Goal: Task Accomplishment & Management: Use online tool/utility

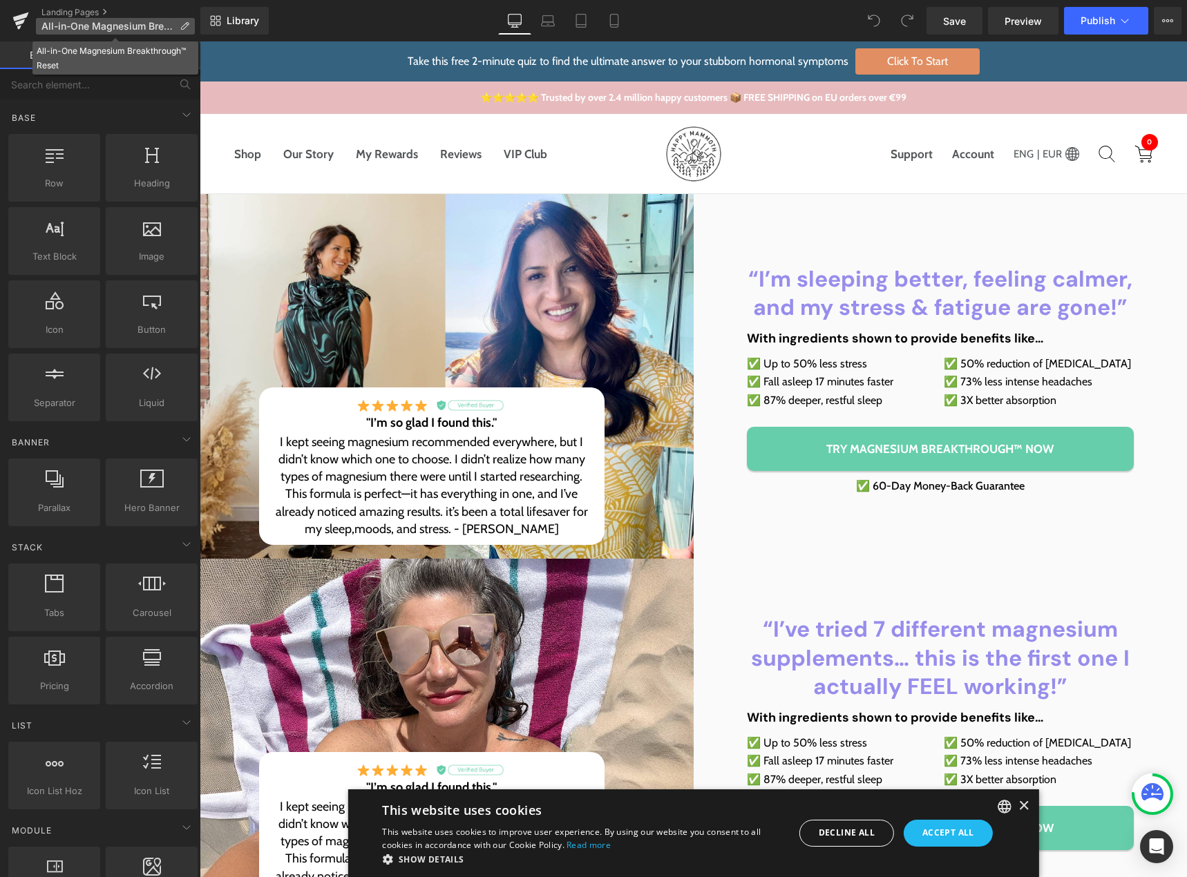
click at [179, 23] on p "All-in-One Magnesium Breakthrough™ Reset" at bounding box center [115, 26] width 159 height 17
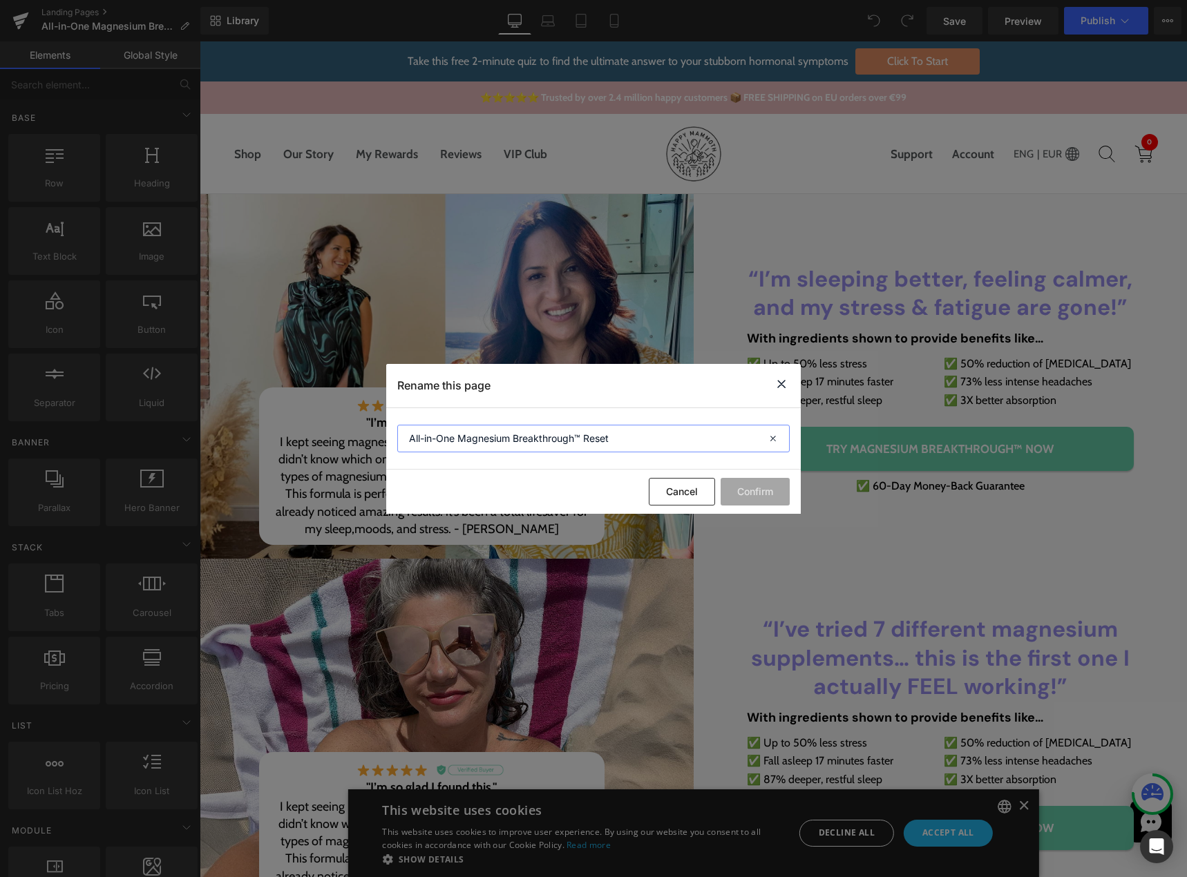
click at [556, 440] on input "All-in-One Magnesium Breakthrough™ Reset" at bounding box center [593, 439] width 392 height 28
drag, startPoint x: 778, startPoint y: 383, endPoint x: 578, endPoint y: 343, distance: 203.6
click at [778, 383] on icon at bounding box center [781, 384] width 17 height 17
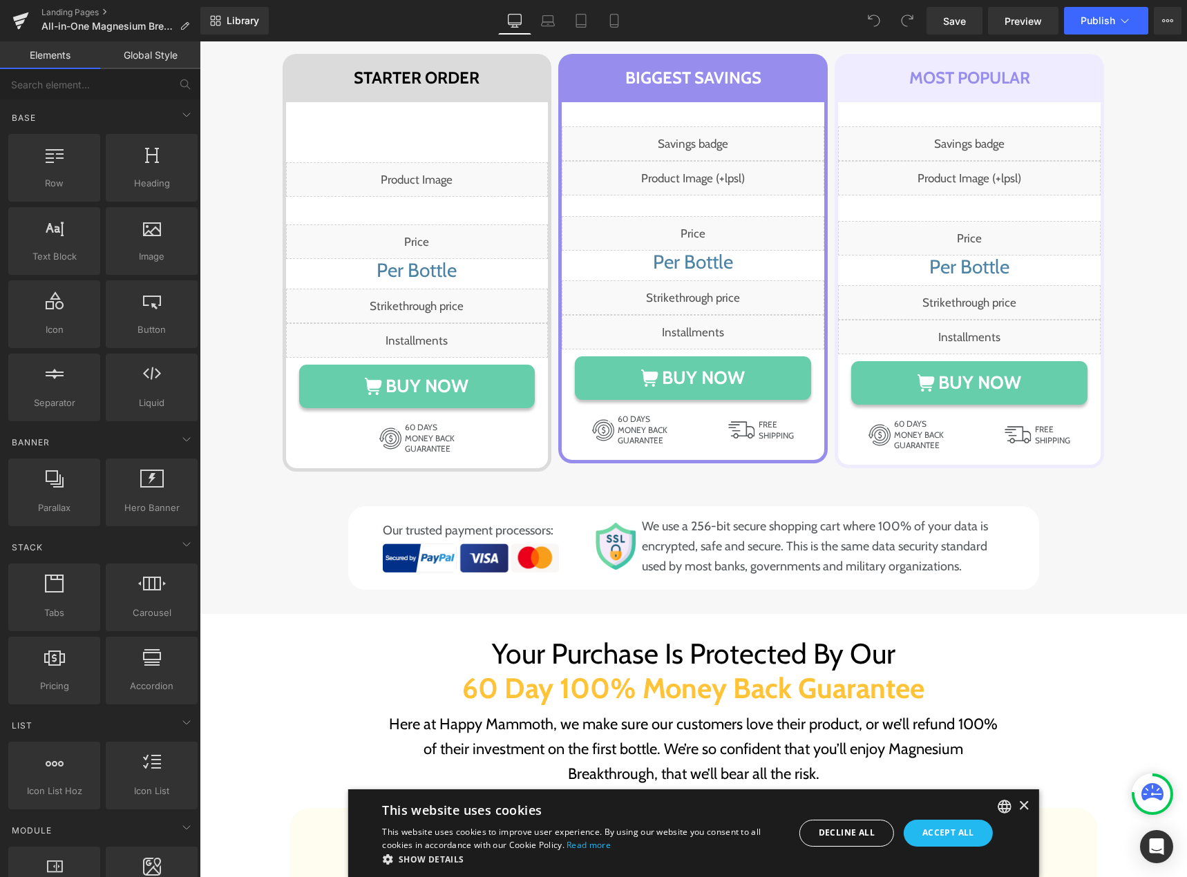
scroll to position [8396, 0]
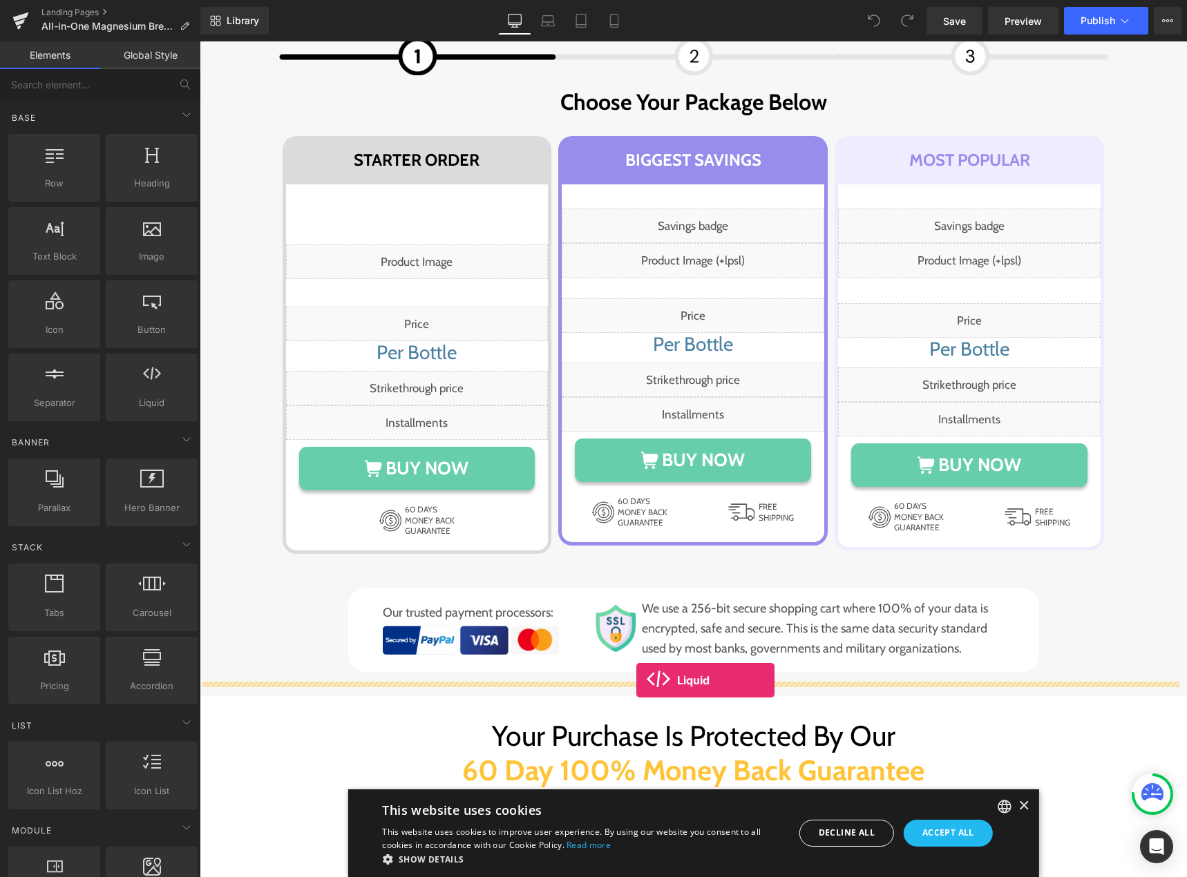
drag, startPoint x: 363, startPoint y: 448, endPoint x: 636, endPoint y: 680, distance: 358.7
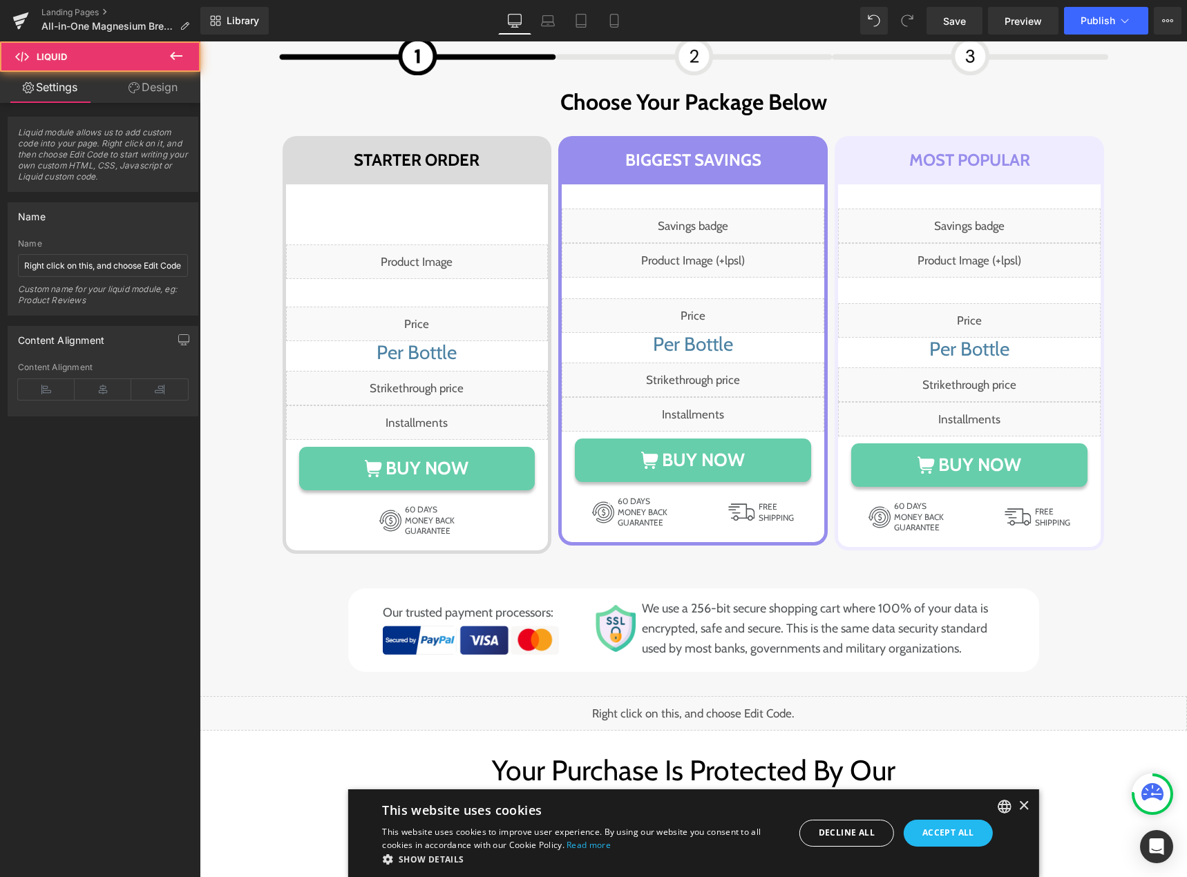
scroll to position [8603, 0]
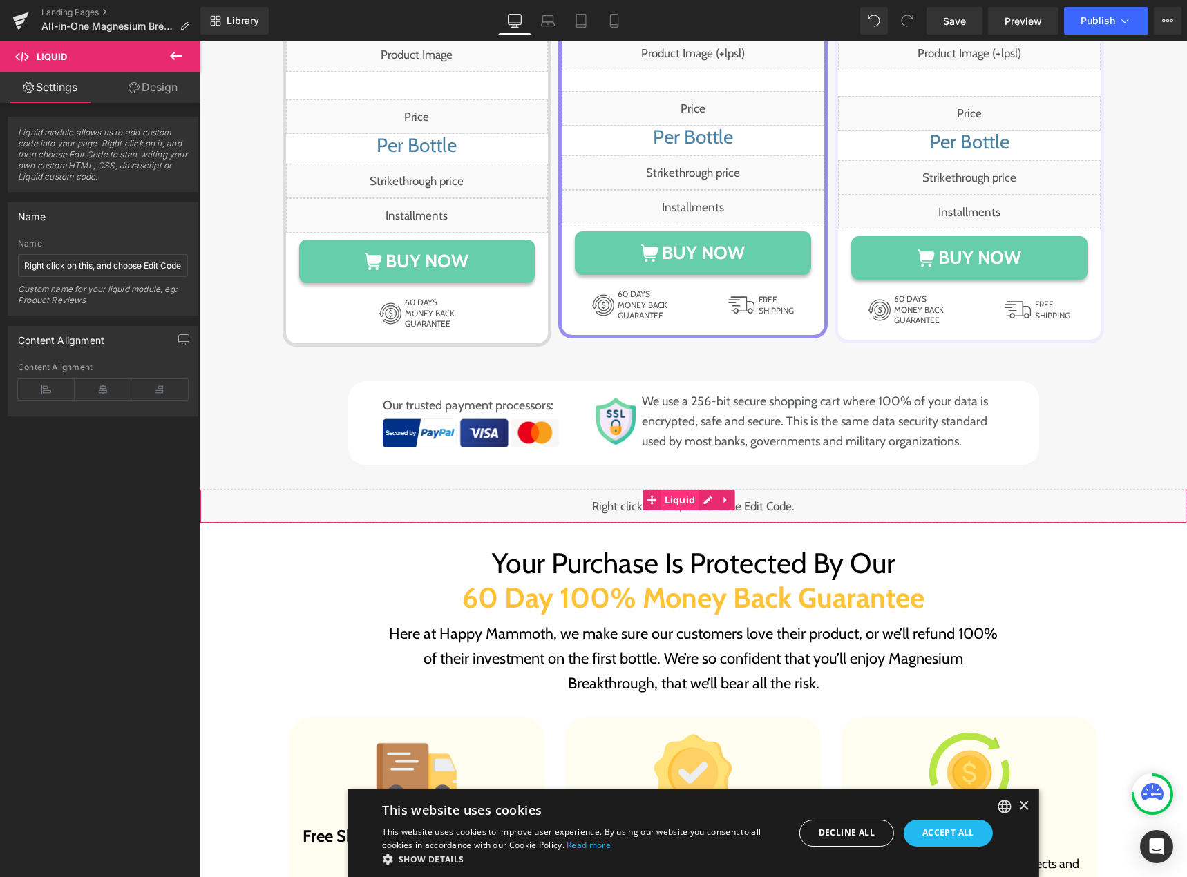
click at [683, 490] on span "Liquid" at bounding box center [680, 500] width 38 height 21
click at [86, 266] on input "Right click on this, and choose Edit Code." at bounding box center [103, 265] width 170 height 23
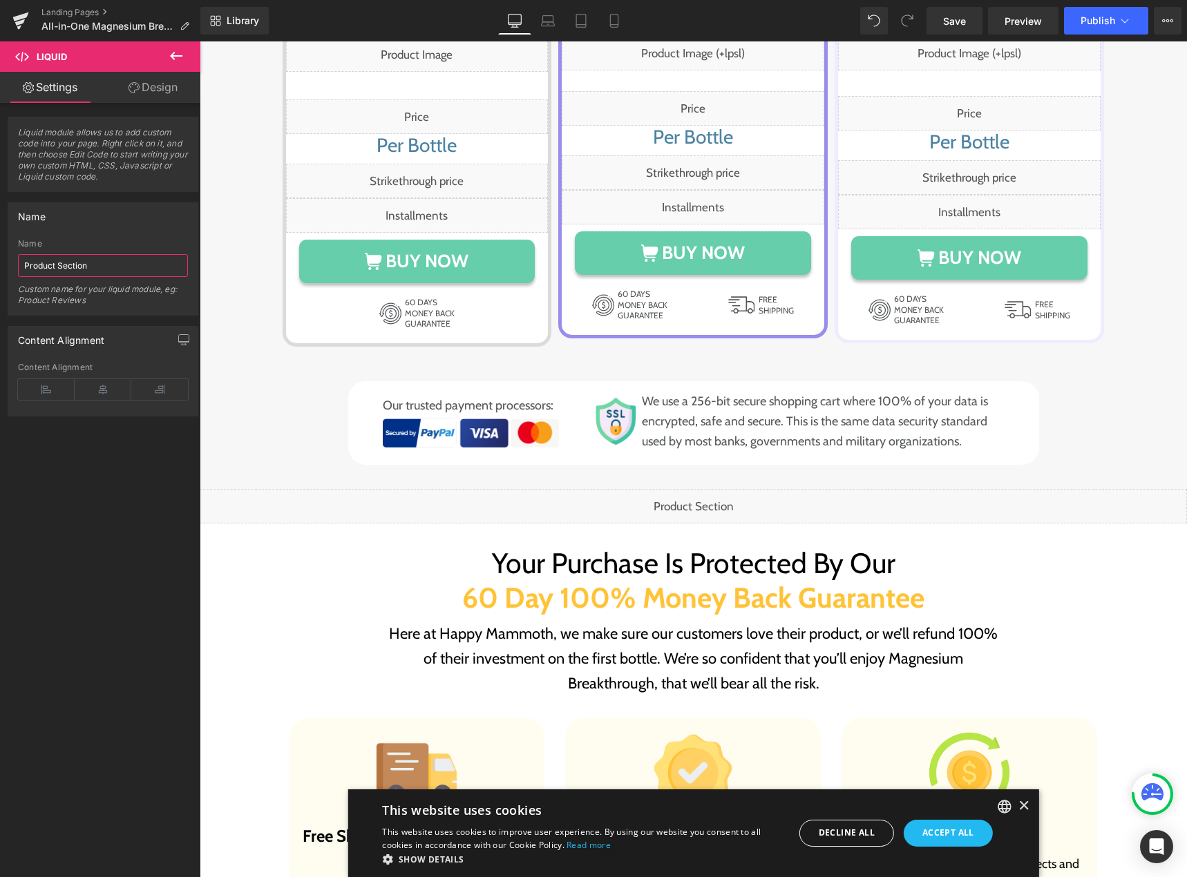
type input "Product Section"
click at [704, 489] on div "Liquid" at bounding box center [693, 506] width 987 height 35
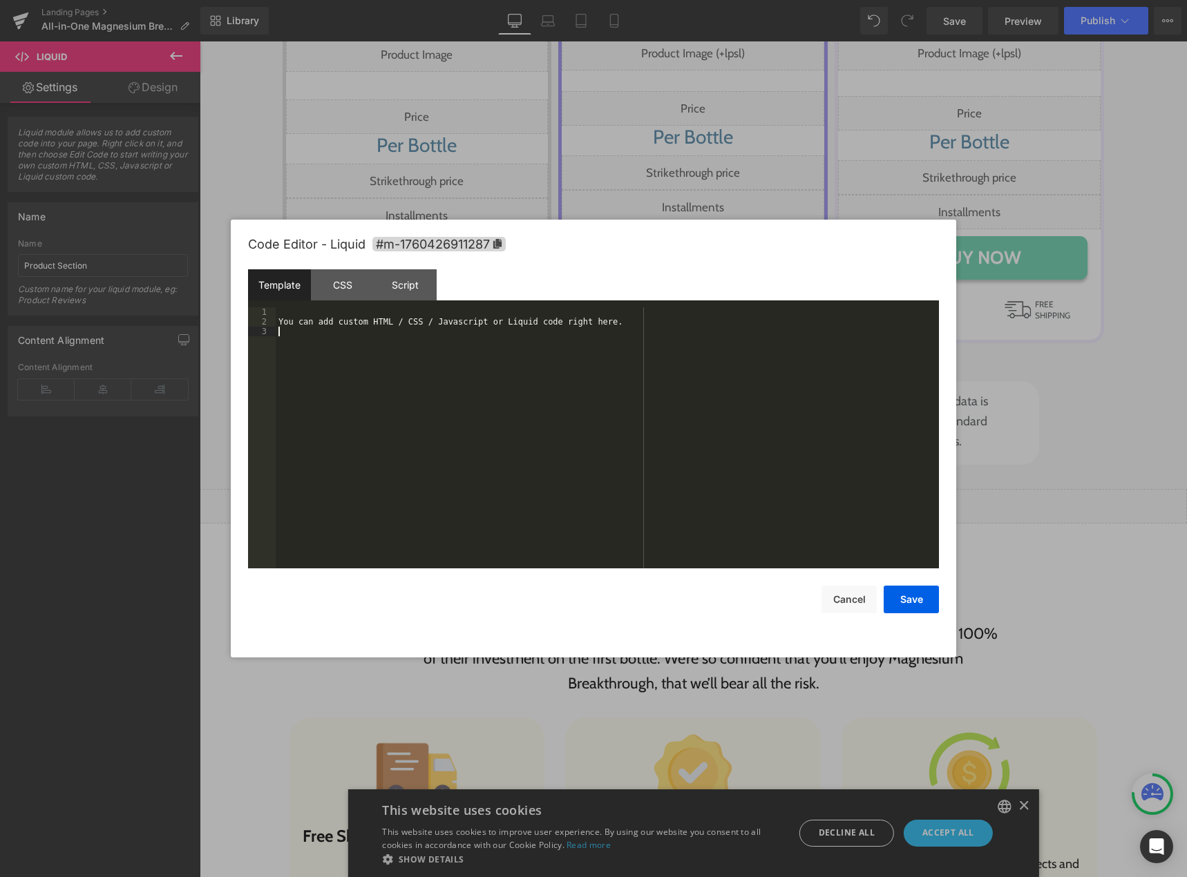
click at [555, 441] on div "You can add custom HTML / CSS / Javascript or Liquid code right here." at bounding box center [607, 447] width 663 height 280
click at [468, 381] on div "{% render 'pricing-table-form-variants', product_id: 'colostrum-breakthrough-po…" at bounding box center [607, 447] width 663 height 280
click at [347, 282] on div "CSS" at bounding box center [342, 284] width 63 height 31
click at [415, 390] on div "#m-1760426911287 { }" at bounding box center [607, 447] width 663 height 280
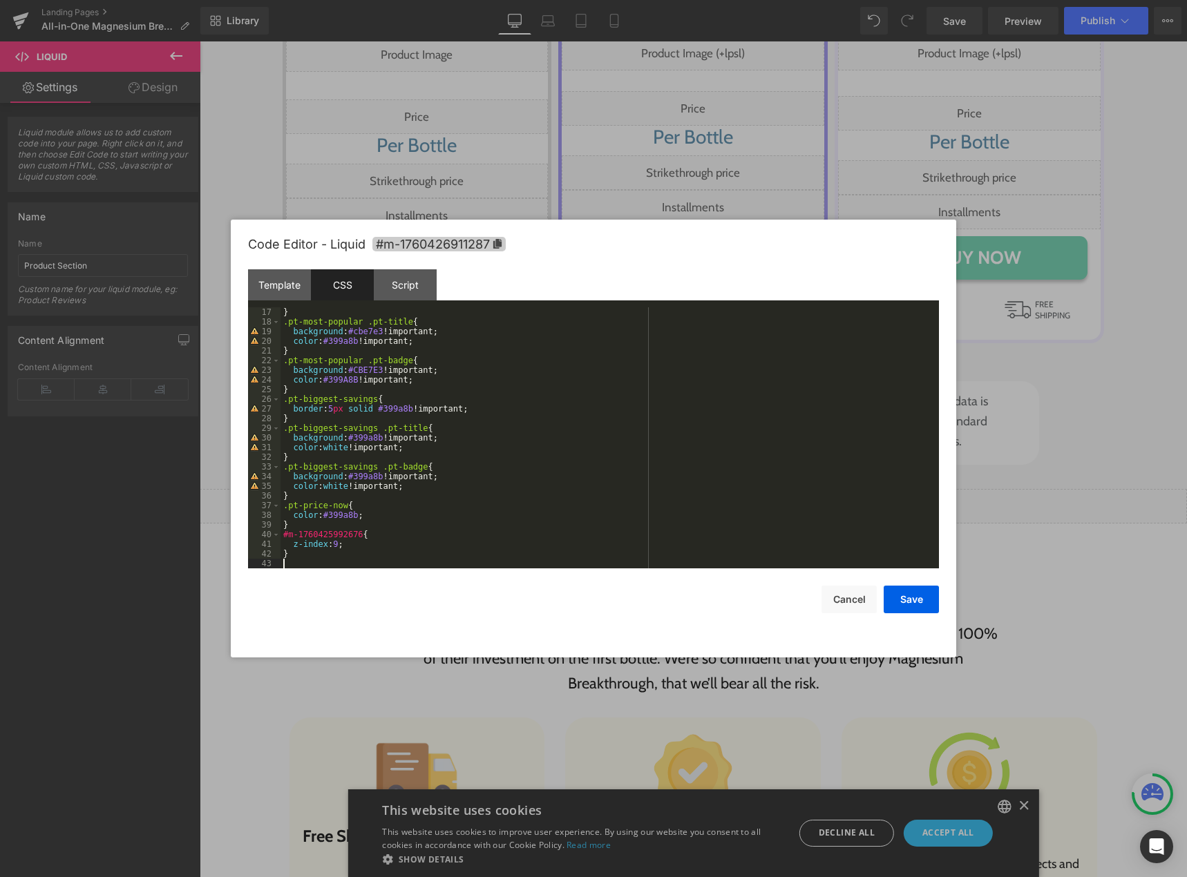
click at [457, 245] on span "#m-1760426911287" at bounding box center [438, 244] width 133 height 15
drag, startPoint x: 284, startPoint y: 538, endPoint x: 356, endPoint y: 535, distance: 71.9
click at [356, 535] on div "} .pt-most-popular .pt-title { background : #cbe7e3 !important; color : #399a8b…" at bounding box center [606, 447] width 653 height 280
click at [906, 602] on button "Save" at bounding box center [910, 600] width 55 height 28
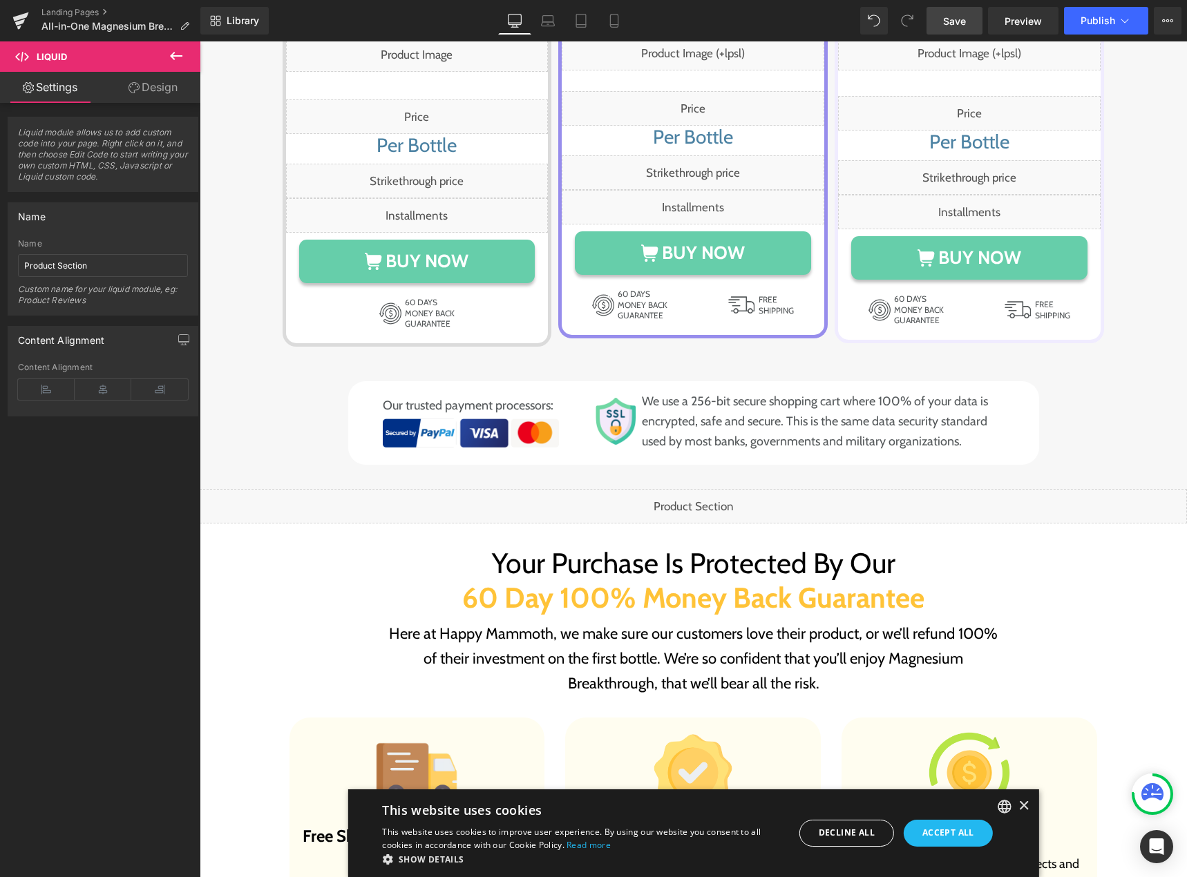
click at [956, 25] on span "Save" at bounding box center [954, 21] width 23 height 15
click at [1018, 21] on span "Preview" at bounding box center [1022, 21] width 37 height 15
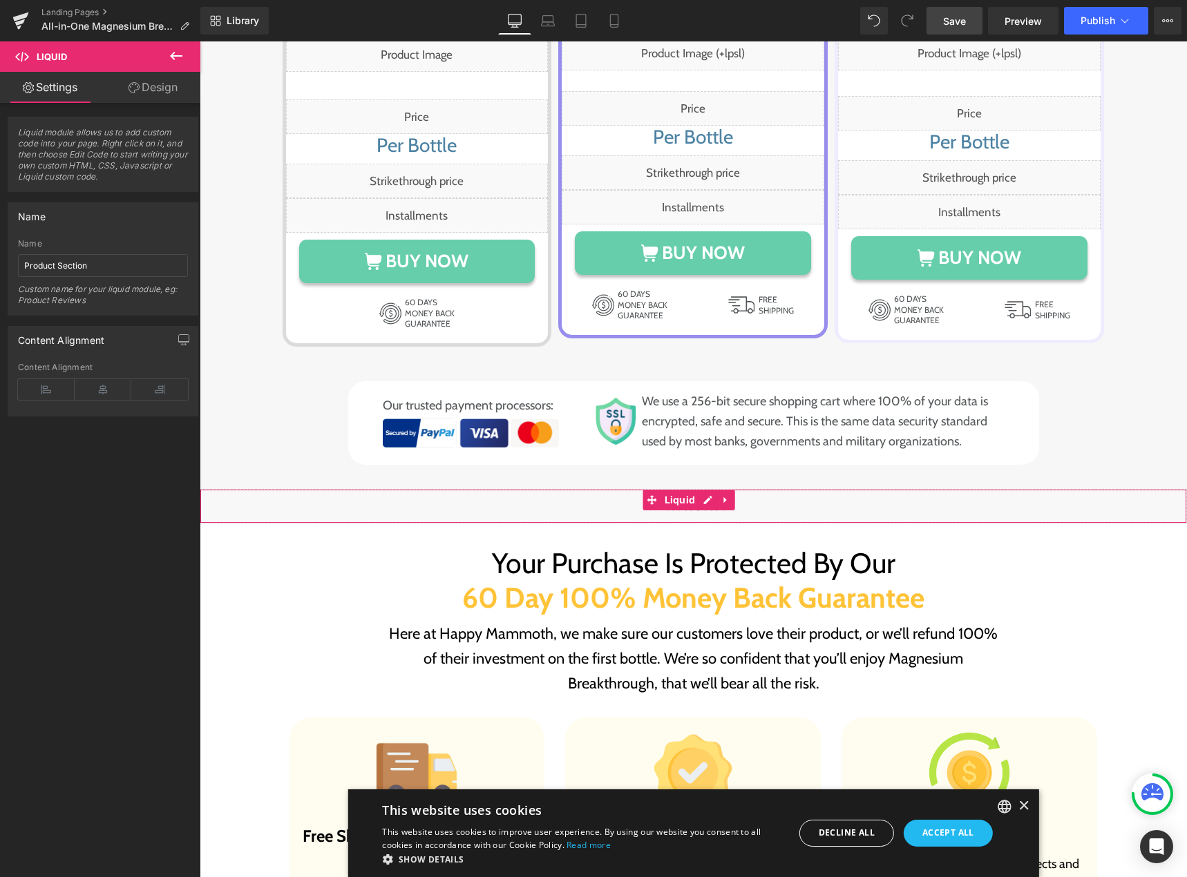
click at [700, 489] on div "Liquid" at bounding box center [693, 506] width 987 height 35
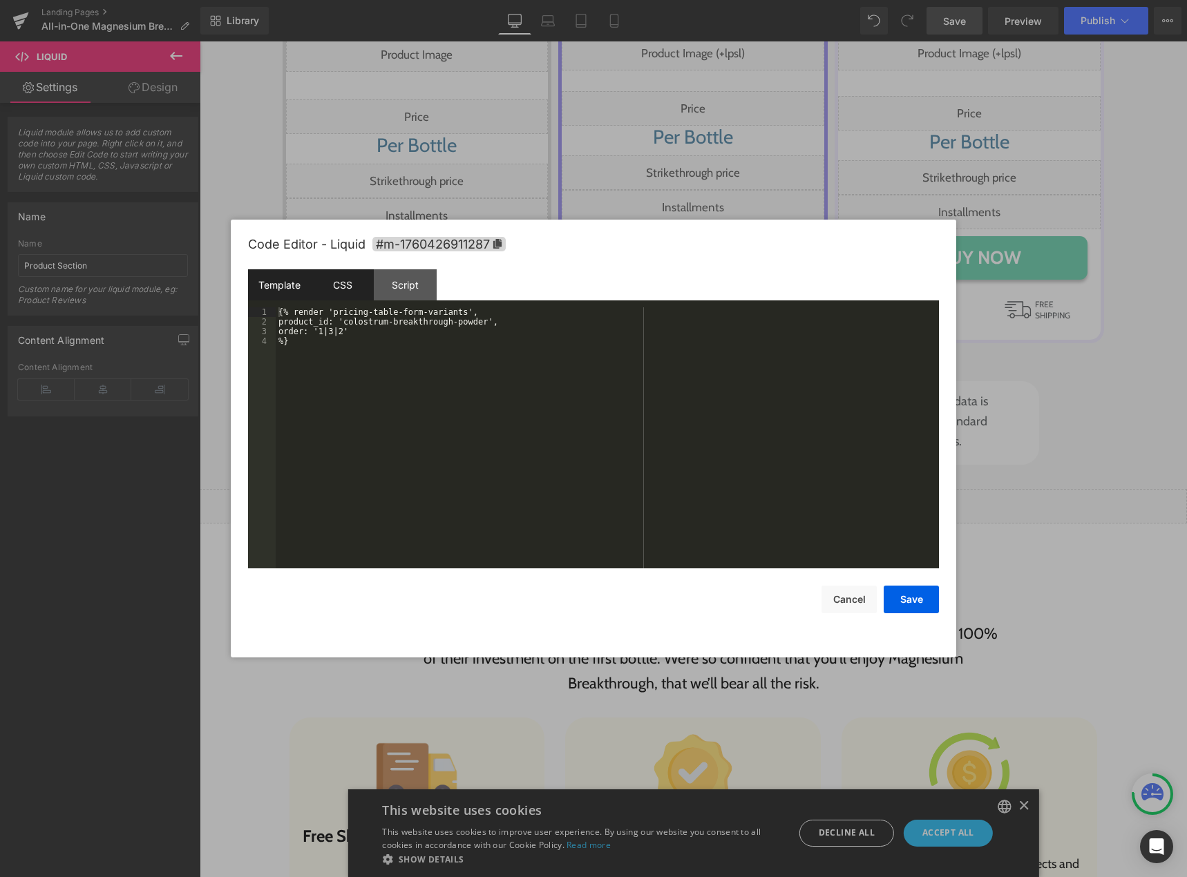
click at [361, 289] on div "CSS" at bounding box center [342, 284] width 63 height 31
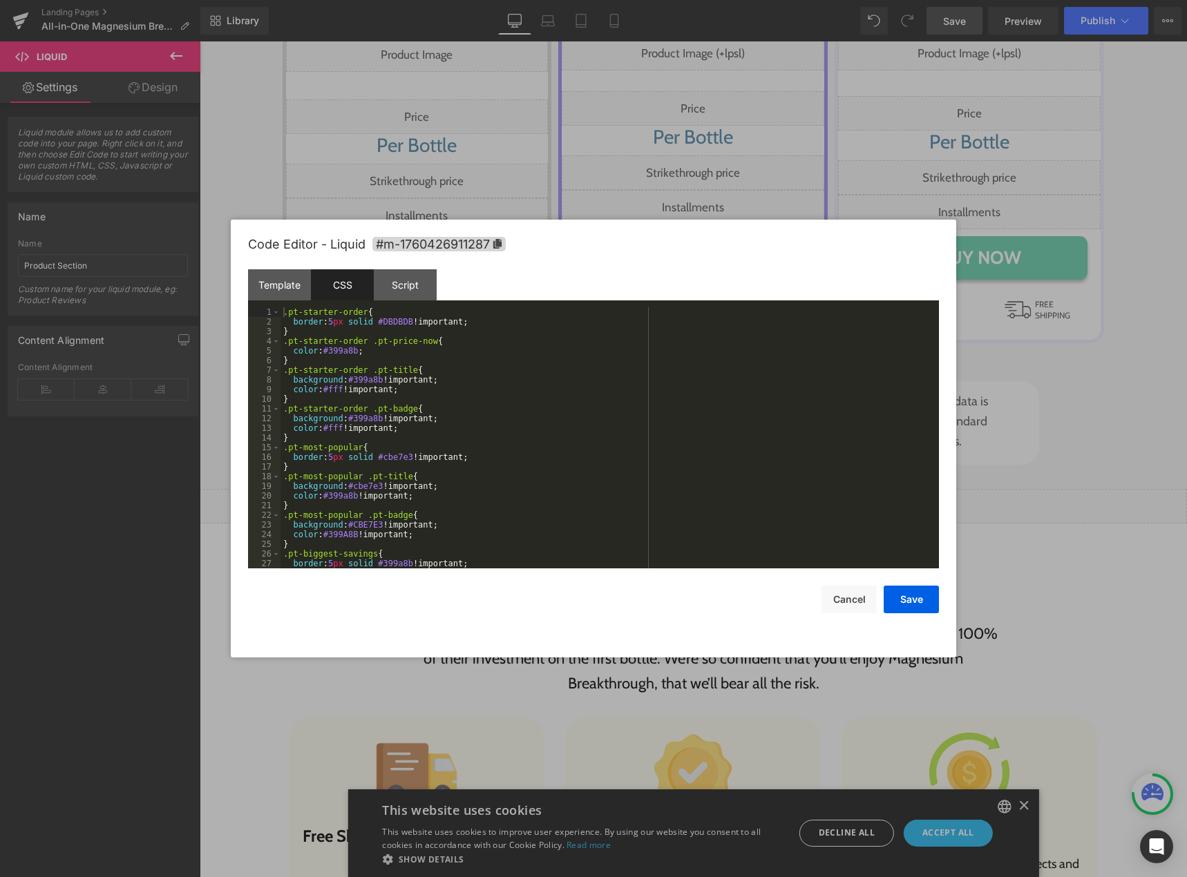
click at [396, 318] on div ".pt-starter-order { border : 5 px solid #DBDBDB !important; } .pt-starter-order…" at bounding box center [606, 447] width 653 height 280
click at [357, 379] on div ".pt-starter-order { border : 5 px solid #DBDBDB !important; } .pt-starter-order…" at bounding box center [606, 447] width 653 height 280
paste textarea
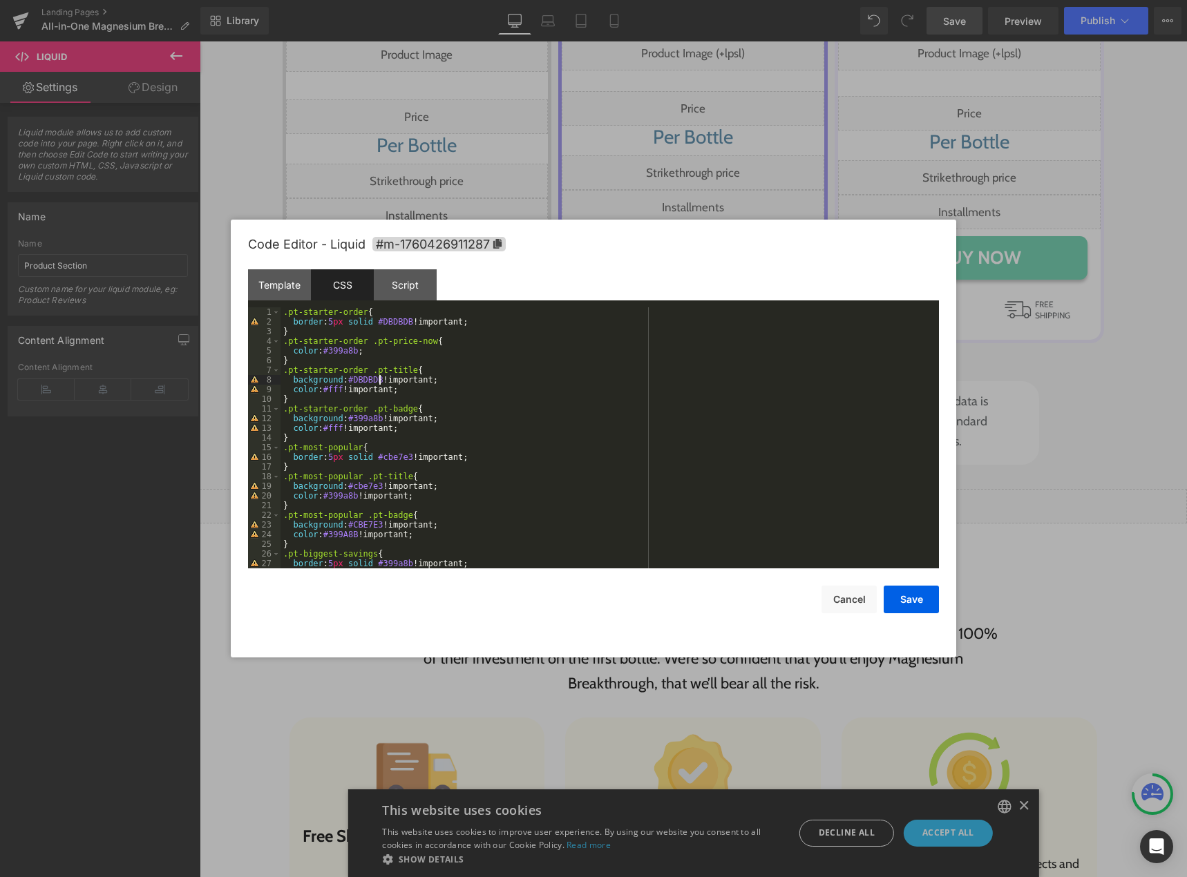
click at [339, 391] on div ".pt-starter-order { border : 5 px solid #DBDBDB !important; } .pt-starter-order…" at bounding box center [606, 447] width 653 height 280
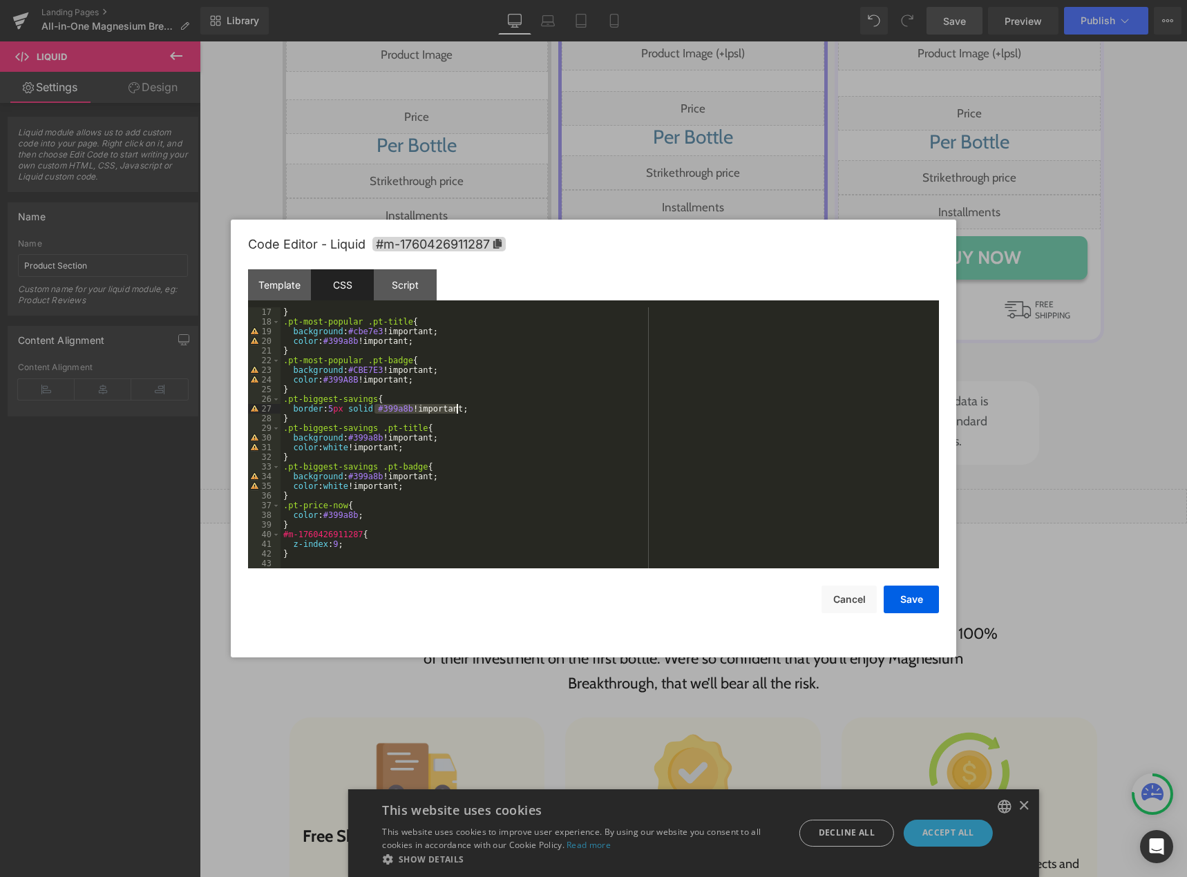
drag, startPoint x: 373, startPoint y: 410, endPoint x: 466, endPoint y: 407, distance: 92.6
click at [466, 407] on div "} .pt-most-popular .pt-title { background : #cbe7e3 !important; color : #399a8b…" at bounding box center [606, 447] width 653 height 280
click at [725, 336] on span "+" at bounding box center [722, 339] width 13 height 11
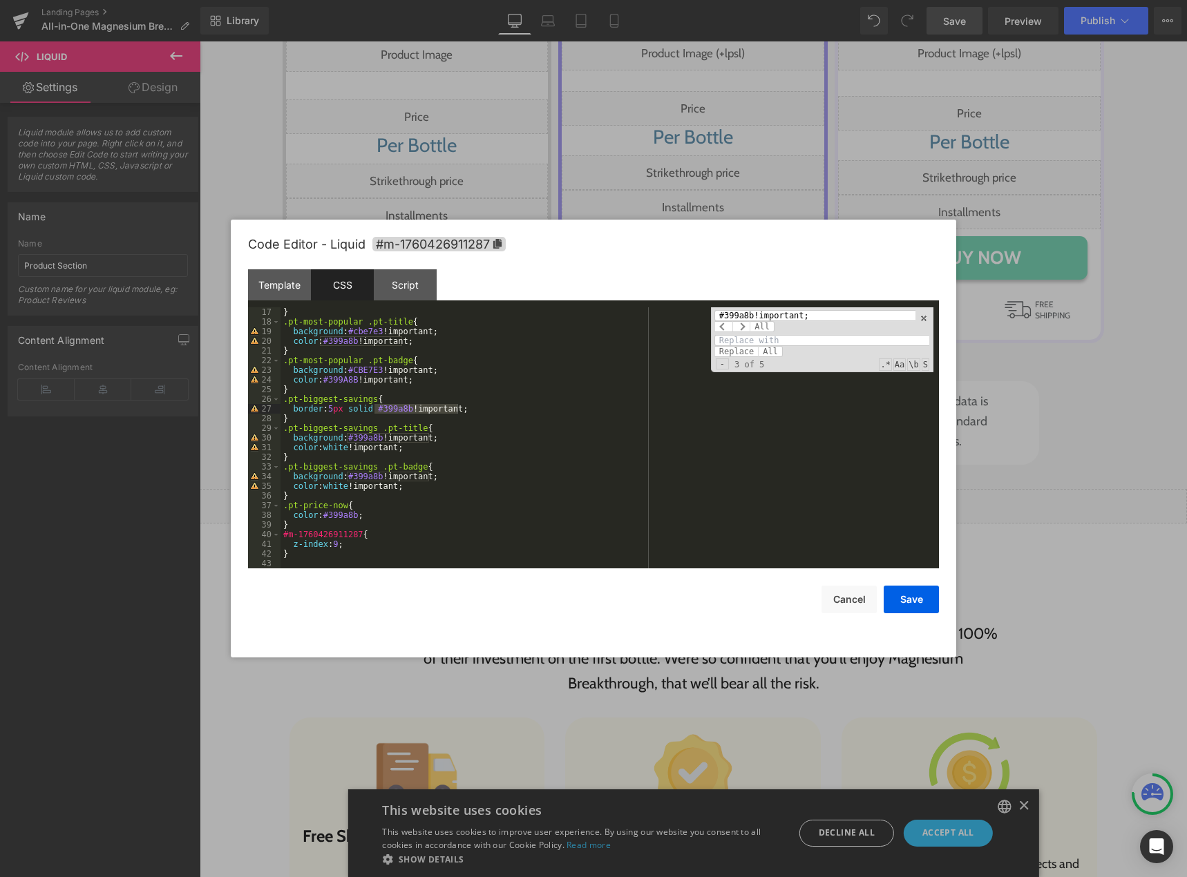
click at [732, 336] on input at bounding box center [821, 340] width 215 height 11
paste input "rgba(151, 141, 236, 1) !important;"
type input "rgba(151, 141, 236, 1) !important;"
click at [770, 353] on span "All" at bounding box center [770, 351] width 25 height 11
drag, startPoint x: 318, startPoint y: 515, endPoint x: 381, endPoint y: 513, distance: 62.9
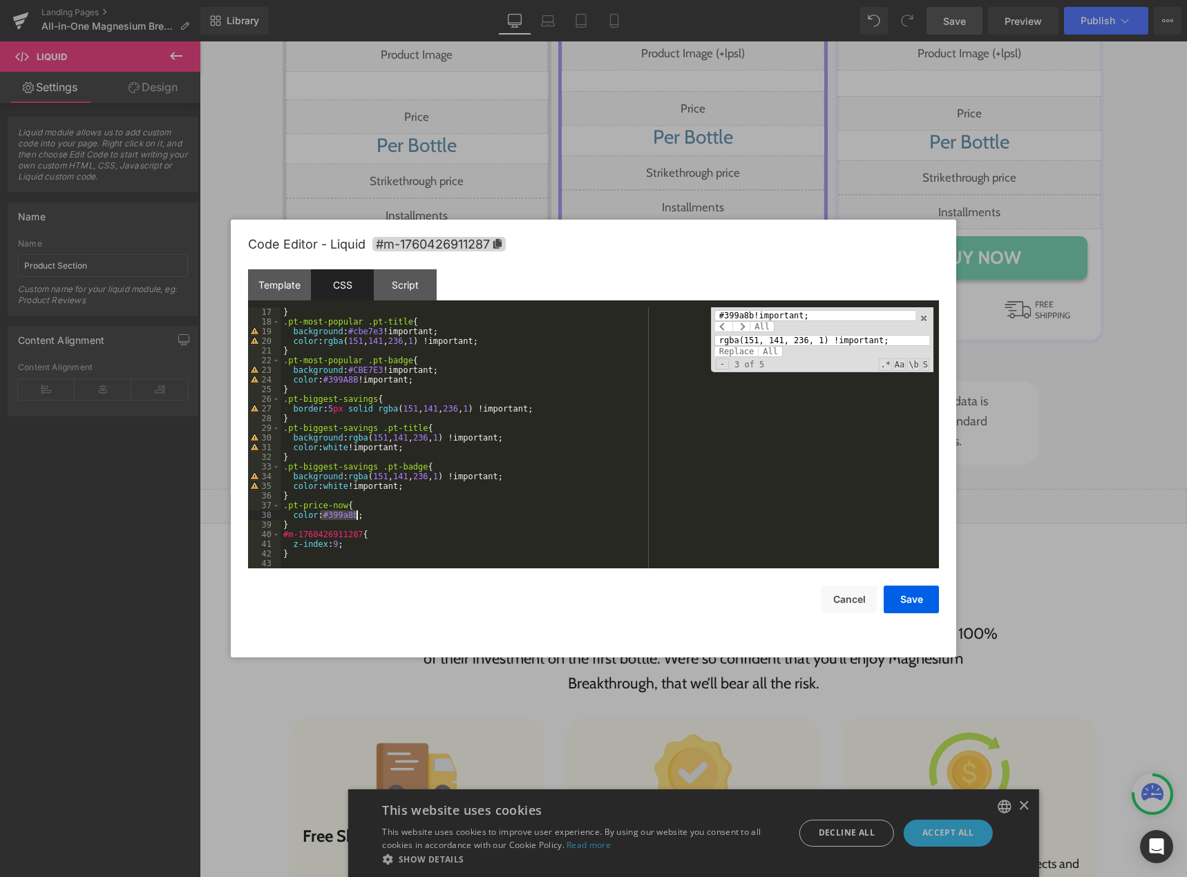
click at [381, 513] on div "} .pt-most-popular .pt-title { background : #cbe7e3 !important; color : rgba ( …" at bounding box center [606, 447] width 653 height 280
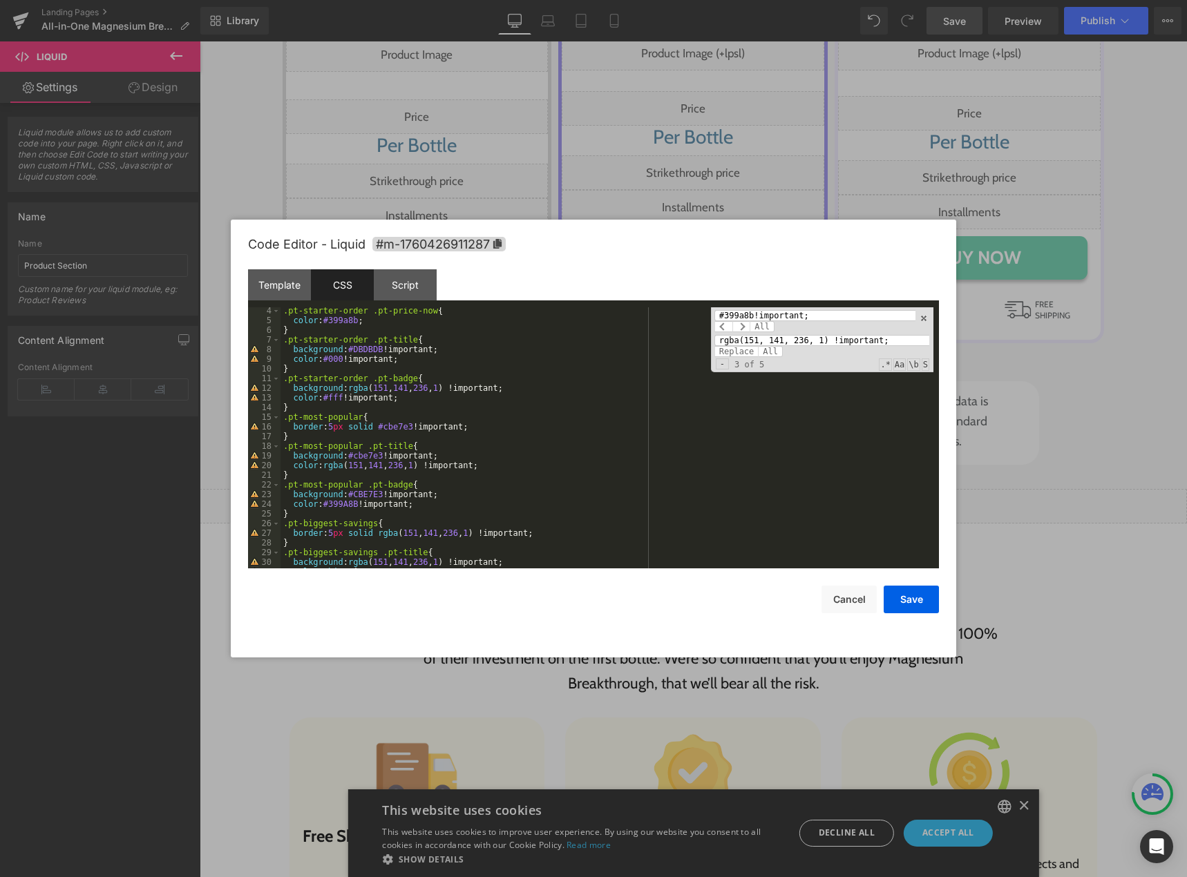
scroll to position [0, 0]
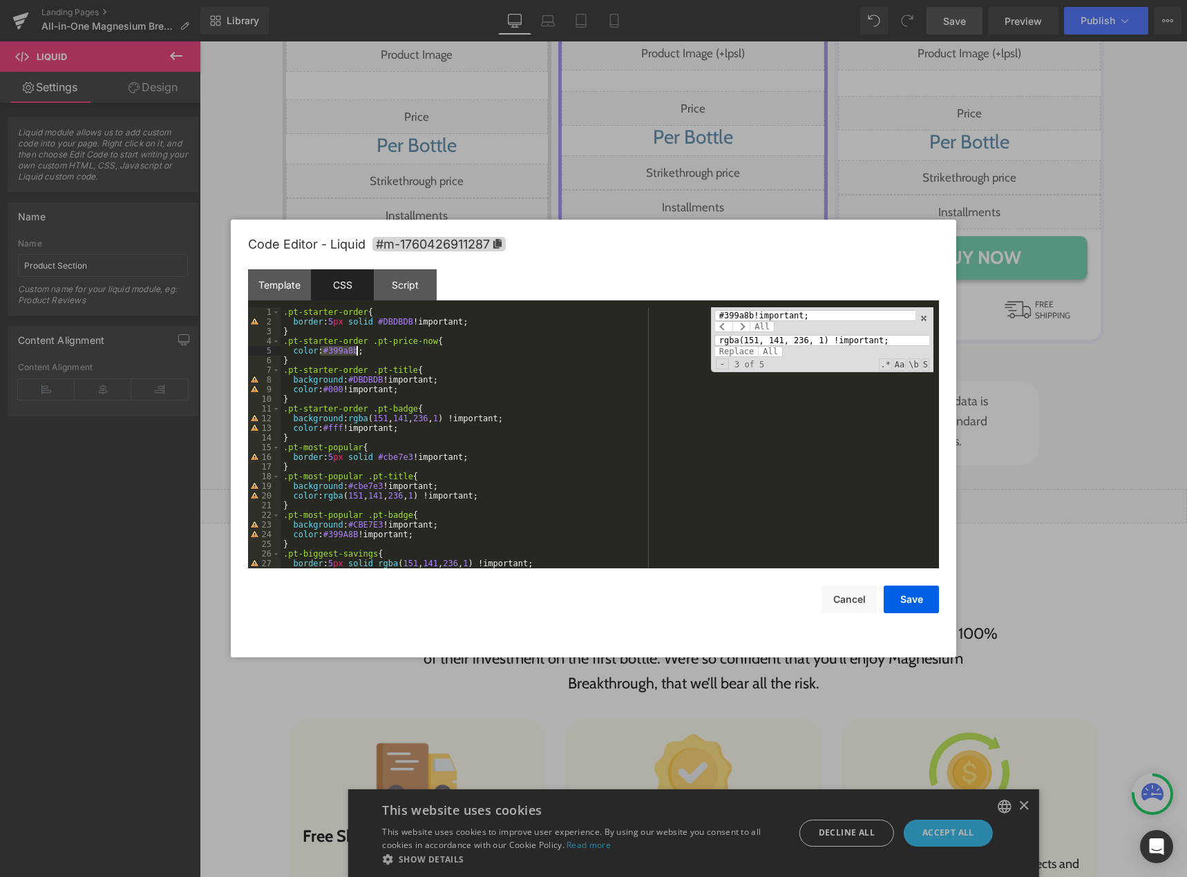
drag, startPoint x: 319, startPoint y: 352, endPoint x: 403, endPoint y: 353, distance: 83.6
click at [403, 353] on div ".pt-starter-order { border : 5 px solid #DBDBDB !important; } .pt-starter-order…" at bounding box center [606, 447] width 653 height 280
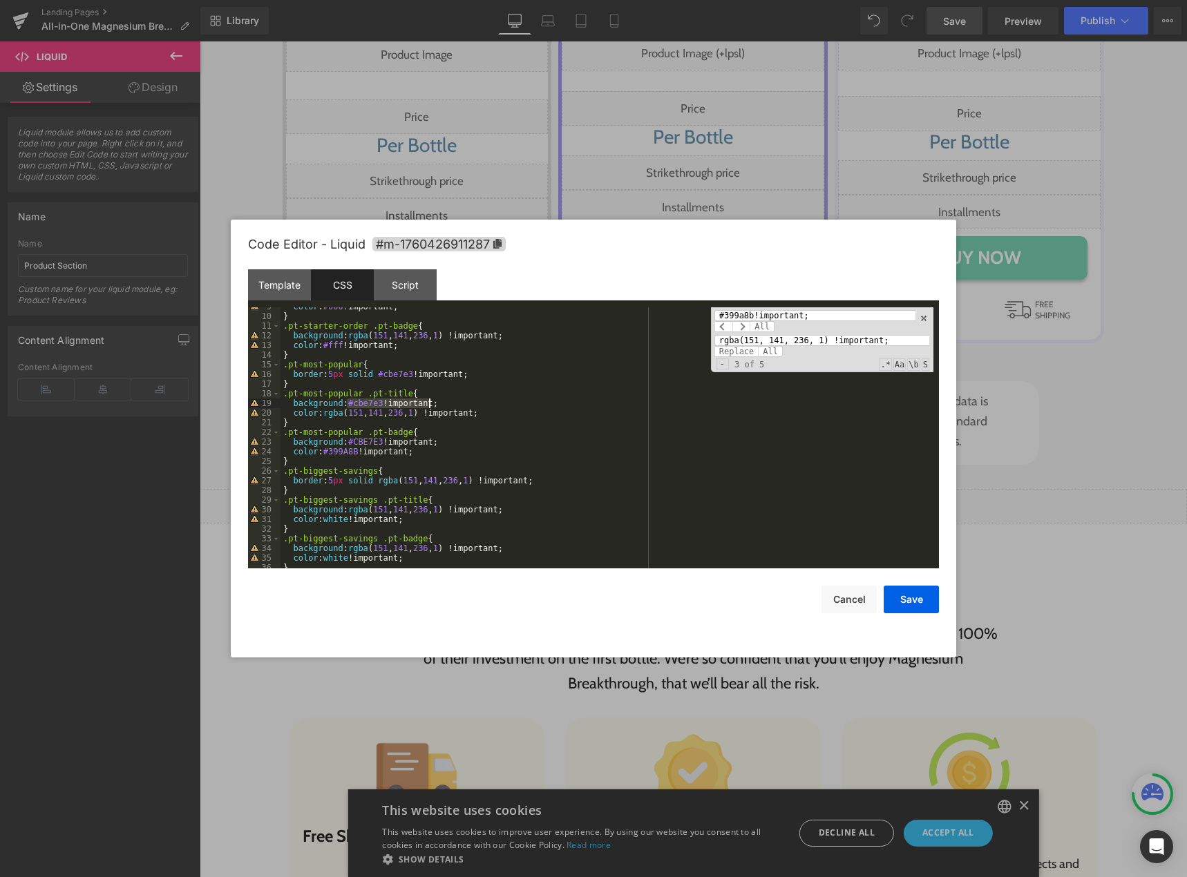
drag, startPoint x: 346, startPoint y: 404, endPoint x: 440, endPoint y: 405, distance: 93.9
click at [440, 405] on div "color : #000 !important; } .pt-starter-order .pt-badge { background : rgba ( 15…" at bounding box center [606, 442] width 653 height 280
type input "#cbe7e3!important;"
click at [722, 336] on span "+" at bounding box center [722, 339] width 13 height 11
click at [738, 340] on input "rgba(151, 141, 236, 1) !important;" at bounding box center [821, 340] width 215 height 11
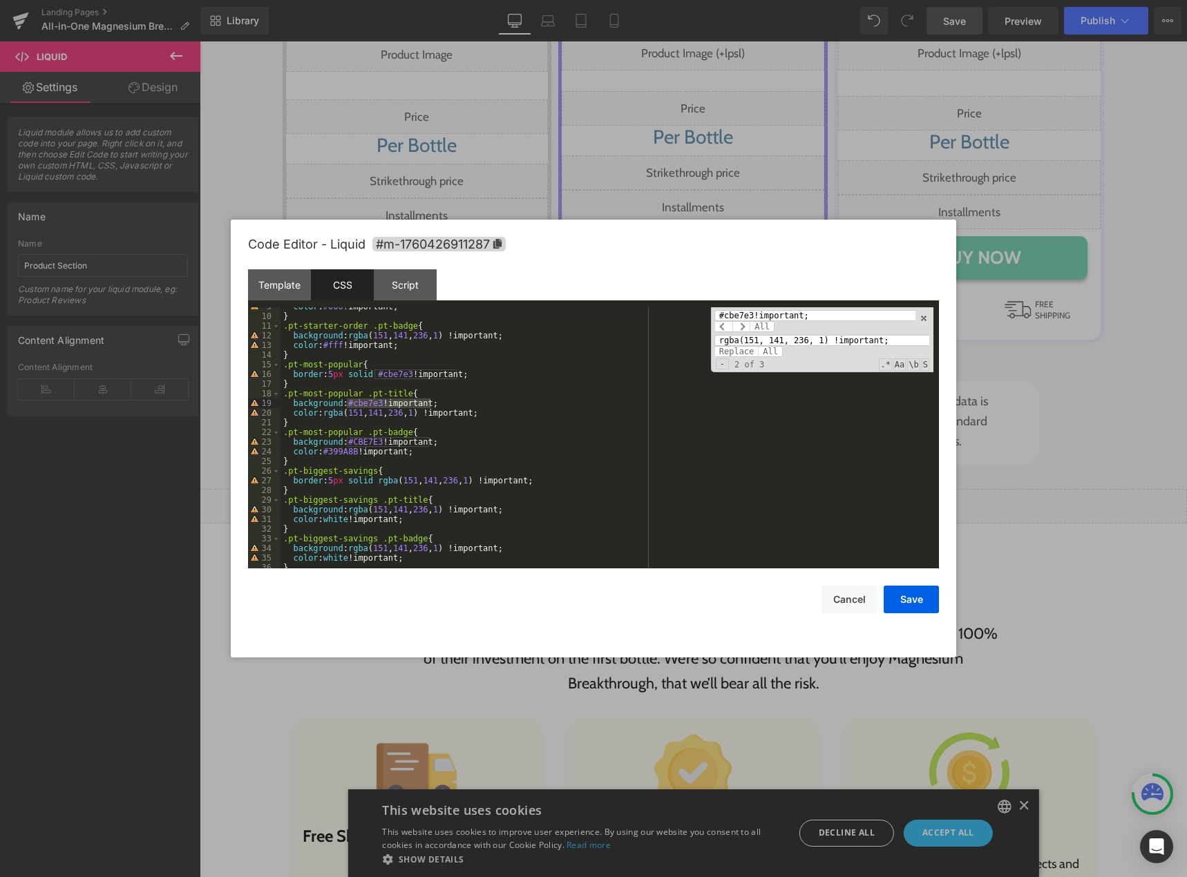
paste input "(240, 236, 255"
type input "rgb(240, 236, 255) !important;"
click at [763, 352] on span "All" at bounding box center [770, 351] width 25 height 11
click at [891, 600] on button "Save" at bounding box center [910, 600] width 55 height 28
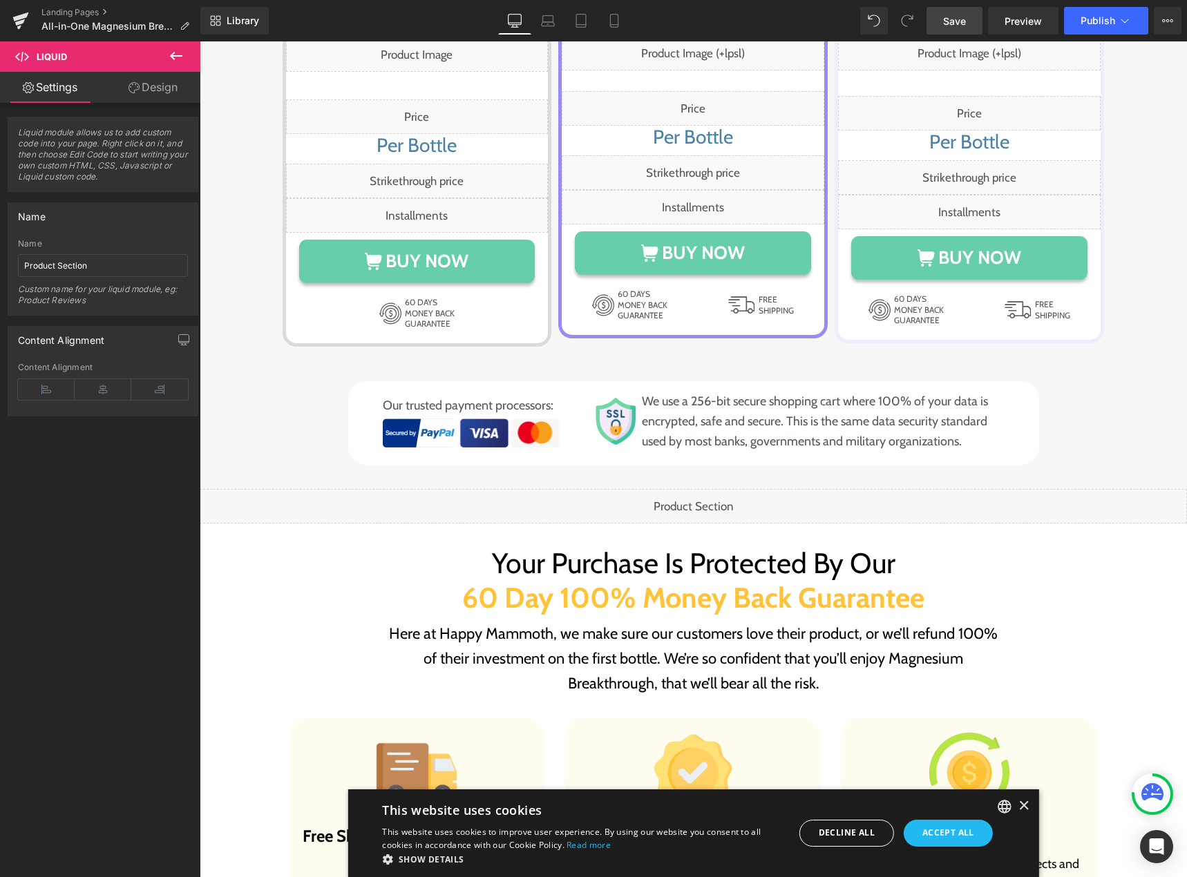
click at [946, 23] on span "Save" at bounding box center [954, 21] width 23 height 15
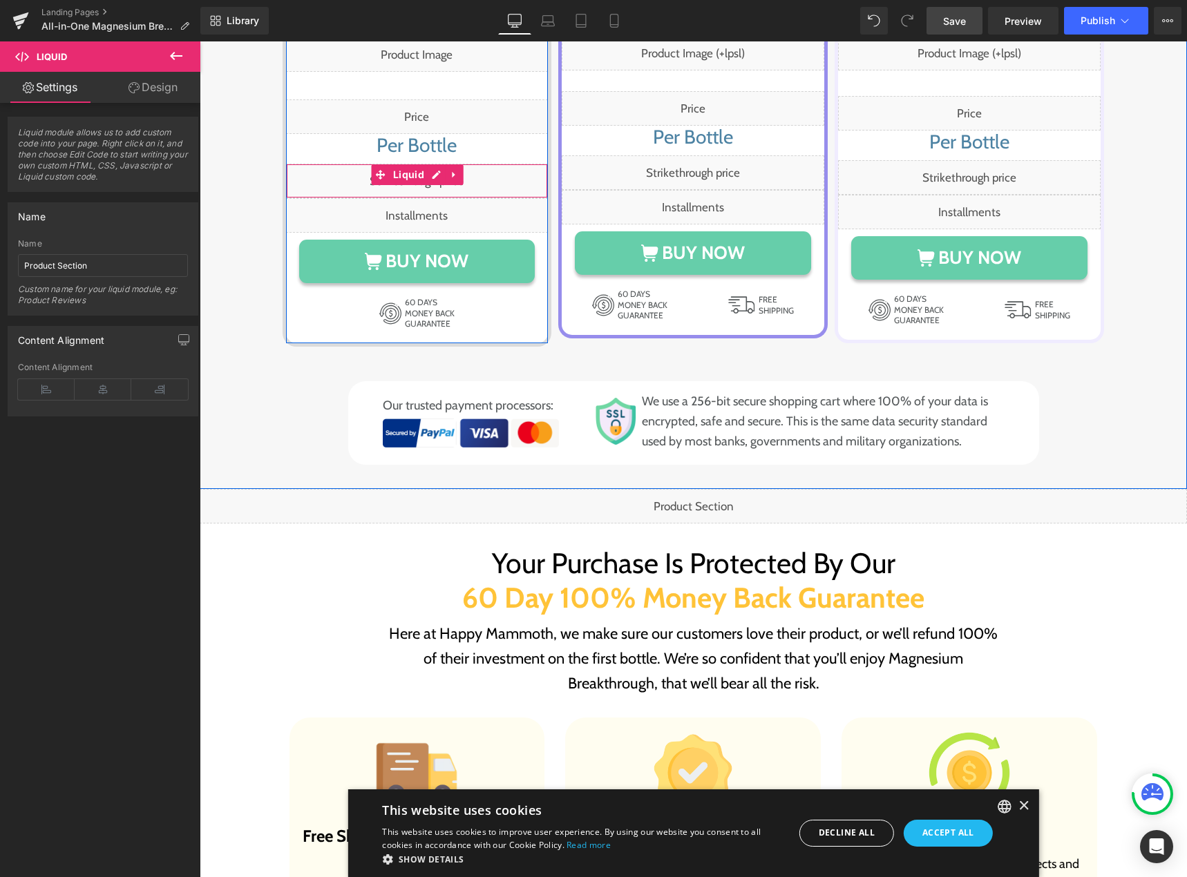
click at [425, 164] on div "Liquid" at bounding box center [417, 181] width 262 height 35
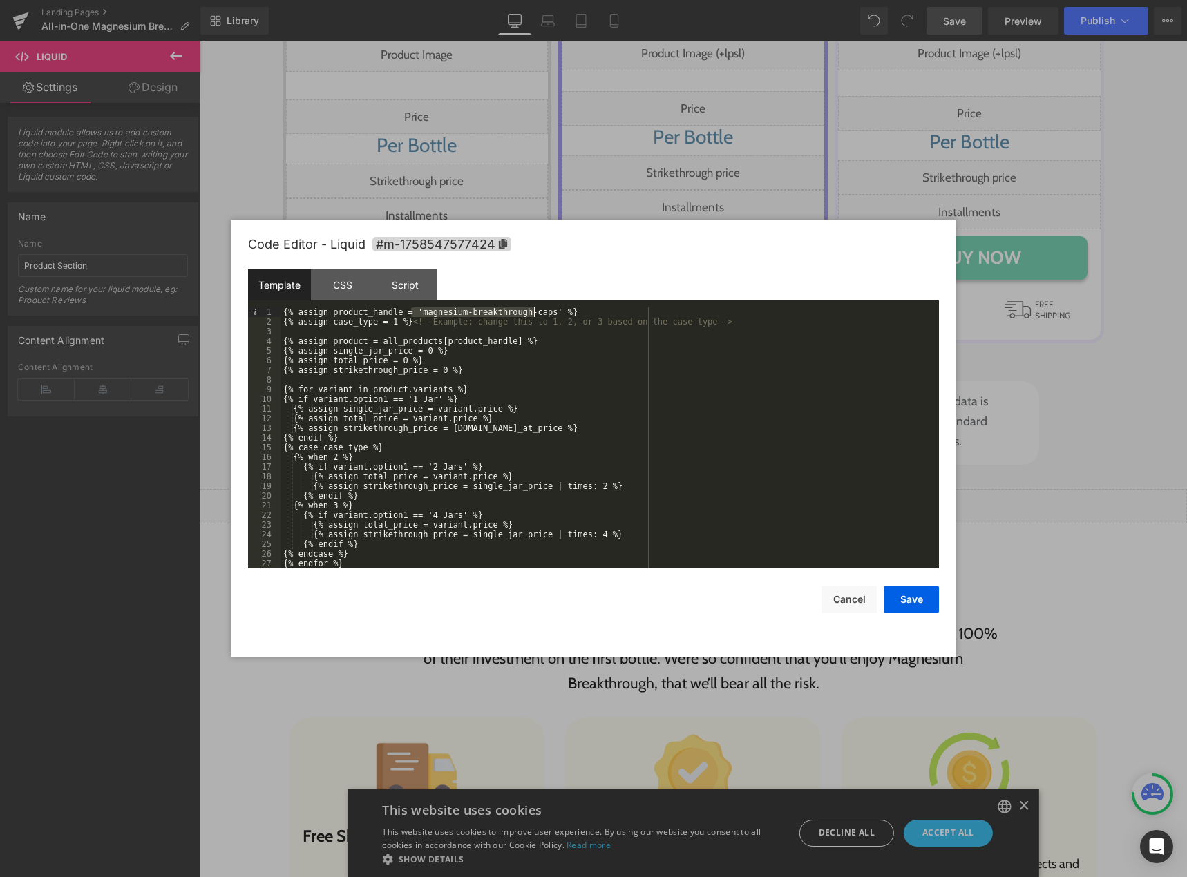
drag, startPoint x: 410, startPoint y: 311, endPoint x: 534, endPoint y: 311, distance: 123.6
click at [534, 311] on div "{% assign product_handle = 'magnesium-breakthrough-caps' %} {% assign case_type…" at bounding box center [606, 447] width 653 height 280
drag, startPoint x: 852, startPoint y: 590, endPoint x: 607, endPoint y: 503, distance: 260.2
click at [852, 590] on button "Cancel" at bounding box center [848, 600] width 55 height 28
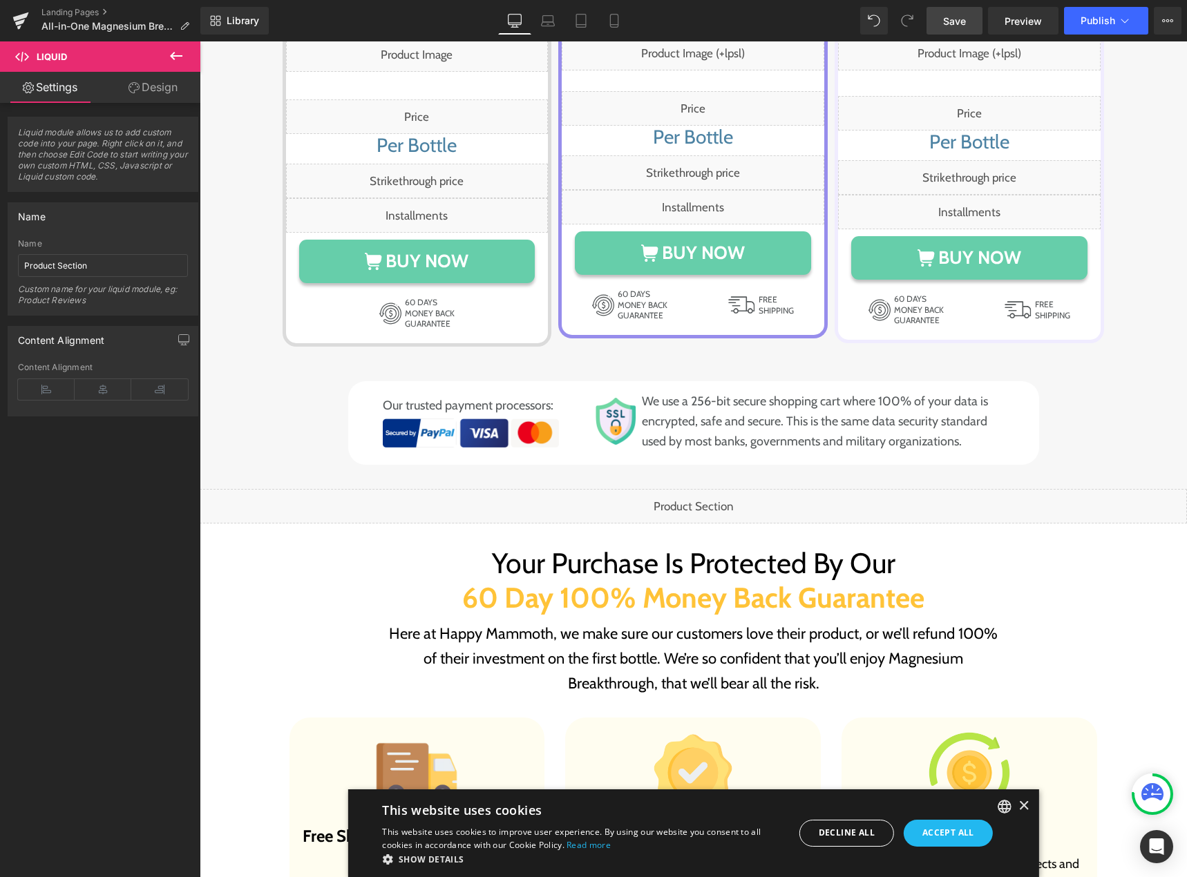
drag, startPoint x: 708, startPoint y: 486, endPoint x: 705, endPoint y: 435, distance: 51.2
click at [708, 489] on div "Liquid" at bounding box center [693, 506] width 987 height 35
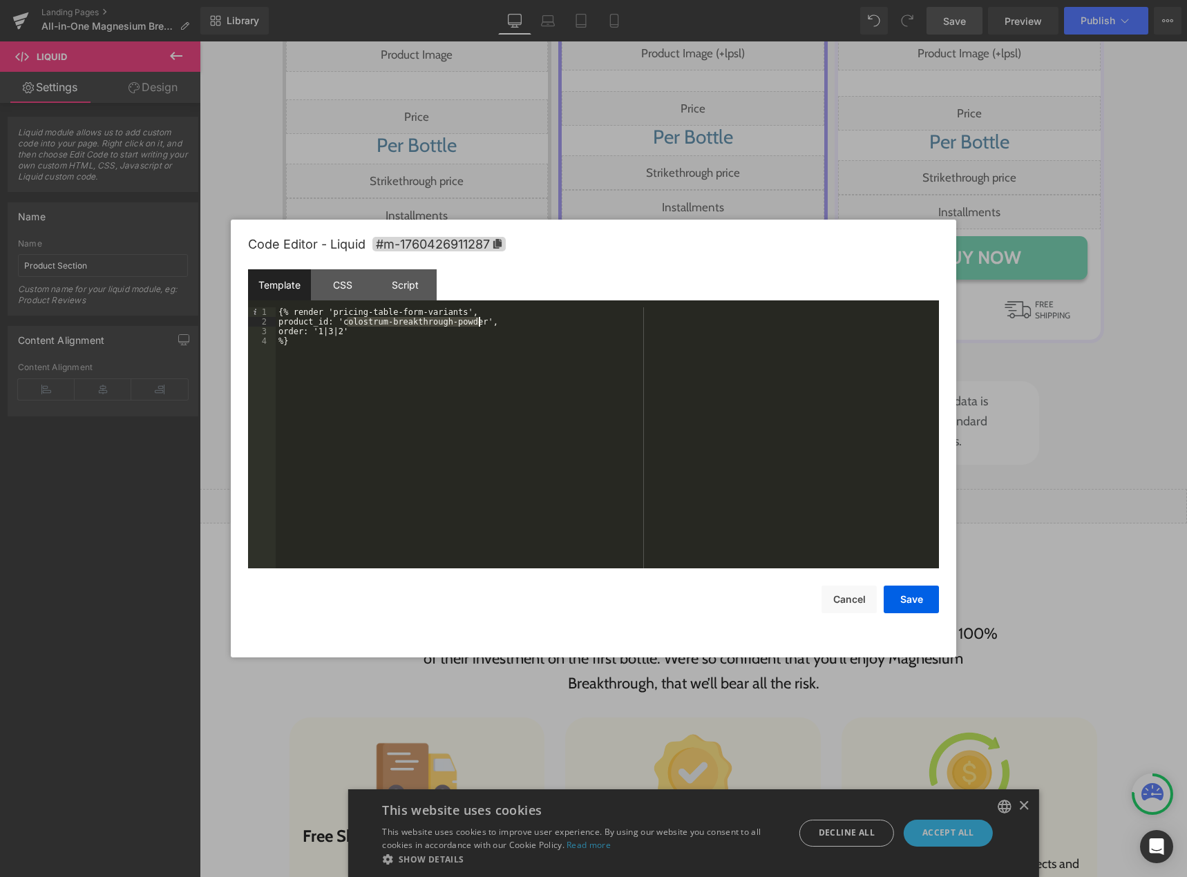
drag, startPoint x: 347, startPoint y: 324, endPoint x: 479, endPoint y: 324, distance: 131.2
click at [479, 324] on div "{% render 'pricing-table-form-variants', product_id: 'colostrum-breakthrough-po…" at bounding box center [607, 447] width 663 height 280
click at [893, 595] on button "Save" at bounding box center [910, 600] width 55 height 28
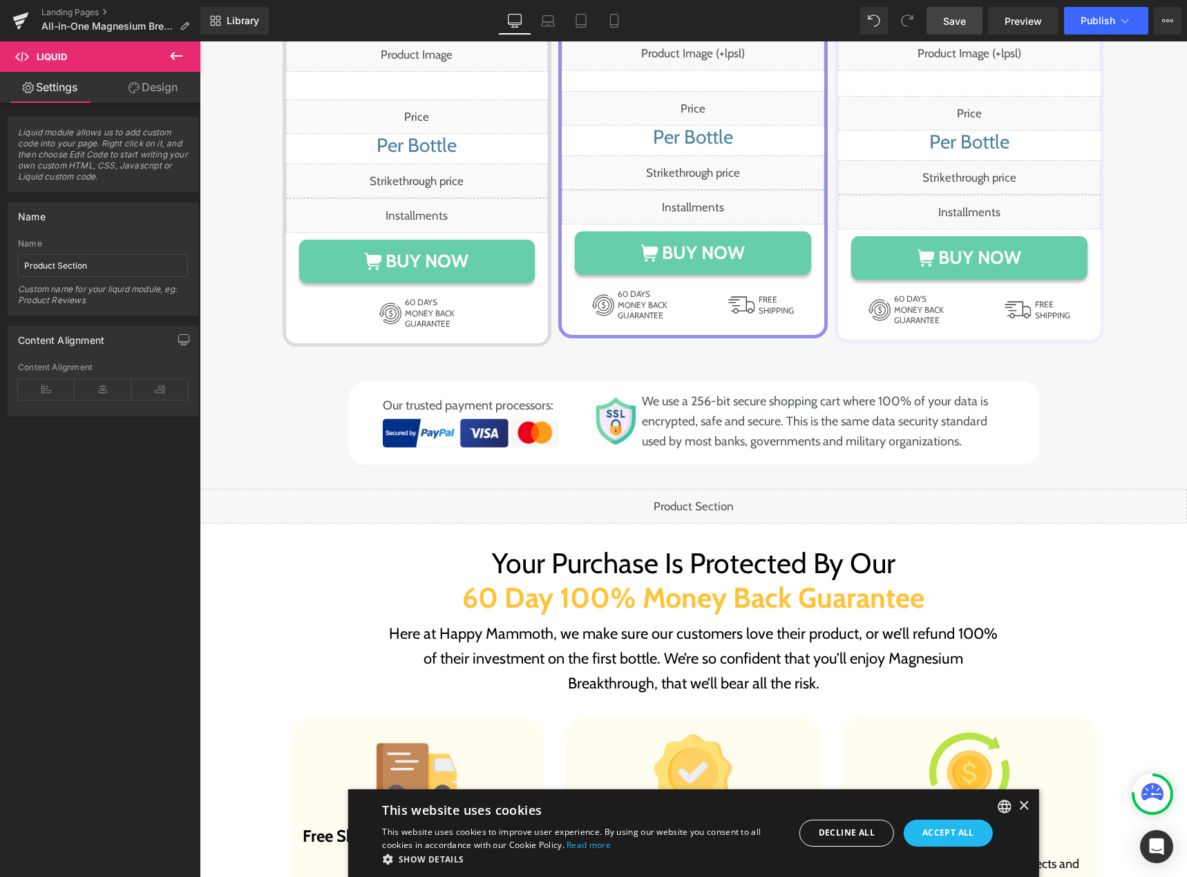
click at [952, 16] on span "Save" at bounding box center [954, 21] width 23 height 15
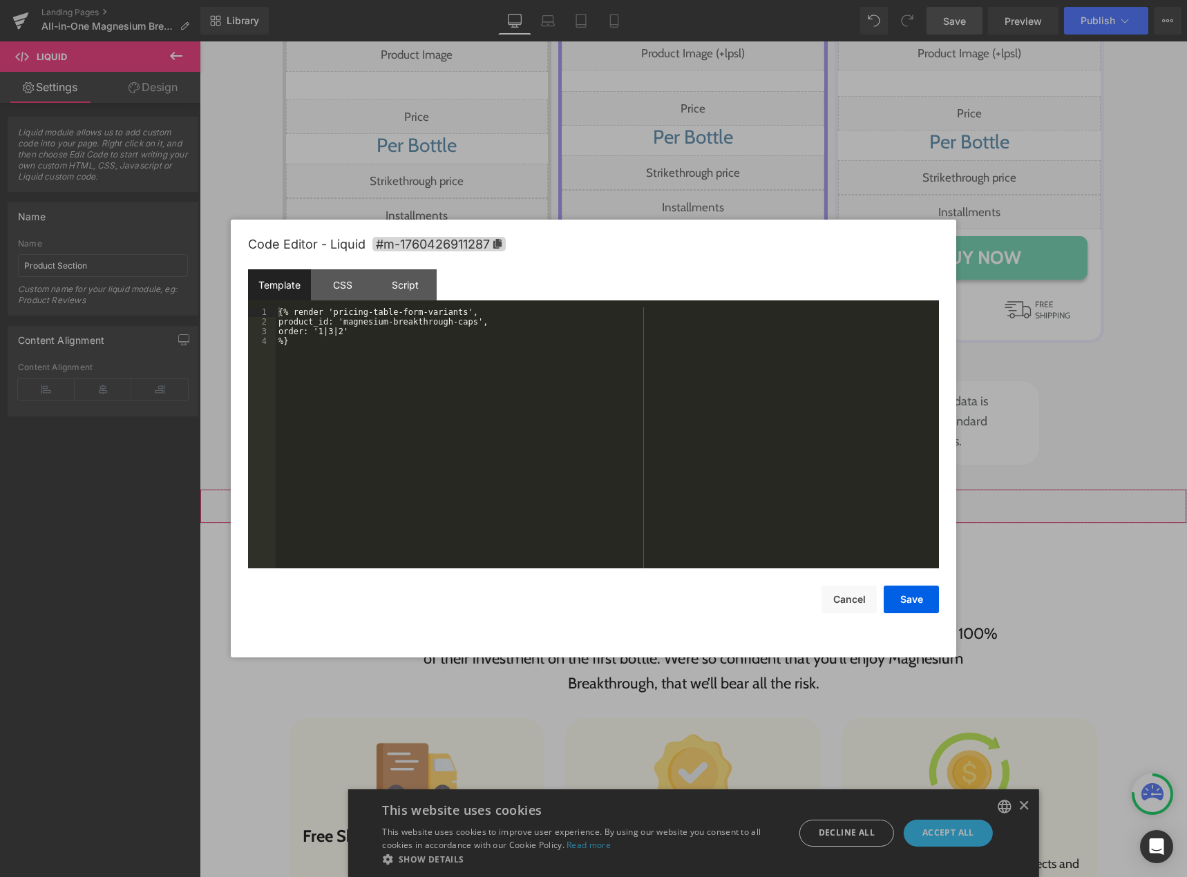
click at [702, 490] on div "Liquid" at bounding box center [693, 506] width 987 height 35
click at [345, 295] on div "CSS" at bounding box center [342, 284] width 63 height 31
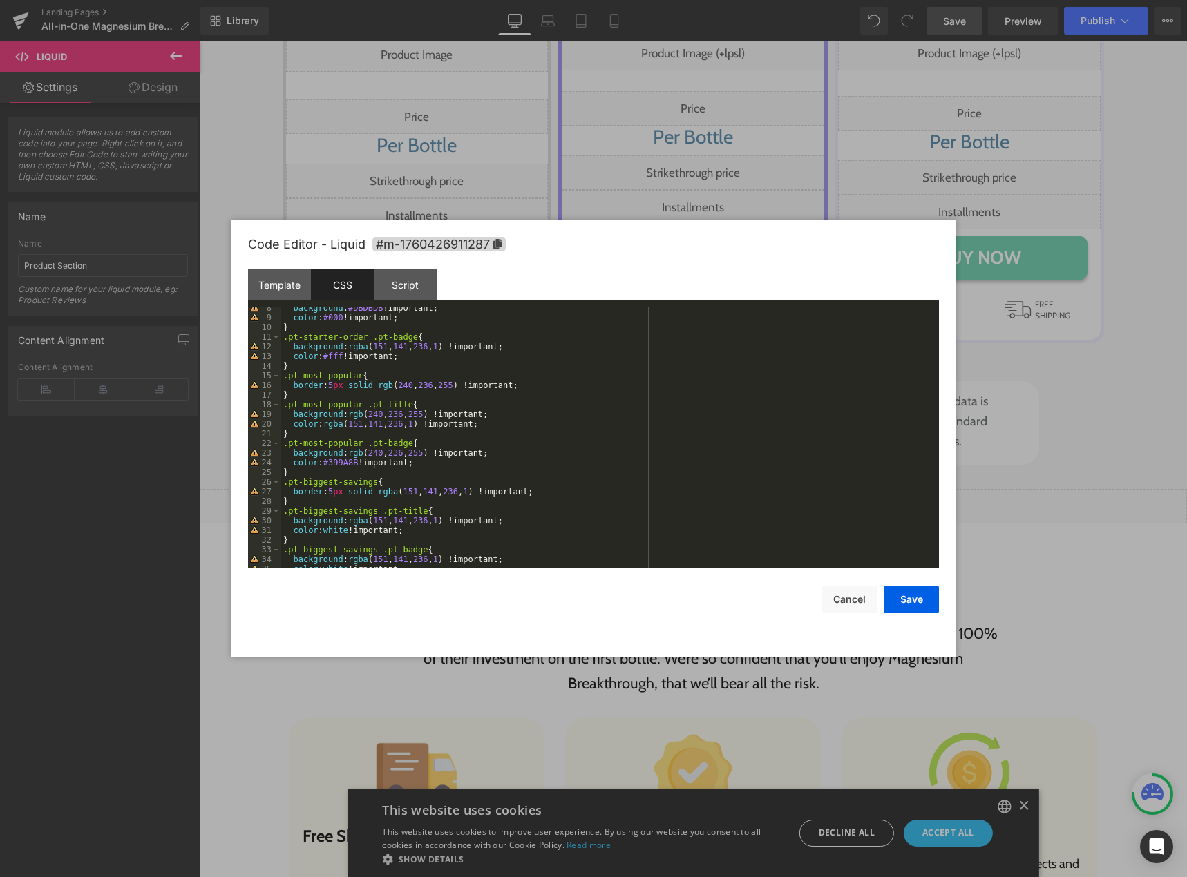
scroll to position [0, 0]
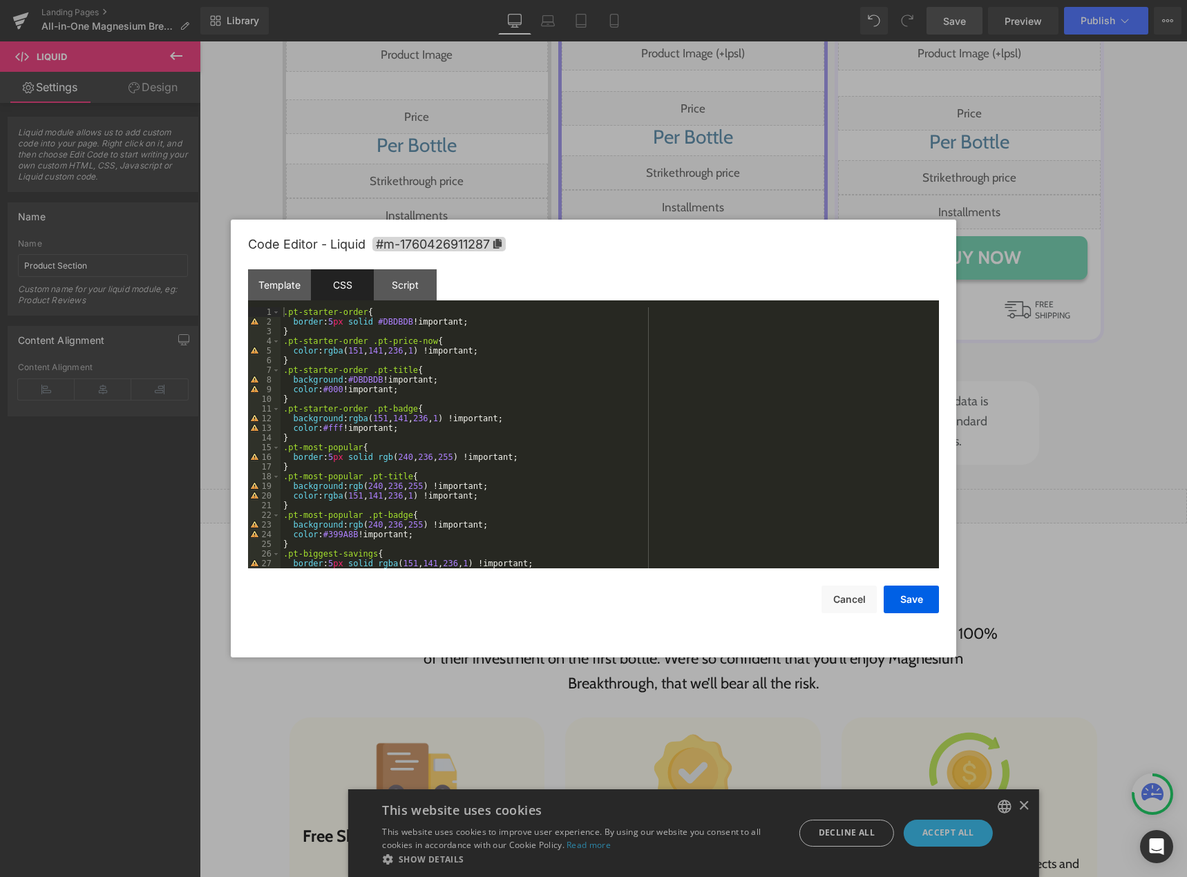
click at [634, 418] on div ".pt-starter-order { border : 5 px solid #DBDBDB !important; } .pt-starter-order…" at bounding box center [606, 447] width 653 height 280
type input "#399A8B !important;"
click at [721, 342] on span "+" at bounding box center [722, 339] width 13 height 11
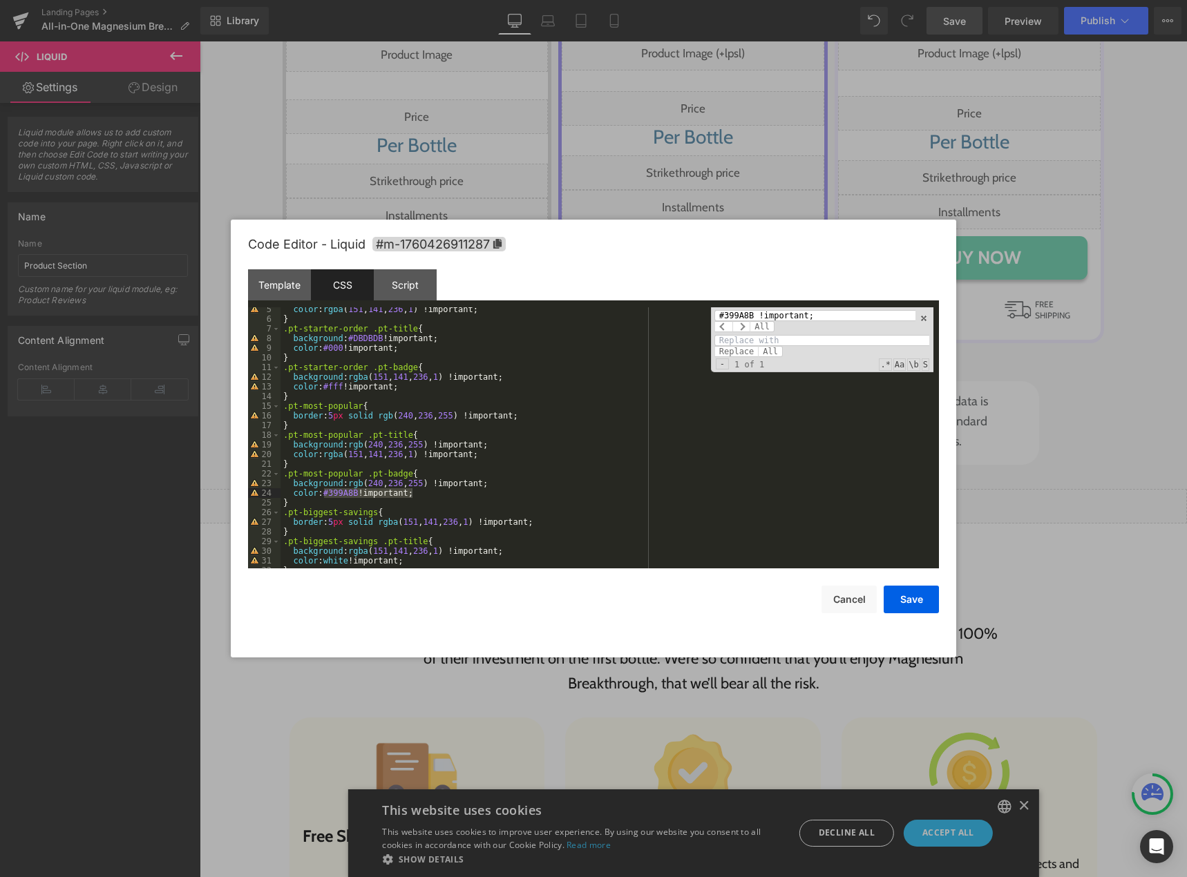
scroll to position [41, 0]
click at [332, 495] on div "color : rgba ( 151 , 141 , 236 , 1 ) !important; } .pt-starter-order .pt-title …" at bounding box center [606, 437] width 653 height 261
click at [338, 492] on div "color : rgba ( 151 , 141 , 236 , 1 ) !important; } .pt-starter-order .pt-title …" at bounding box center [606, 445] width 653 height 280
click at [330, 492] on div "color : rgba ( 151 , 141 , 236 , 1 ) !important; } .pt-starter-order .pt-title …" at bounding box center [606, 445] width 653 height 280
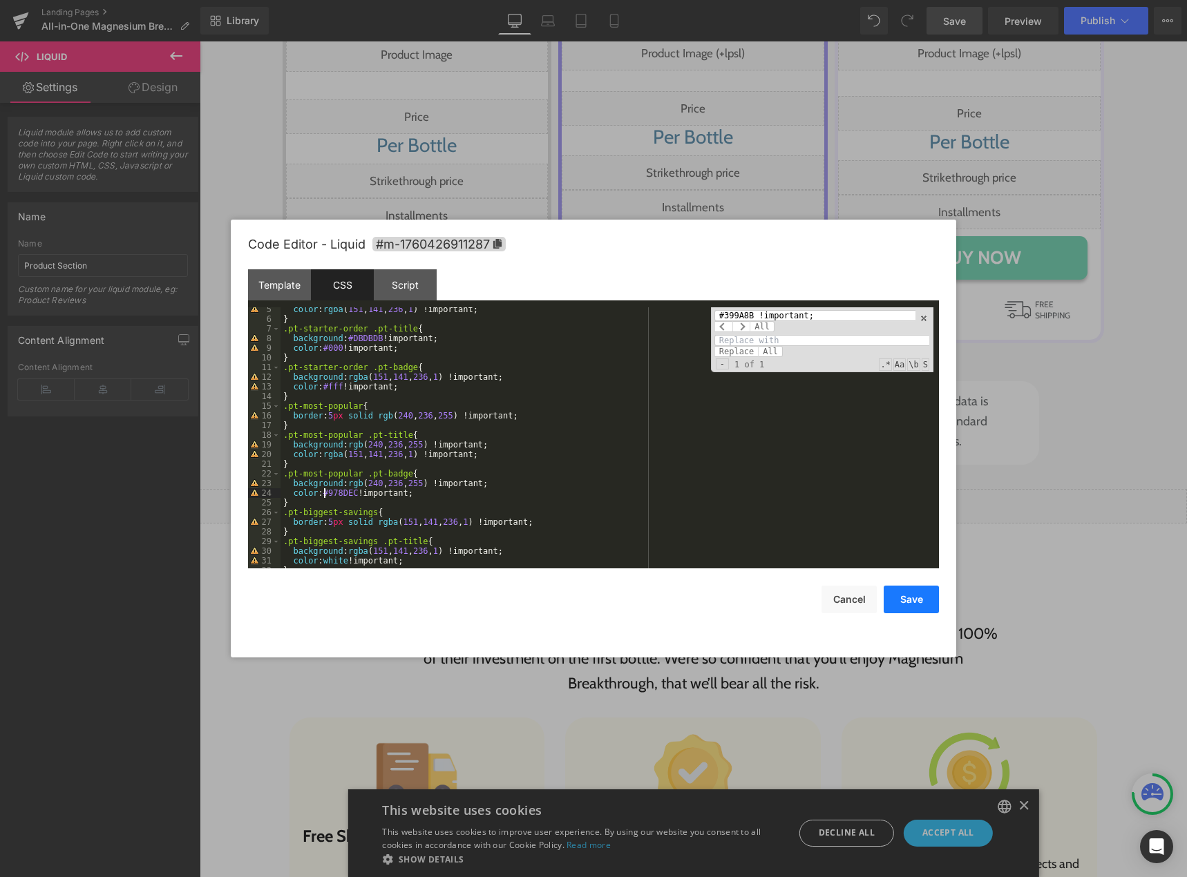
click at [887, 592] on button "Save" at bounding box center [910, 600] width 55 height 28
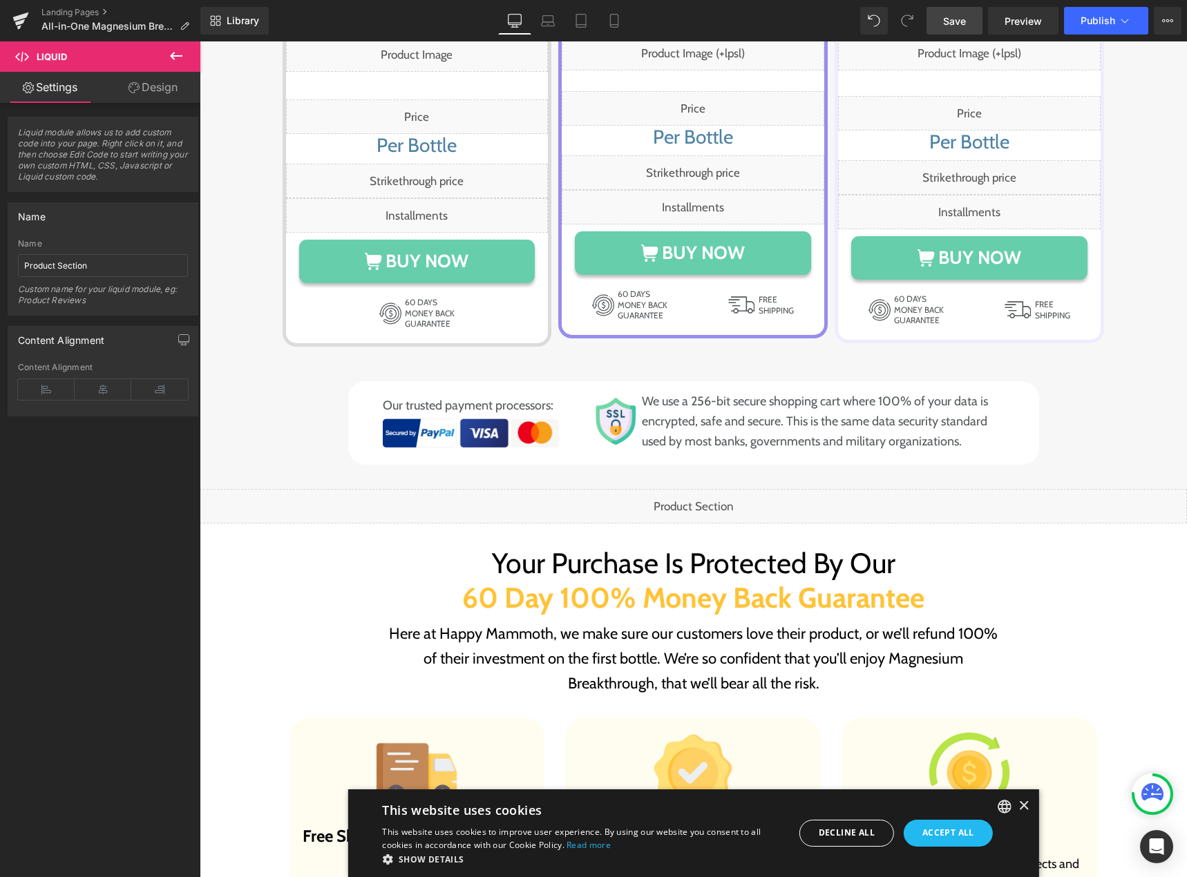
click at [957, 35] on div "Library Desktop Desktop Laptop Tablet Mobile Save Preview Publish Scheduled Vie…" at bounding box center [693, 20] width 986 height 41
click at [955, 29] on link "Save" at bounding box center [954, 21] width 56 height 28
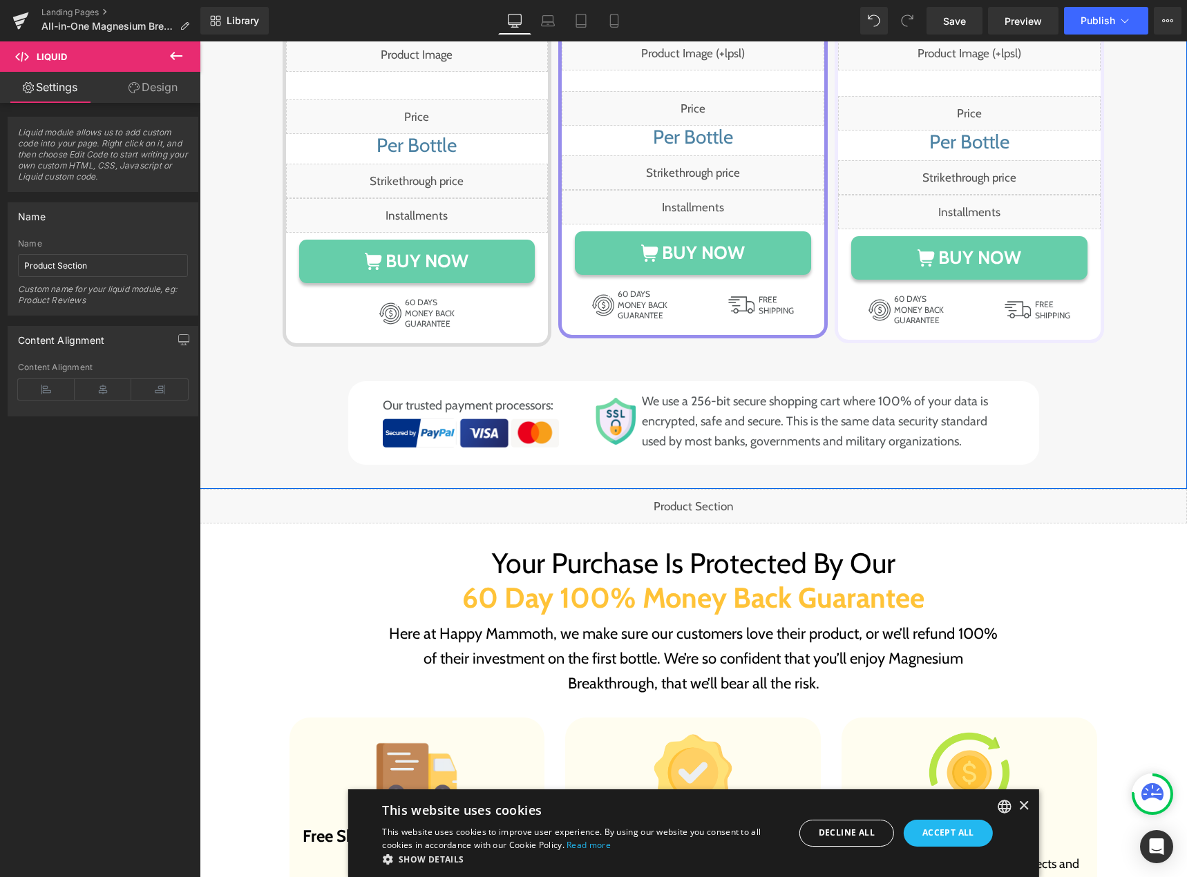
click at [233, 256] on div "Image Image Row Choose Your Package Below Heading Row STARTER ORDER Heading Row…" at bounding box center [692, 136] width 959 height 660
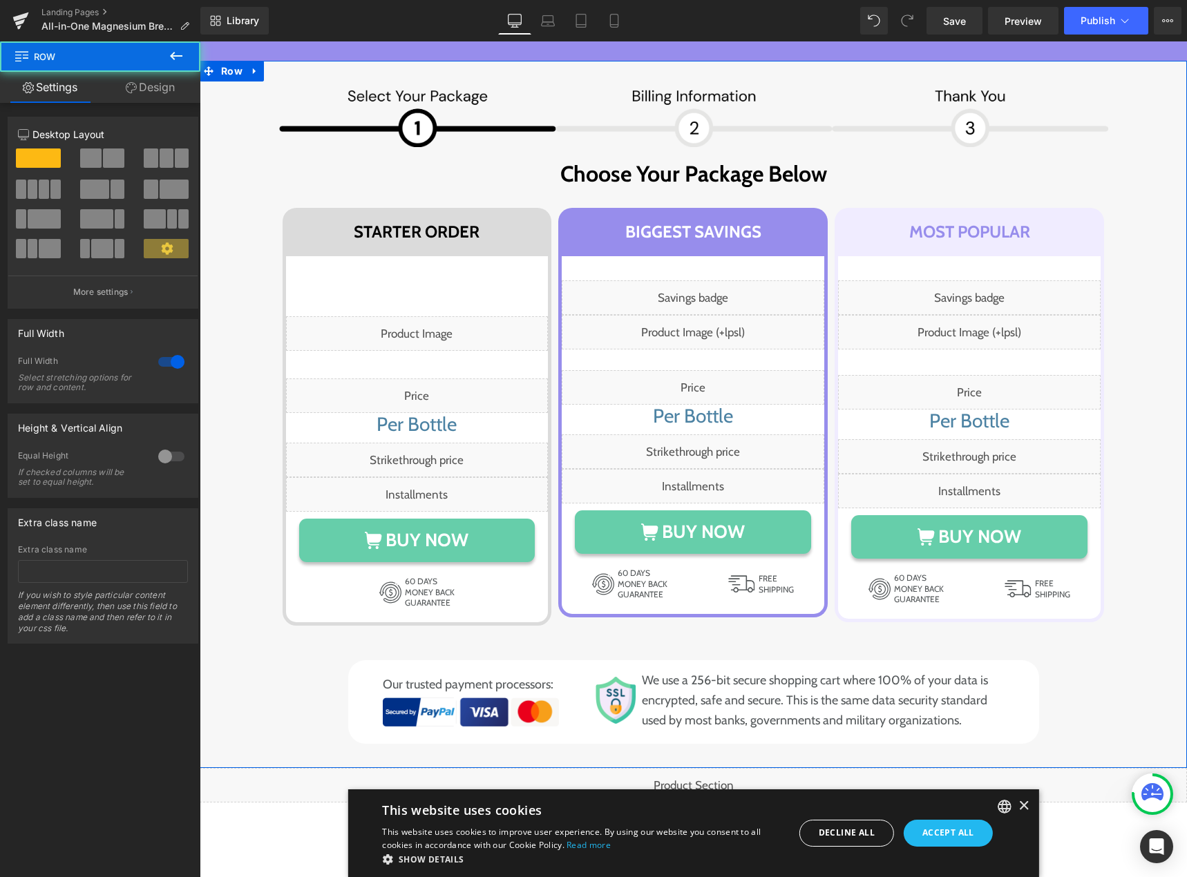
scroll to position [8258, 0]
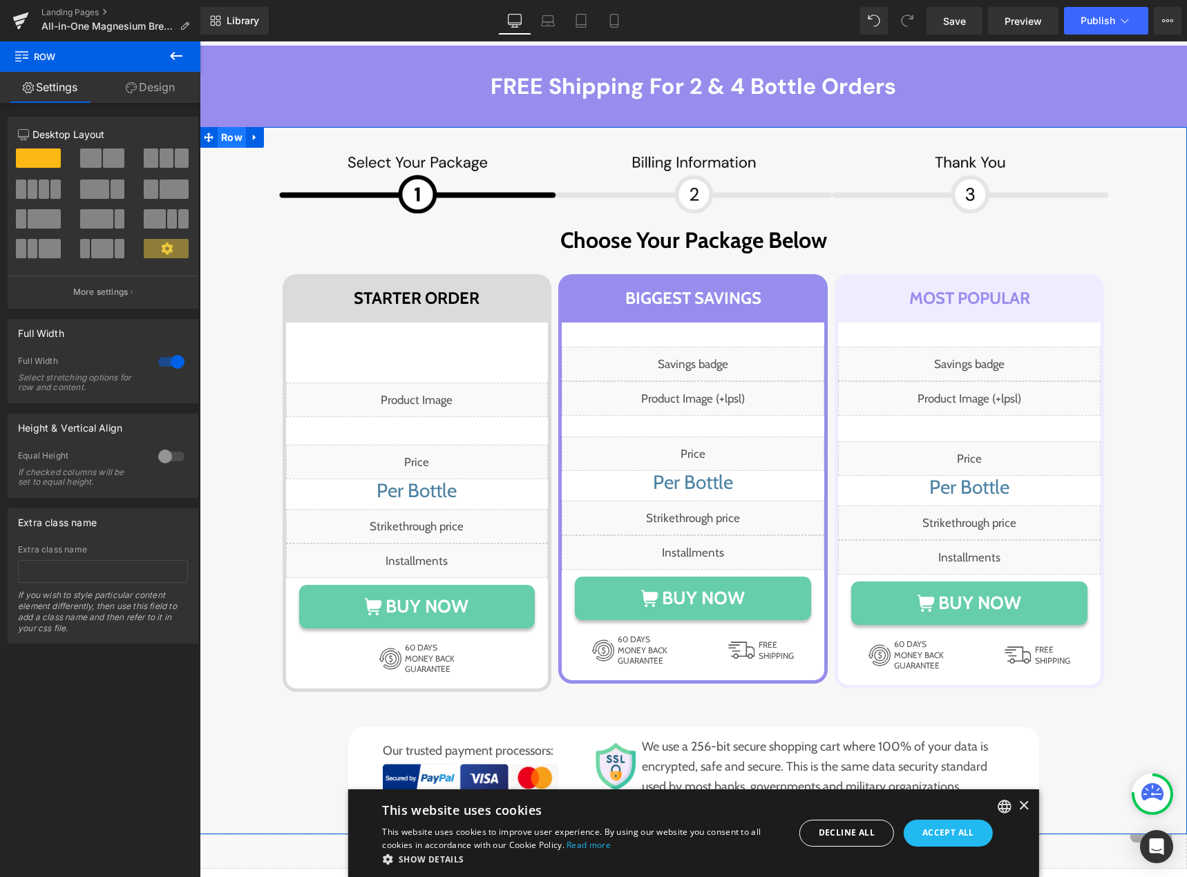
click at [227, 129] on span "Row" at bounding box center [232, 137] width 28 height 21
click at [91, 562] on input "text" at bounding box center [103, 571] width 170 height 23
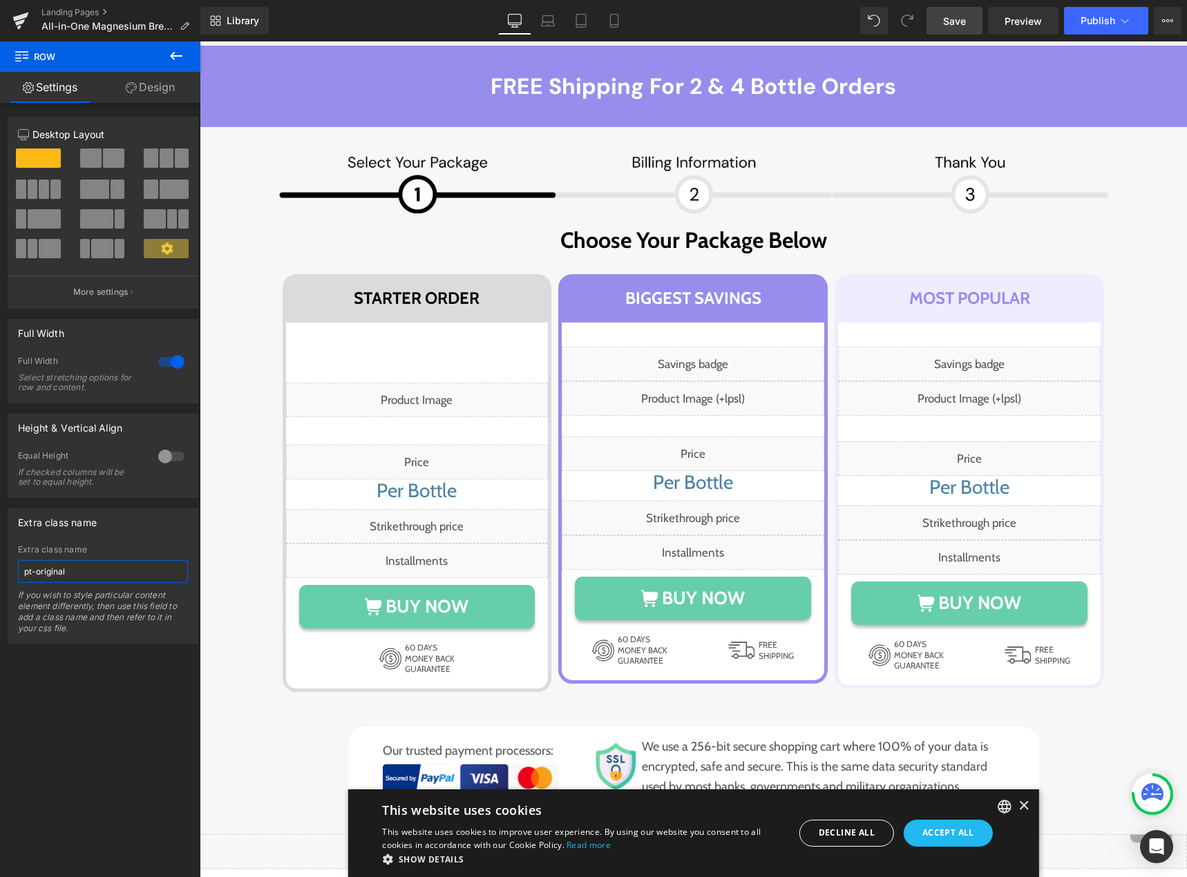
type input "pt-original"
click at [948, 17] on span "Save" at bounding box center [954, 21] width 23 height 15
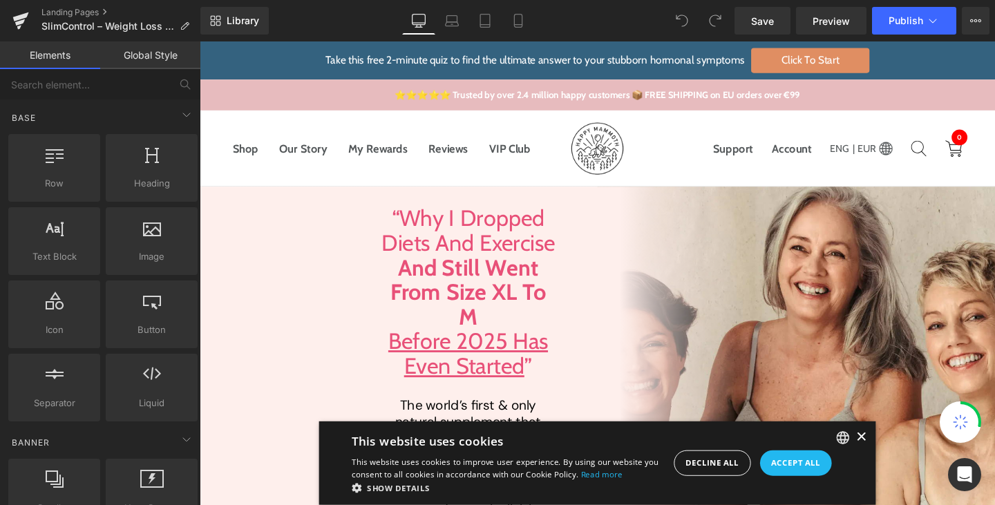
click at [890, 458] on div "×" at bounding box center [895, 457] width 10 height 10
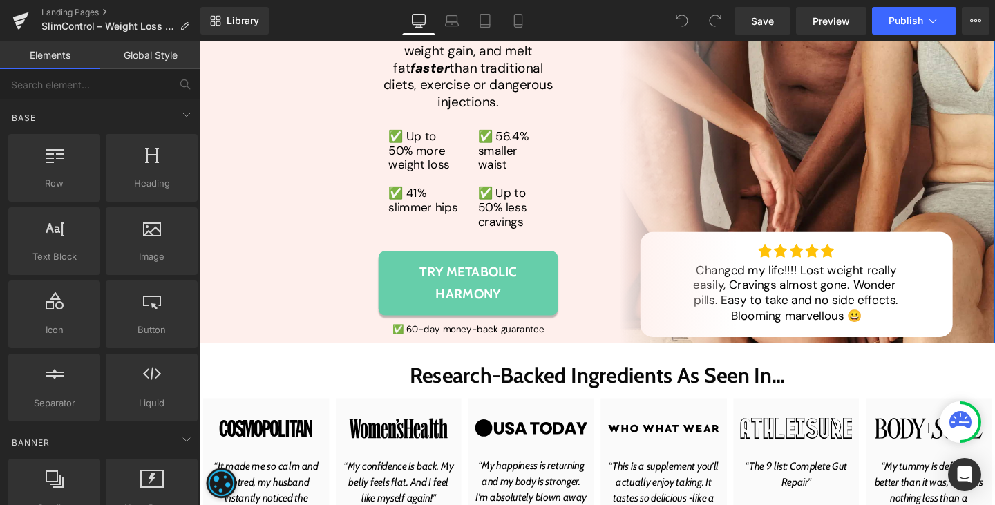
scroll to position [502, 0]
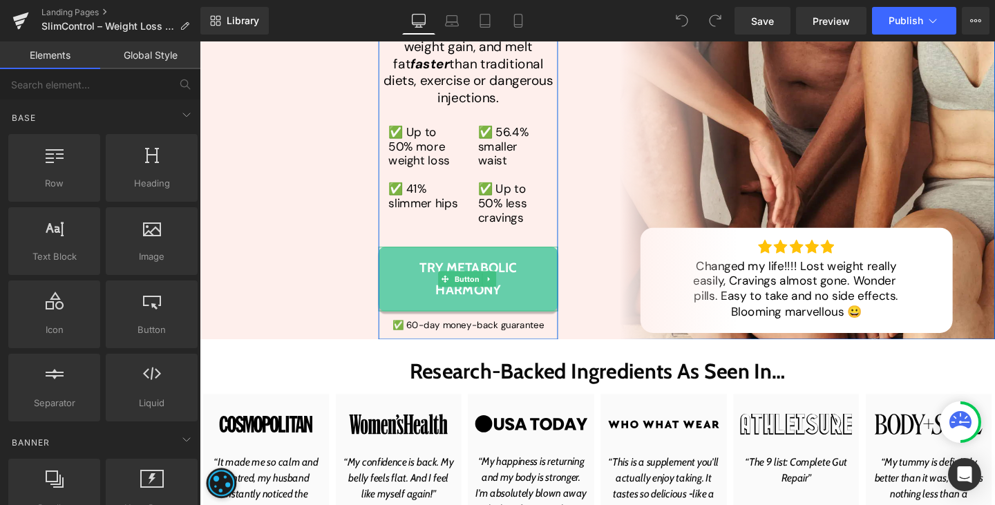
click at [406, 285] on span "Try Metabolic Harmony" at bounding box center [481, 292] width 160 height 46
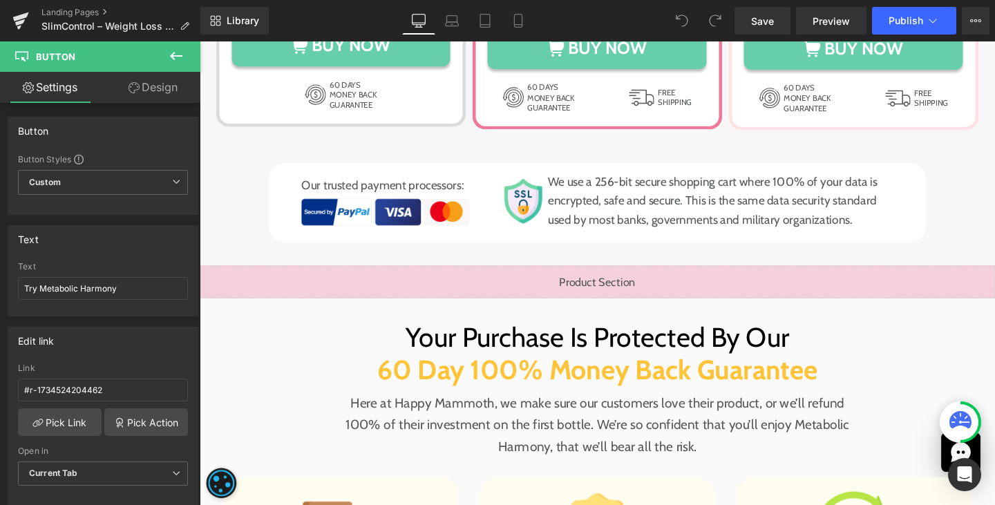
scroll to position [9705, 0]
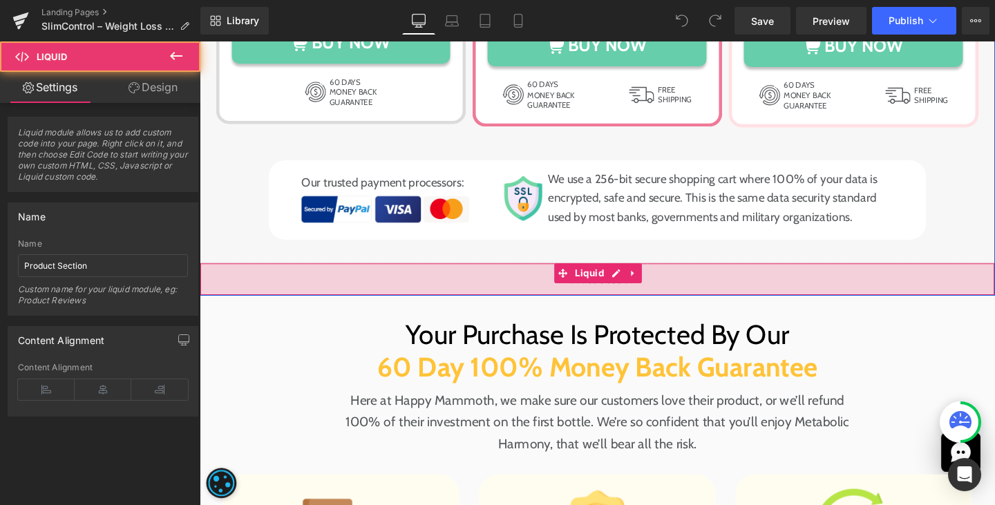
click at [620, 285] on div "Liquid" at bounding box center [618, 291] width 836 height 35
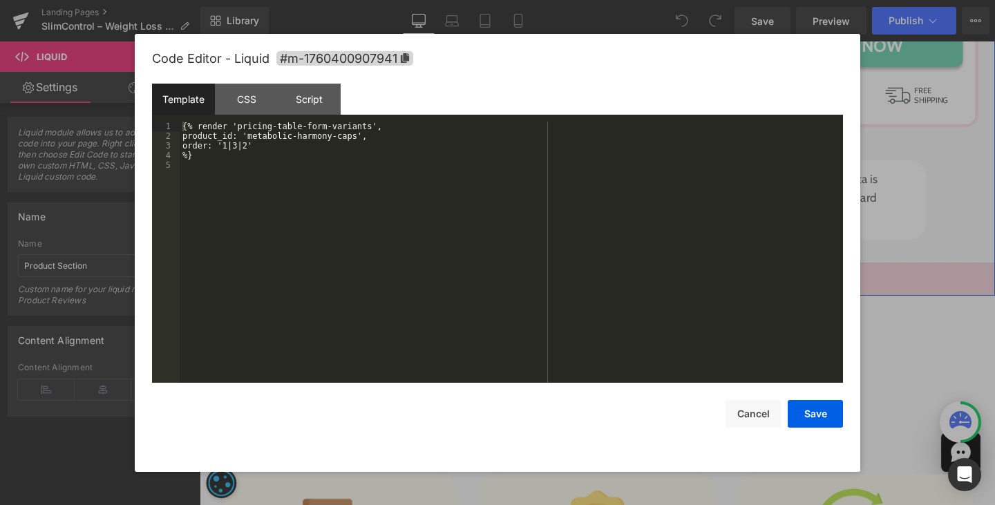
click at [629, 284] on div "Liquid" at bounding box center [618, 291] width 836 height 35
click at [242, 92] on div "CSS" at bounding box center [246, 99] width 63 height 31
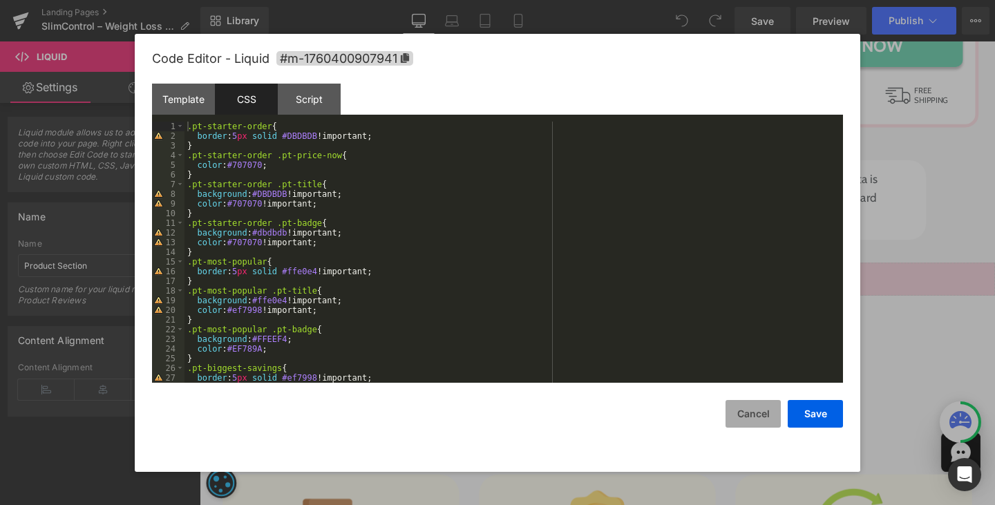
click at [752, 408] on button "Cancel" at bounding box center [752, 414] width 55 height 28
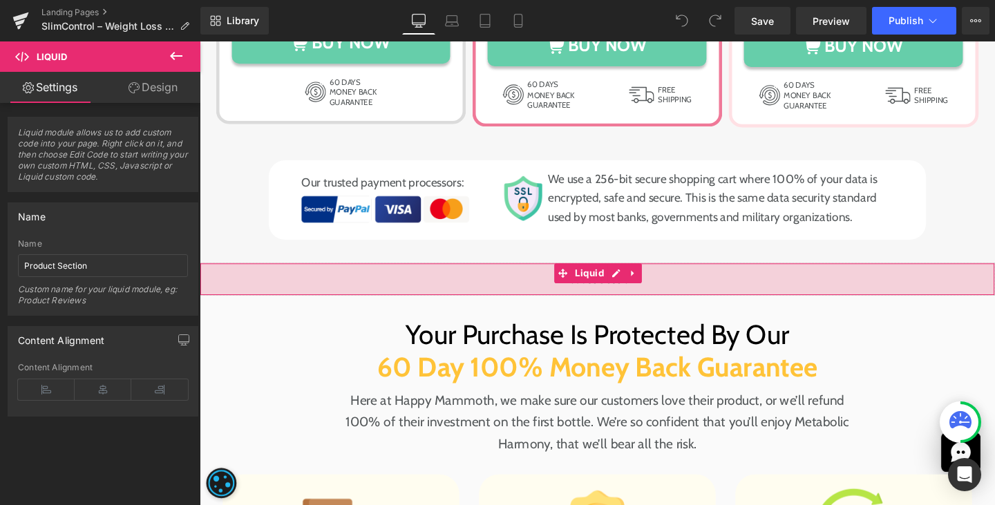
click at [156, 93] on link "Design" at bounding box center [153, 87] width 100 height 31
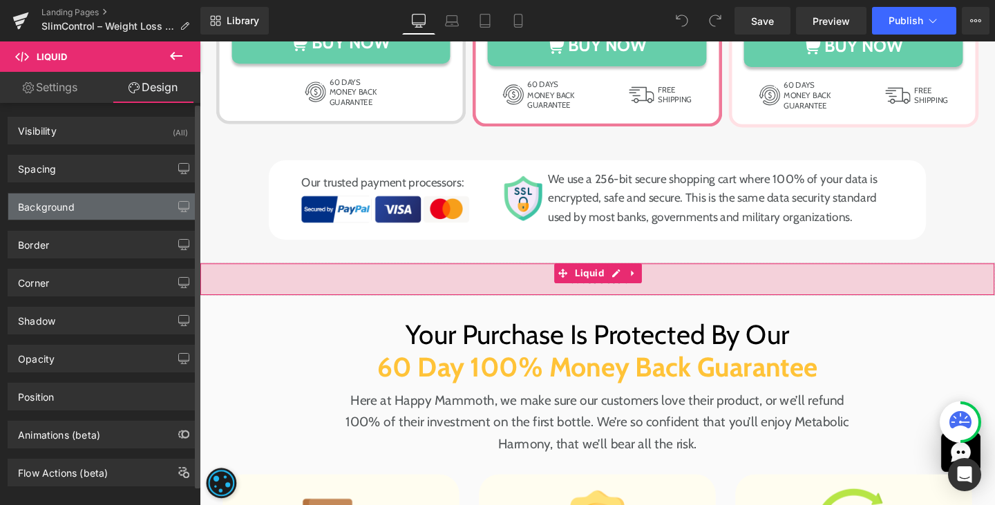
click at [86, 215] on div "Background" at bounding box center [102, 206] width 189 height 26
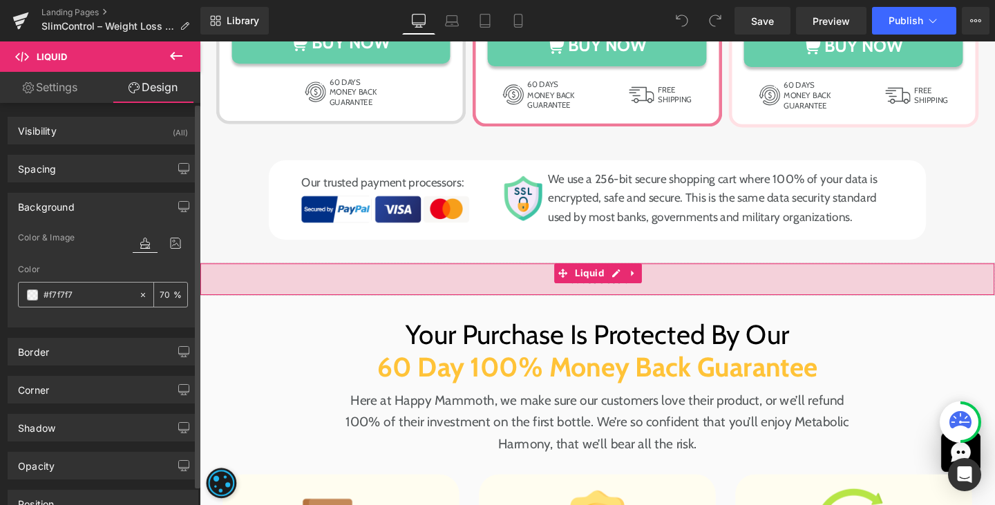
click at [138, 294] on icon at bounding box center [143, 295] width 10 height 10
click at [172, 246] on icon at bounding box center [175, 243] width 25 height 18
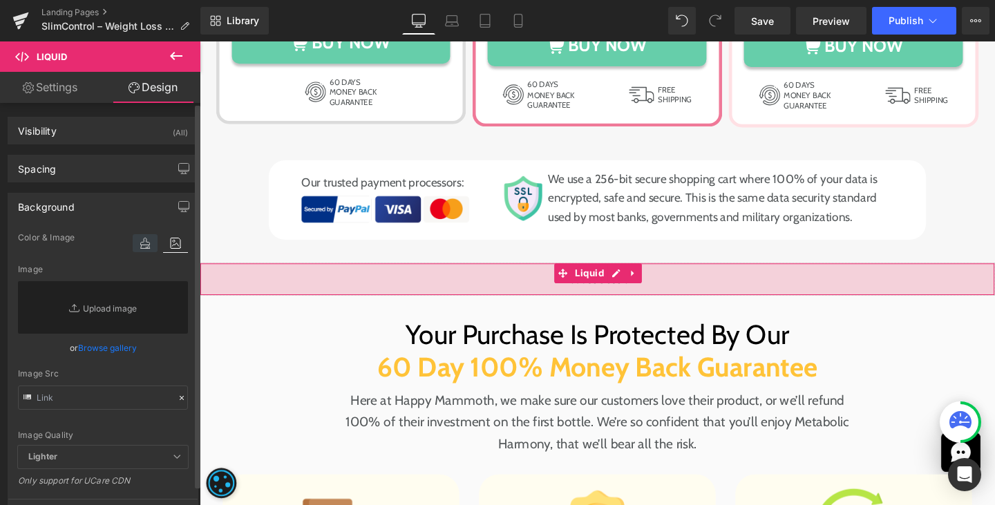
click at [136, 242] on icon at bounding box center [145, 243] width 25 height 18
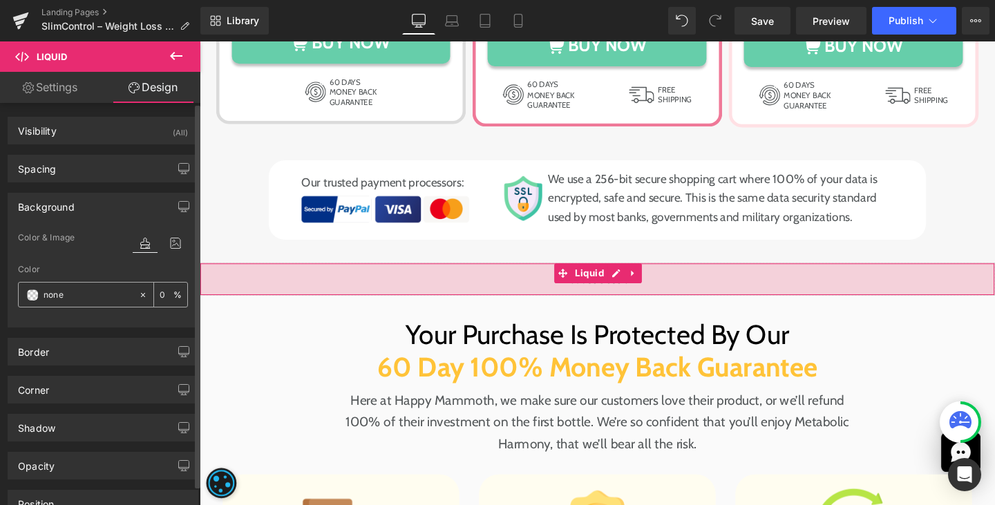
click at [79, 294] on input "text" at bounding box center [88, 294] width 88 height 15
type input "none"
click at [87, 327] on div "Border Border Style Custom Custom Setup Global Style Custom Setup Global Style …" at bounding box center [103, 346] width 207 height 38
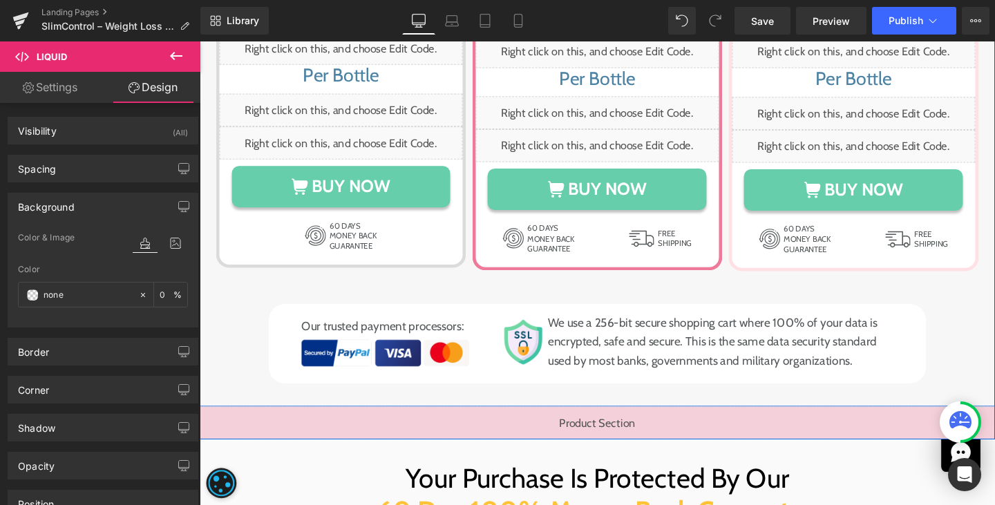
scroll to position [9555, 0]
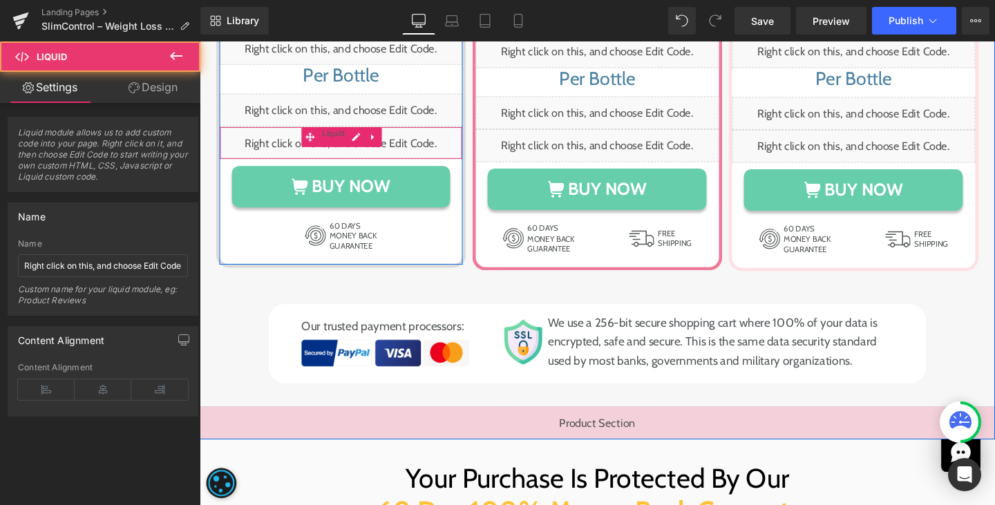
click at [372, 131] on div "Liquid" at bounding box center [348, 148] width 256 height 35
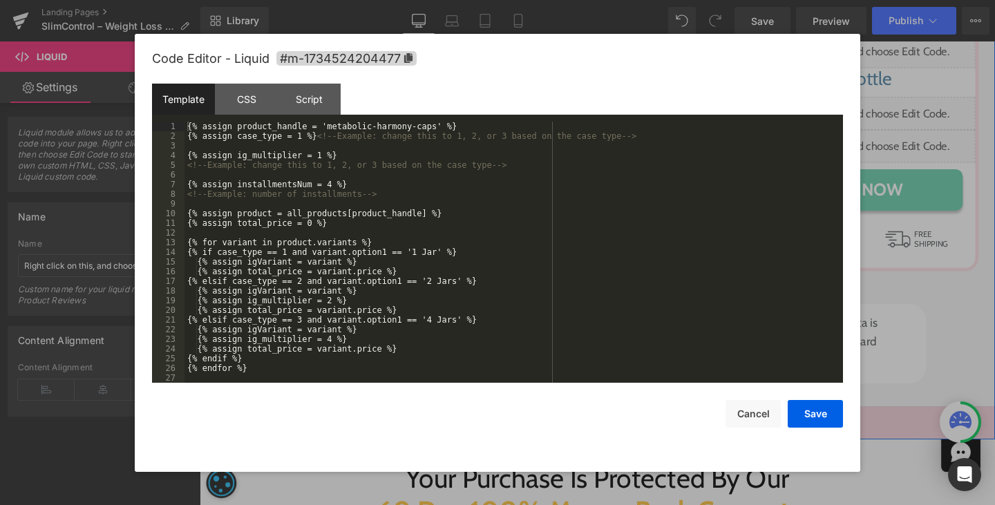
click at [358, 138] on icon at bounding box center [361, 141] width 7 height 7
click at [738, 416] on button "Cancel" at bounding box center [752, 414] width 55 height 28
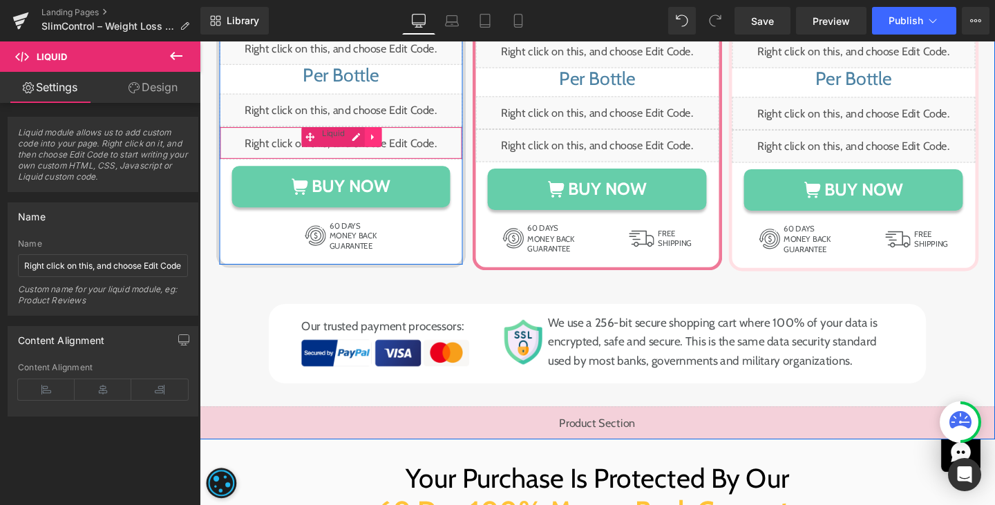
click at [377, 136] on icon at bounding box center [382, 141] width 10 height 10
click at [368, 137] on icon at bounding box center [373, 141] width 10 height 10
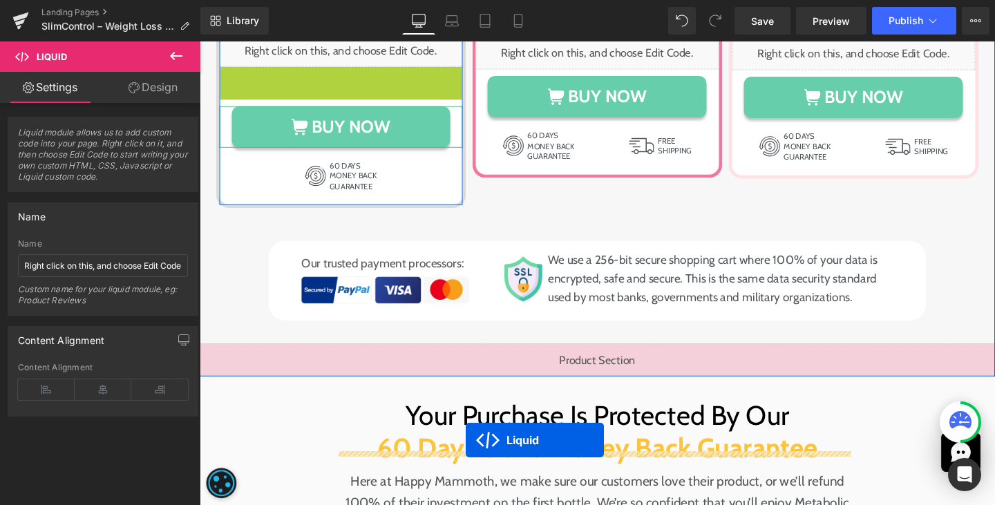
scroll to position [9665, 0]
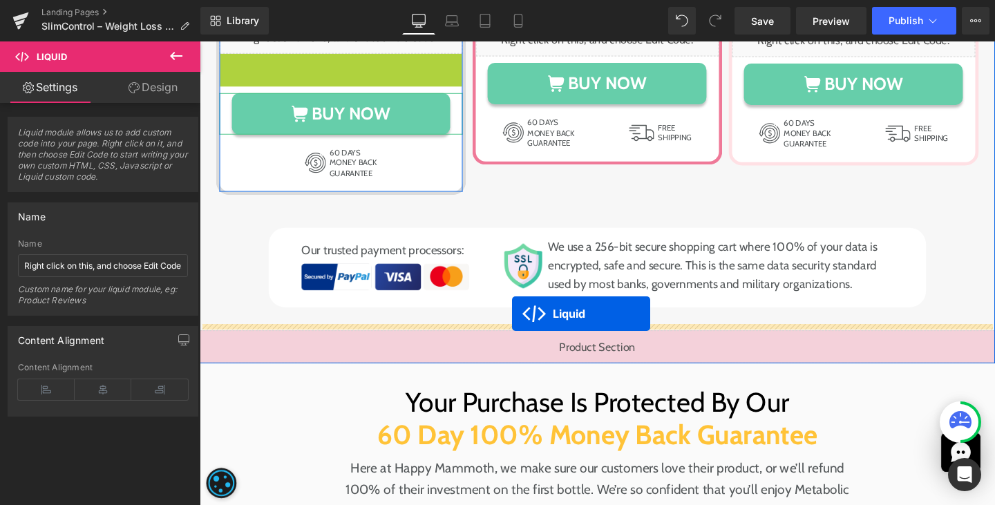
drag, startPoint x: 312, startPoint y: 166, endPoint x: 528, endPoint y: 327, distance: 269.4
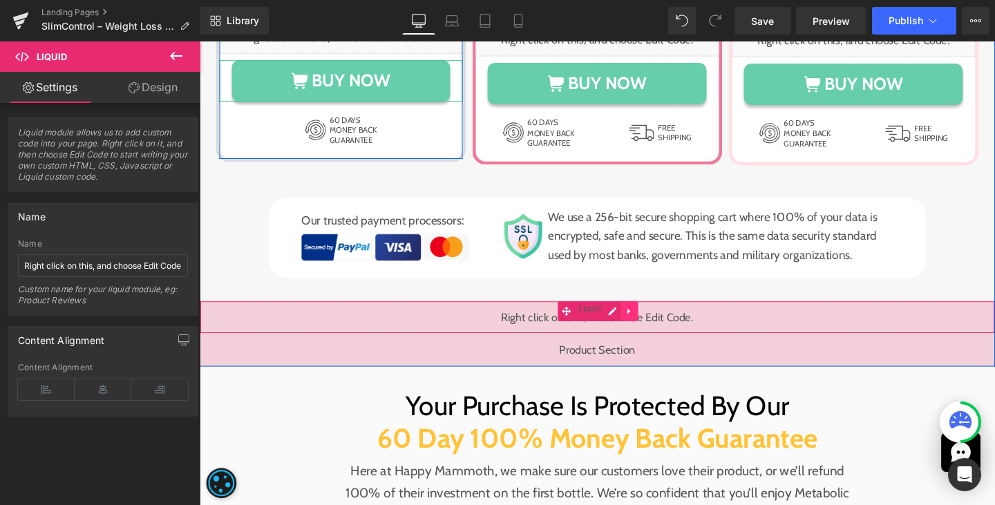
click at [649, 320] on icon at bounding box center [651, 325] width 10 height 10
click at [658, 320] on icon at bounding box center [660, 325] width 10 height 10
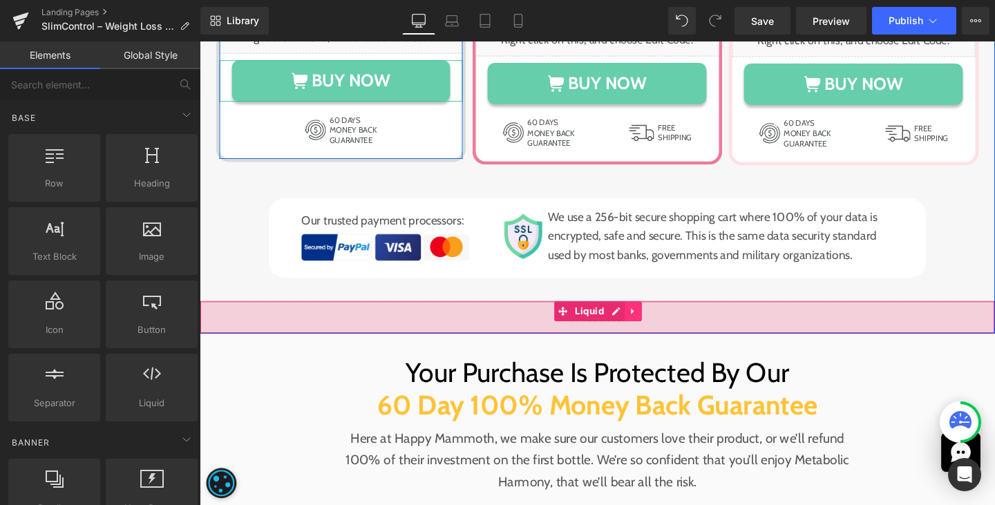
click at [646, 320] on link at bounding box center [655, 325] width 18 height 21
click at [659, 320] on icon at bounding box center [664, 325] width 10 height 10
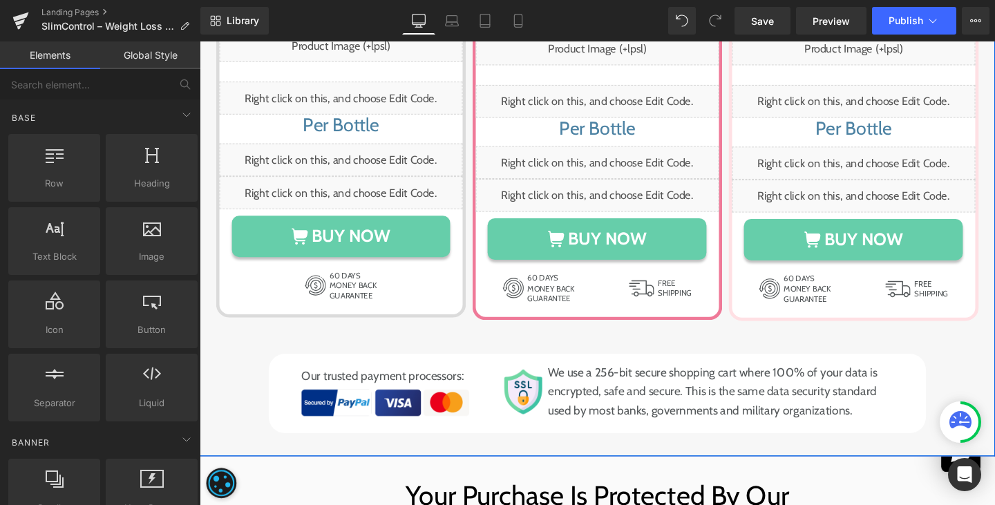
scroll to position [9497, 0]
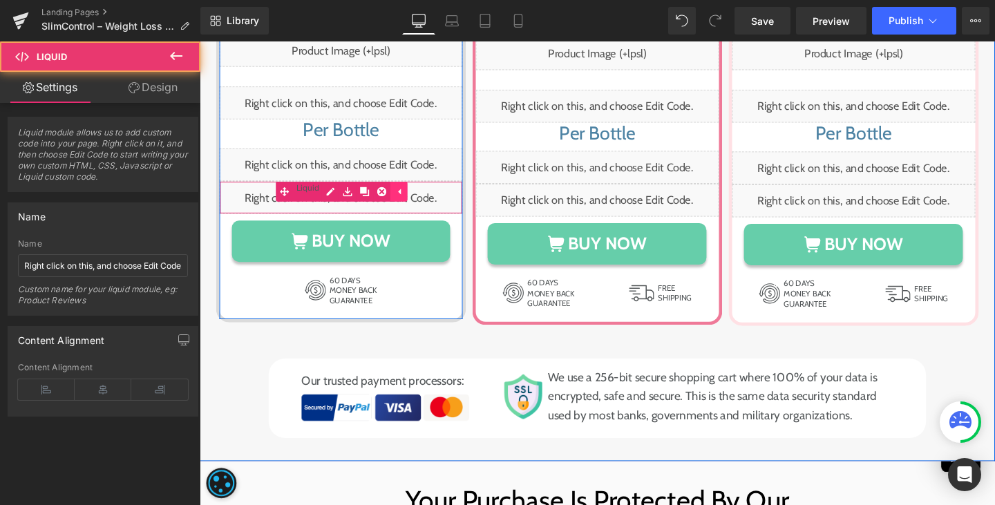
click at [396, 193] on div "Liquid" at bounding box center [348, 206] width 256 height 35
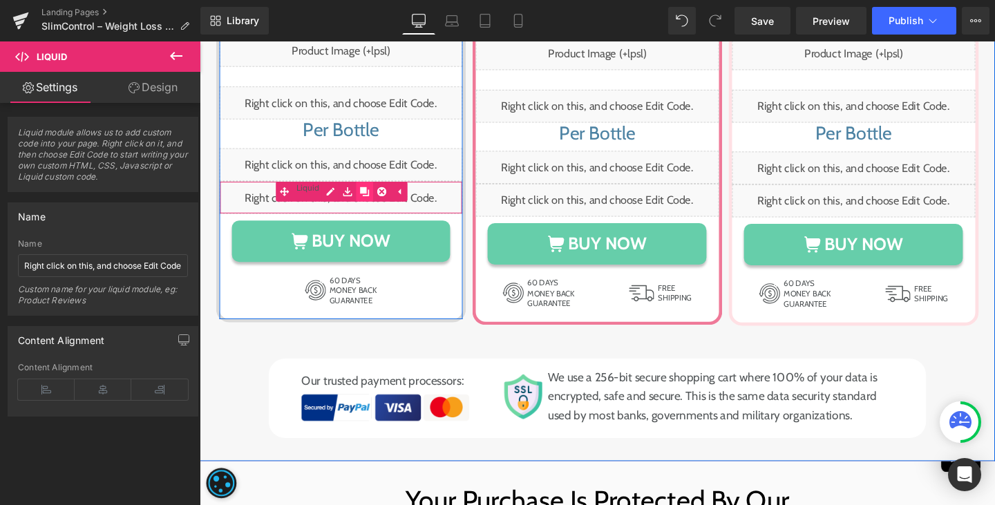
click at [368, 195] on icon at bounding box center [373, 200] width 10 height 10
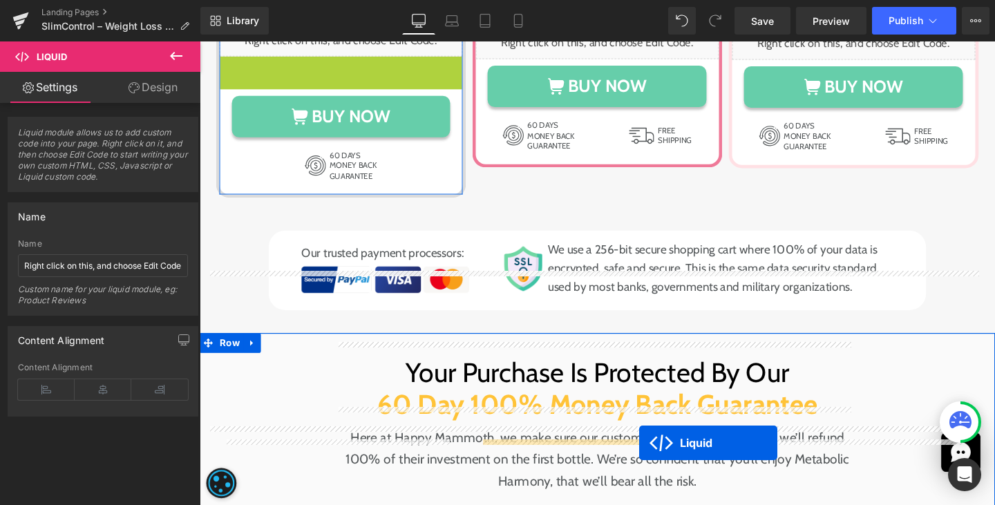
scroll to position [9745, 0]
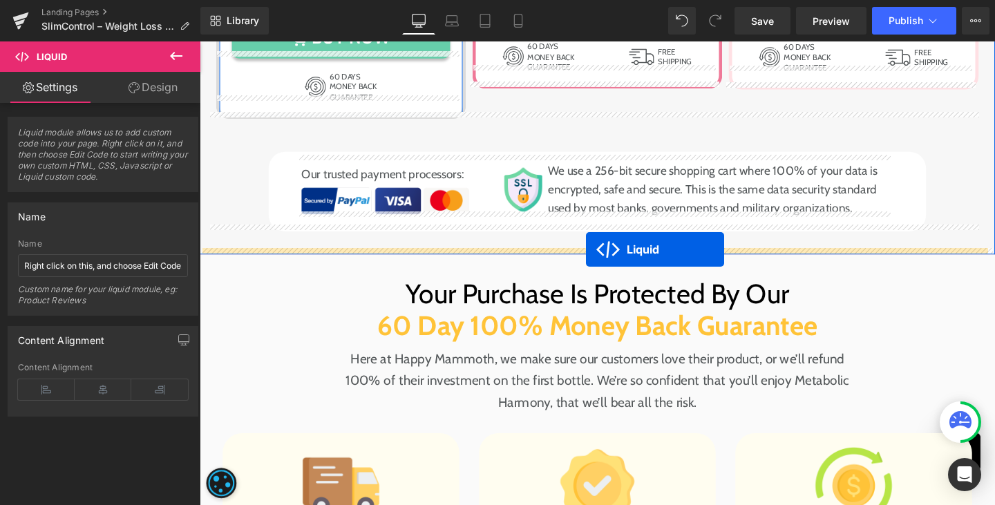
drag, startPoint x: 311, startPoint y: 224, endPoint x: 606, endPoint y: 260, distance: 296.4
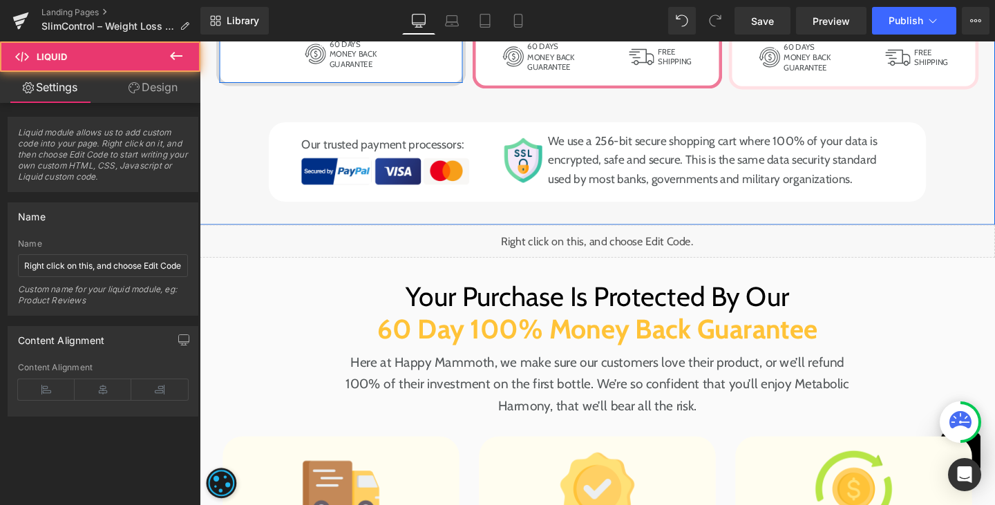
scroll to position [9711, 0]
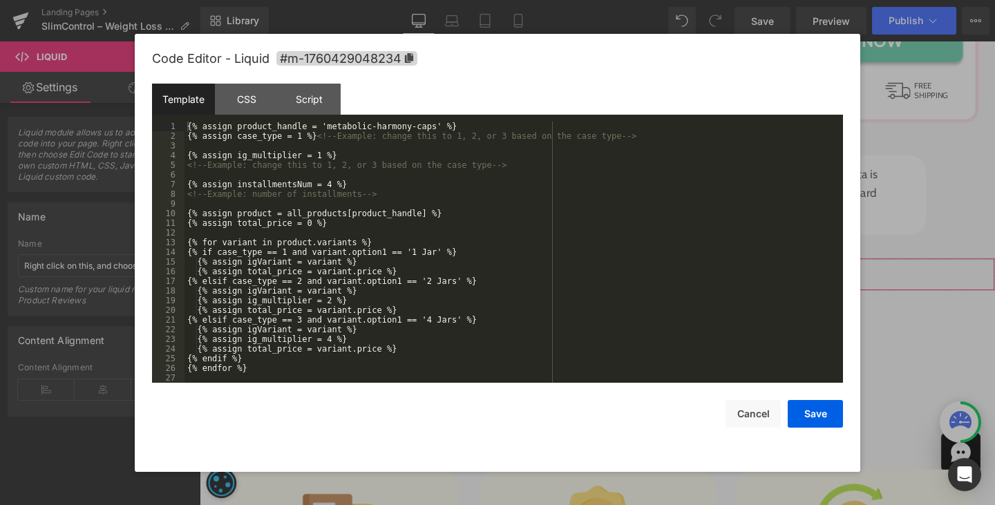
click at [632, 275] on icon at bounding box center [629, 279] width 10 height 10
click at [387, 260] on div "{% assign product_handle = 'metabolic-harmony-caps' %} {% assign case_type = 1 …" at bounding box center [510, 262] width 653 height 280
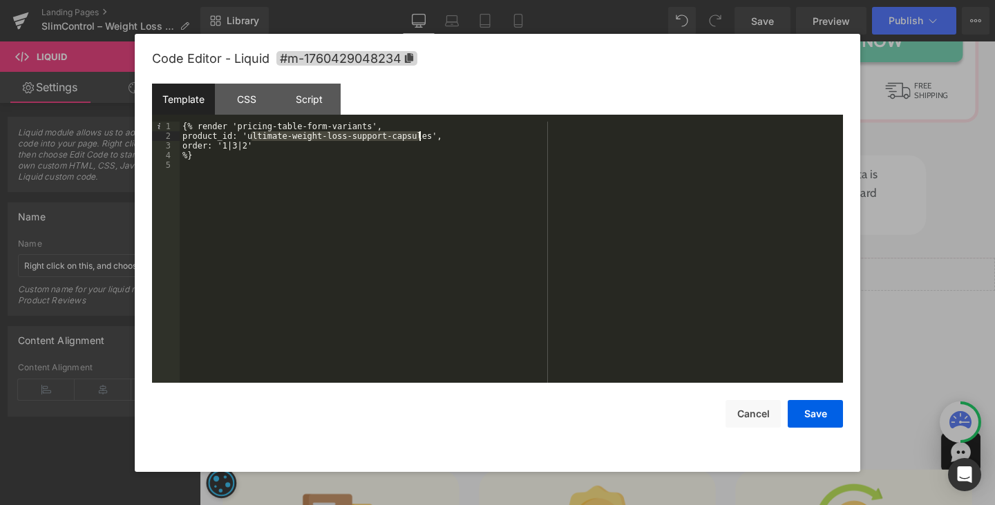
drag, startPoint x: 251, startPoint y: 135, endPoint x: 419, endPoint y: 135, distance: 168.5
click at [419, 135] on div "{% render 'pricing-table-form-variants', product_id: 'ultimate-weight-loss-supp…" at bounding box center [511, 262] width 663 height 280
click at [253, 95] on div "CSS" at bounding box center [246, 99] width 63 height 31
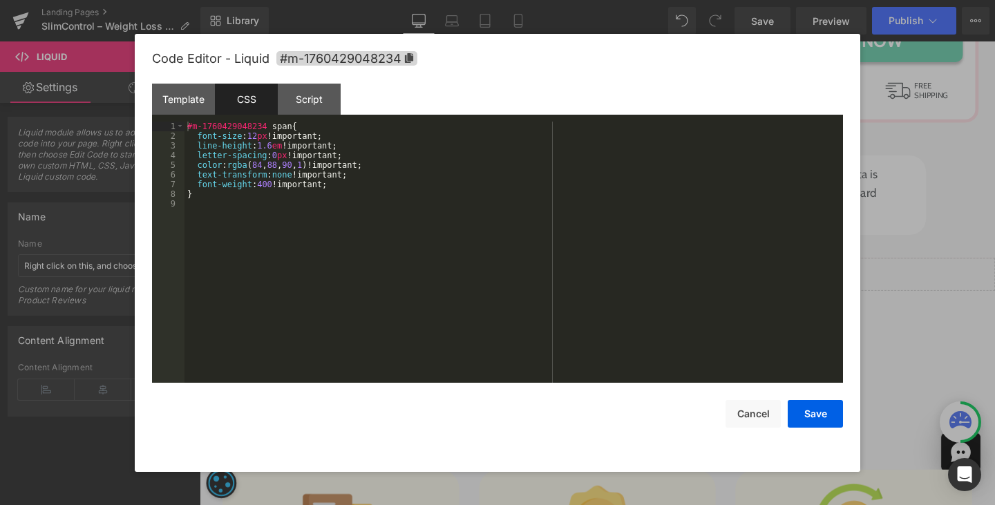
click at [334, 289] on div "#m-1760429048234 span { font-size : 12 px !important; line-height : 1.6 em !imp…" at bounding box center [513, 262] width 658 height 280
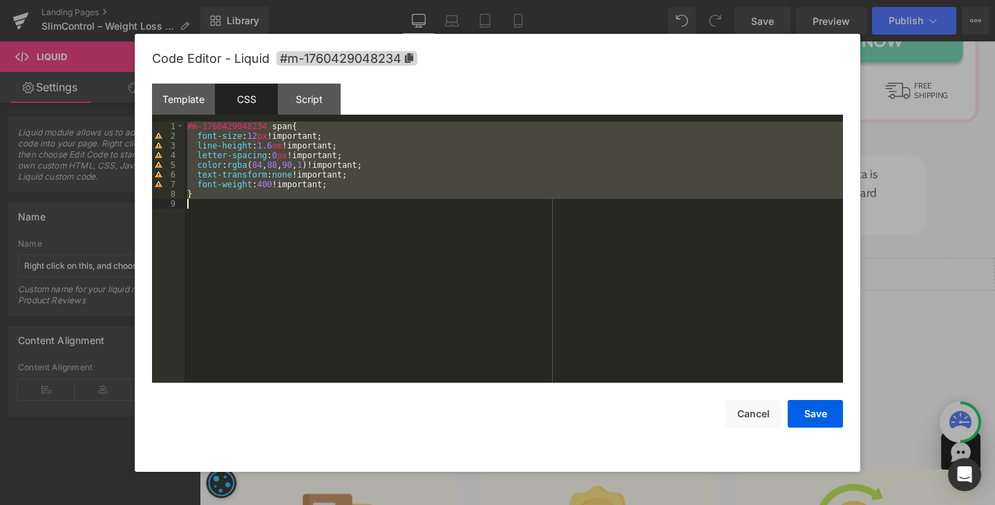
scroll to position [155, 0]
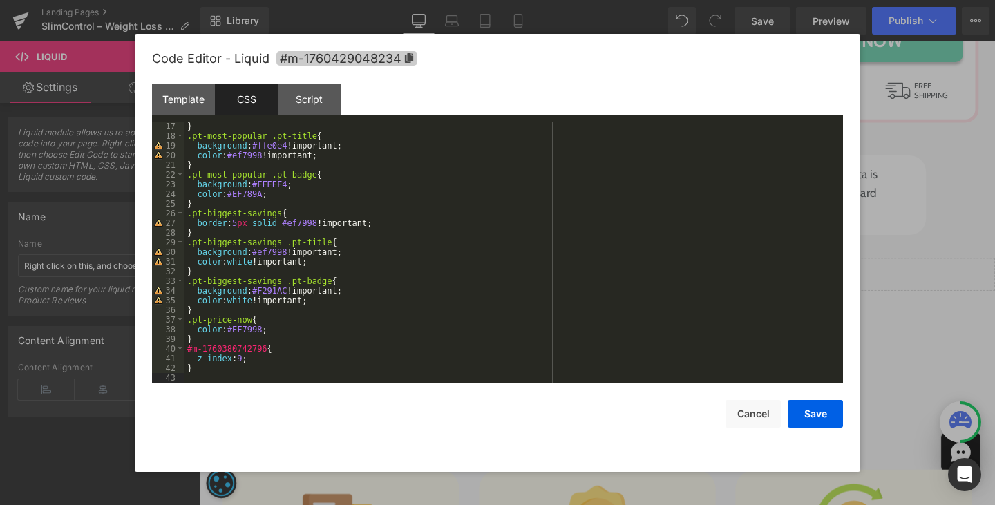
click at [375, 61] on span "#m-1760429048234" at bounding box center [346, 58] width 141 height 15
drag, startPoint x: 258, startPoint y: 351, endPoint x: 186, endPoint y: 350, distance: 72.5
click at [186, 350] on div "} .pt-most-popular .pt-title { background : #ffe0e4 !important; color : #ef7998…" at bounding box center [510, 262] width 653 height 280
click at [810, 416] on button "Save" at bounding box center [814, 414] width 55 height 28
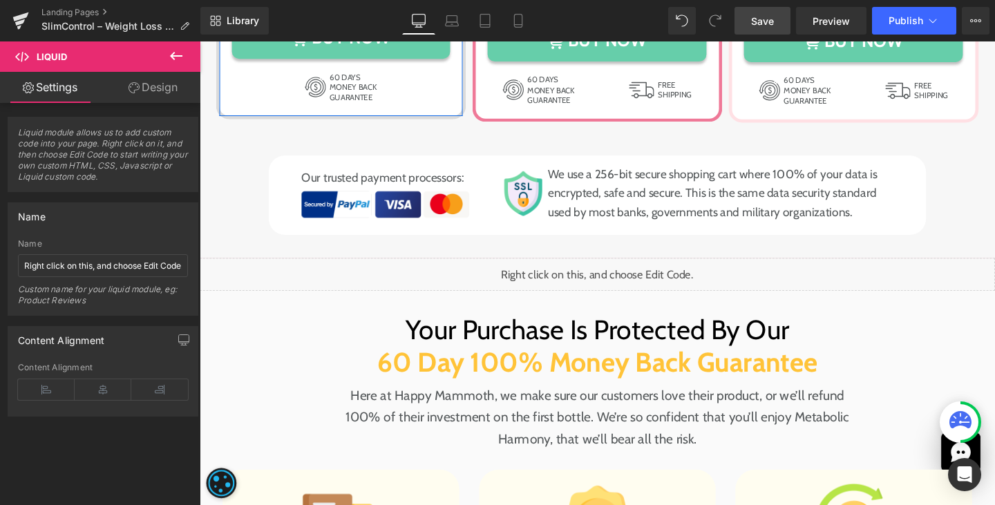
click at [762, 25] on span "Save" at bounding box center [762, 21] width 23 height 15
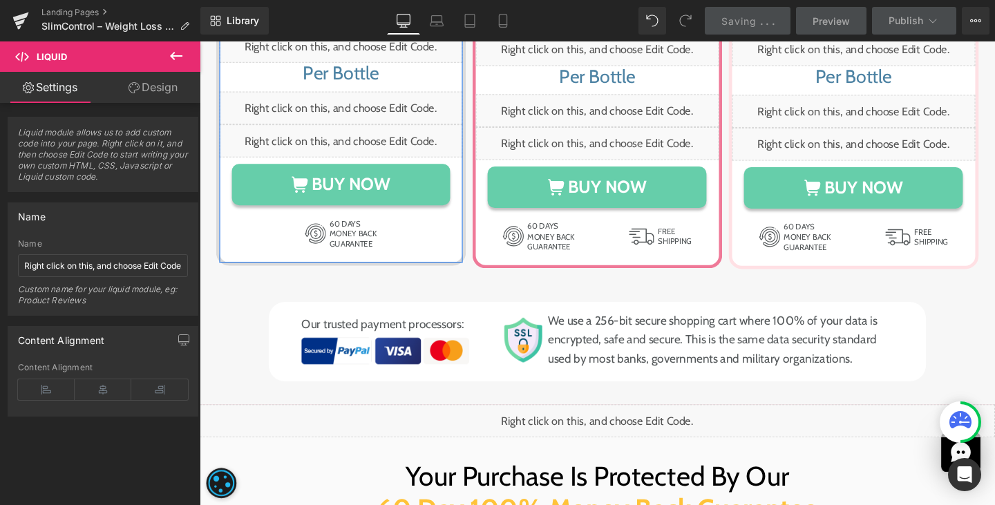
scroll to position [9557, 0]
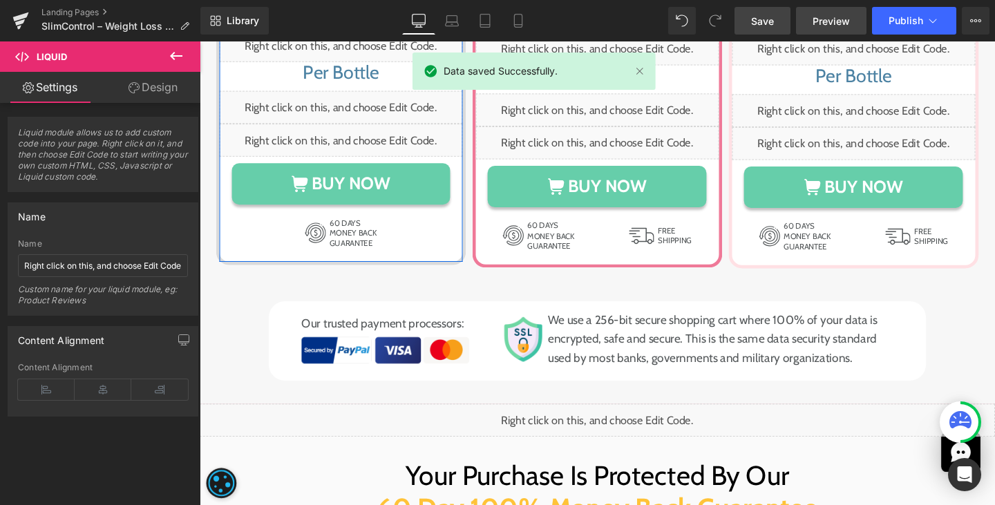
click at [825, 15] on span "Preview" at bounding box center [830, 21] width 37 height 15
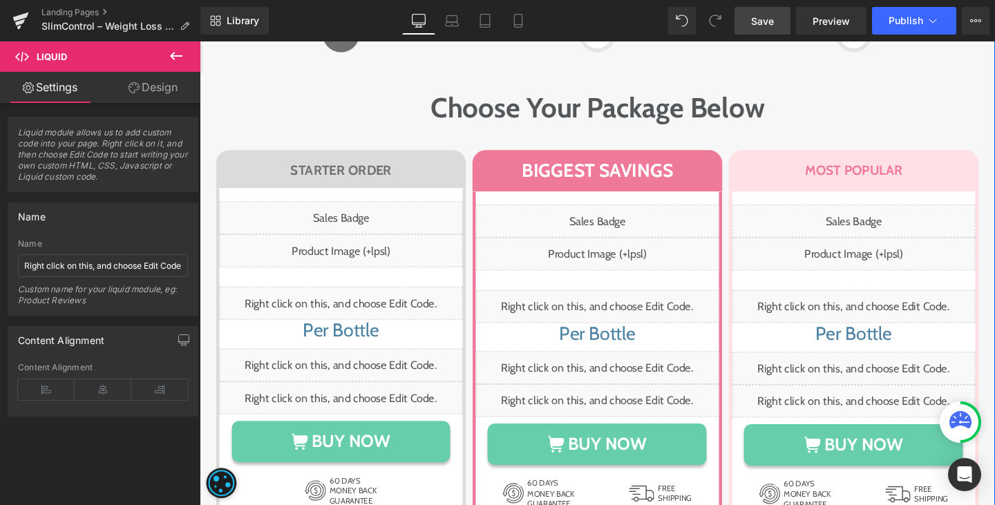
scroll to position [9184, 0]
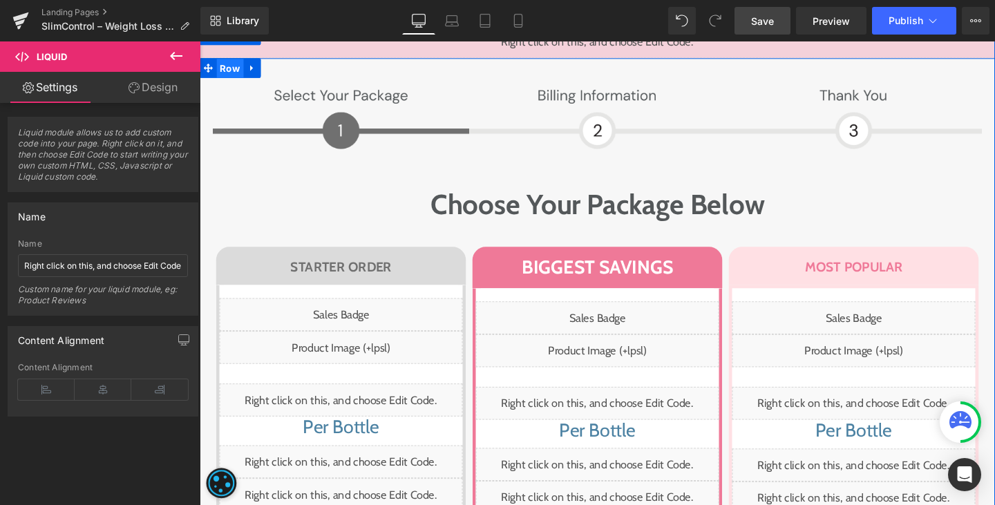
click at [224, 64] on span "Row" at bounding box center [232, 70] width 28 height 21
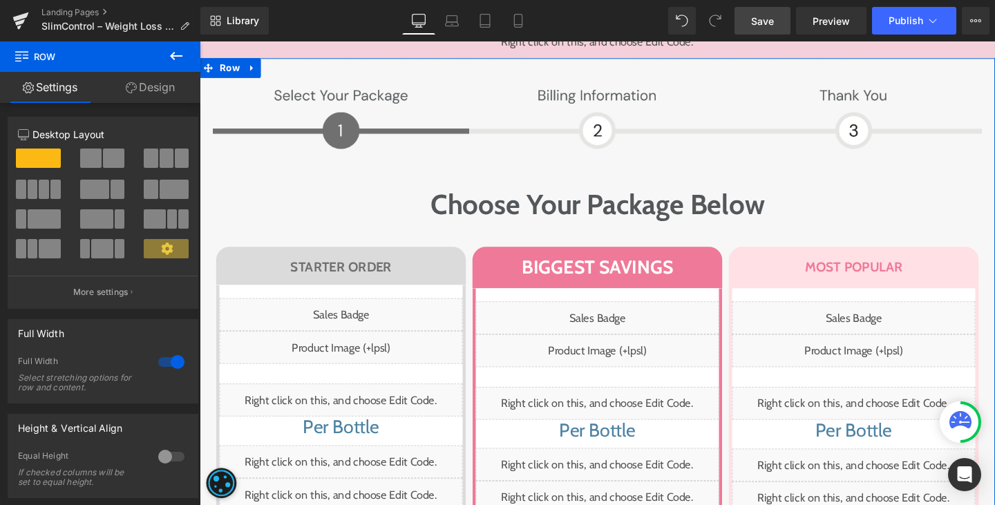
scroll to position [178, 0]
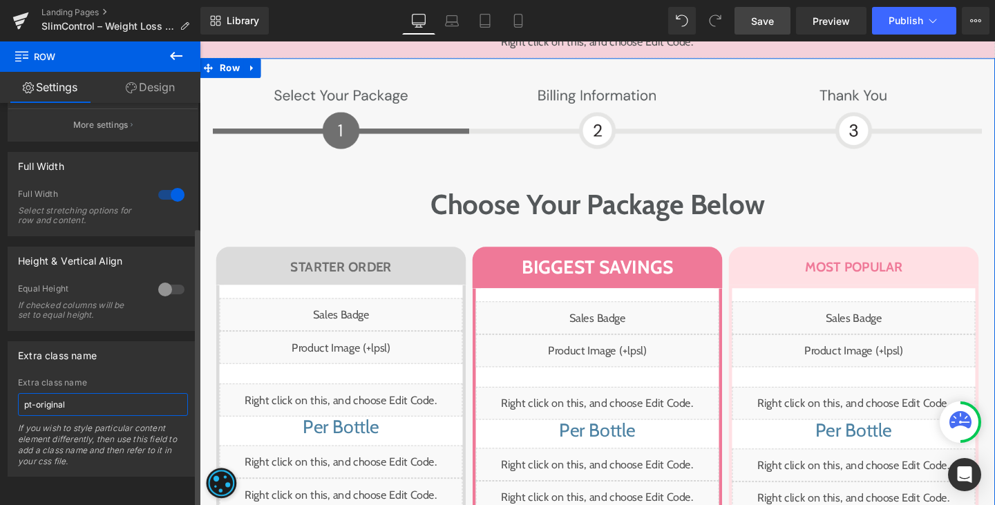
click at [89, 394] on input "pt-original" at bounding box center [103, 404] width 170 height 23
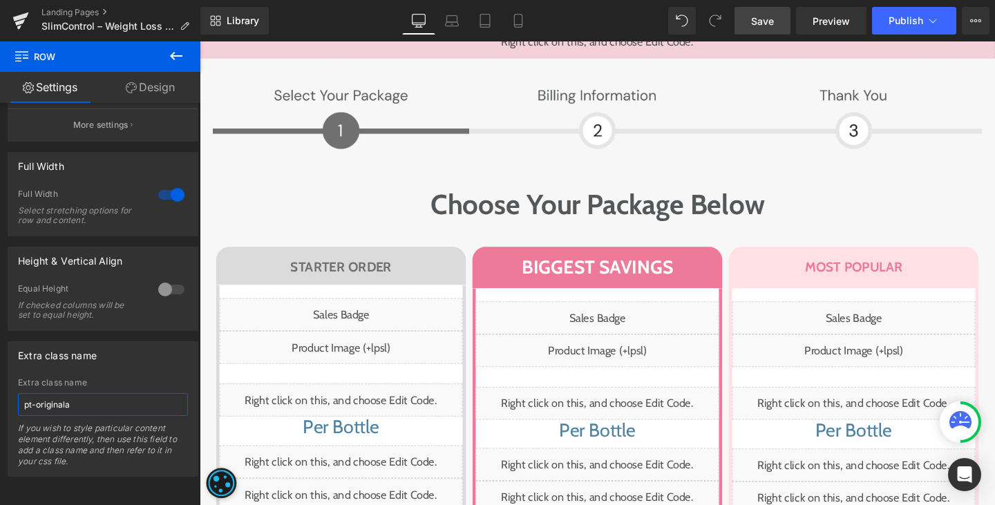
type input "pt-originala"
drag, startPoint x: 771, startPoint y: 15, endPoint x: 137, endPoint y: 115, distance: 641.9
click at [771, 15] on span "Save" at bounding box center [762, 21] width 23 height 15
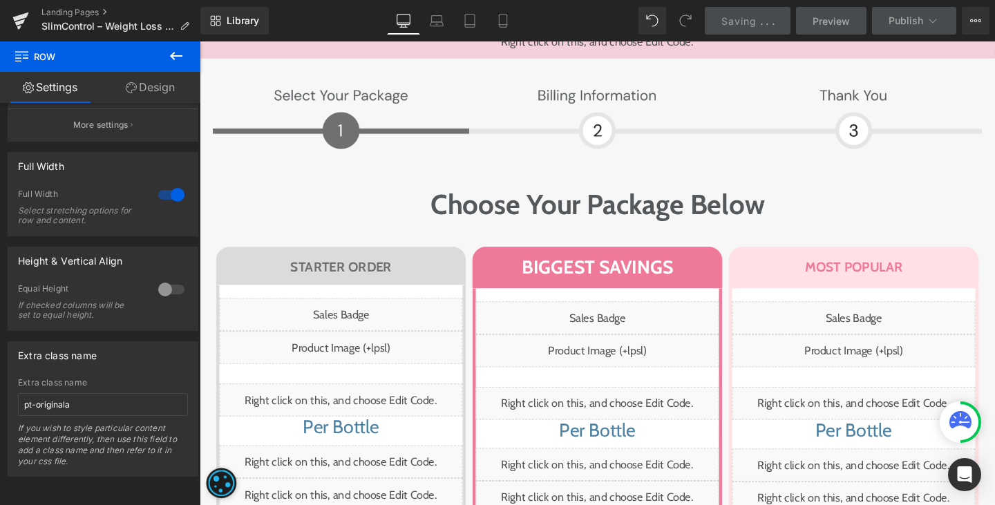
scroll to position [9445, 0]
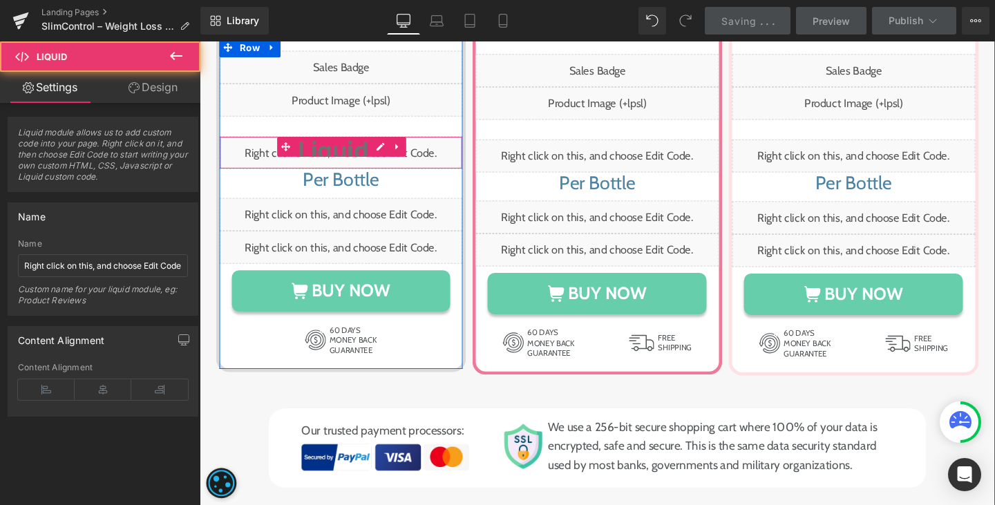
click at [365, 144] on div "Liquid" at bounding box center [348, 158] width 256 height 35
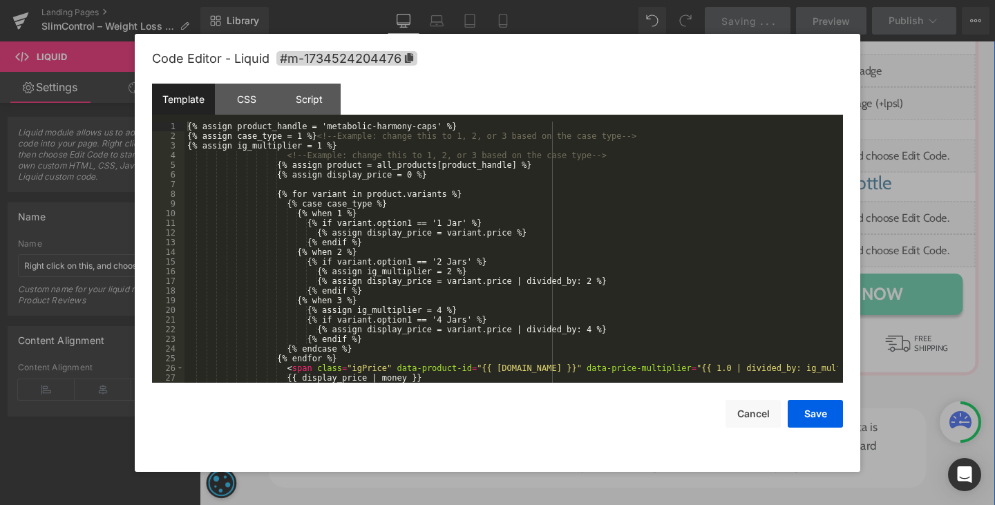
click at [381, 148] on icon at bounding box center [382, 152] width 8 height 8
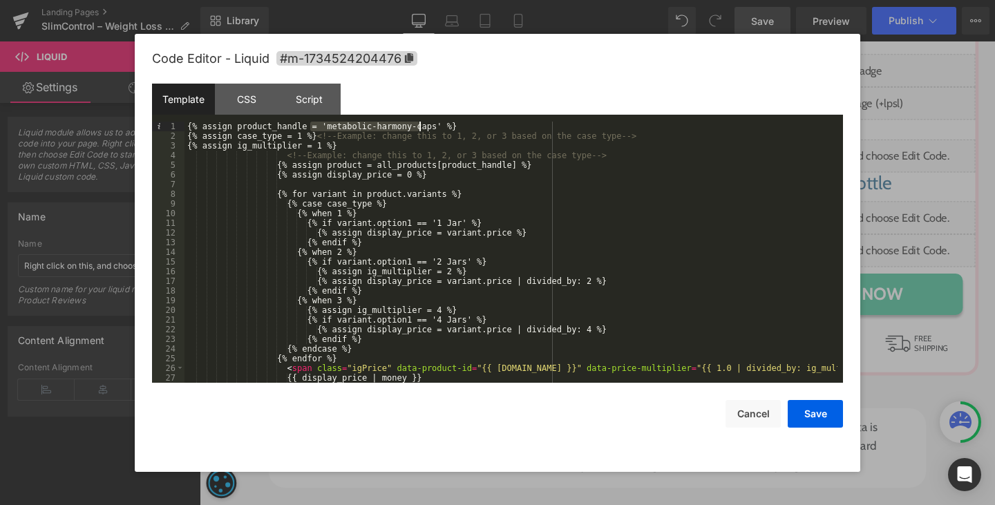
drag, startPoint x: 309, startPoint y: 125, endPoint x: 419, endPoint y: 128, distance: 109.9
click at [419, 128] on div "{% assign product_handle = 'metabolic-harmony-caps' %} {% assign case_type = 1 …" at bounding box center [510, 262] width 653 height 280
click at [744, 407] on button "Cancel" at bounding box center [752, 414] width 55 height 28
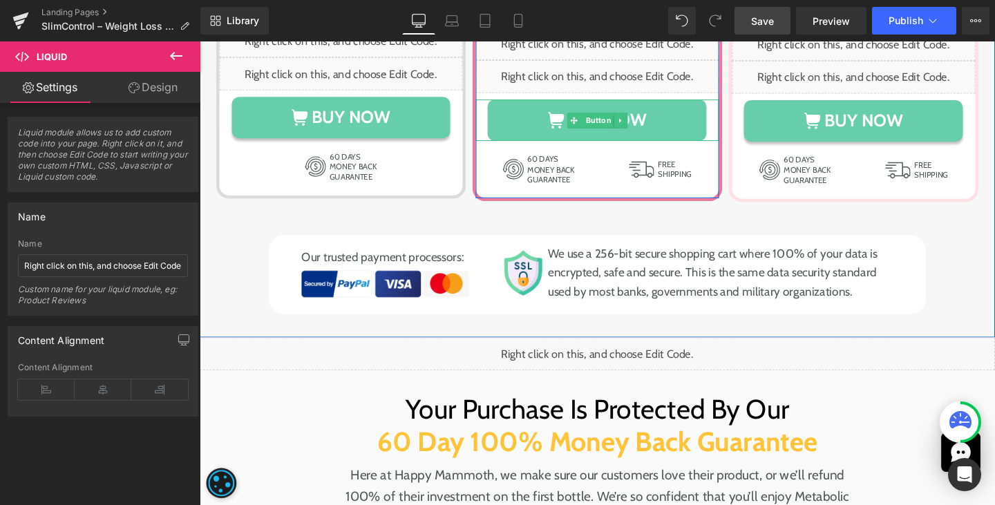
scroll to position [9629, 0]
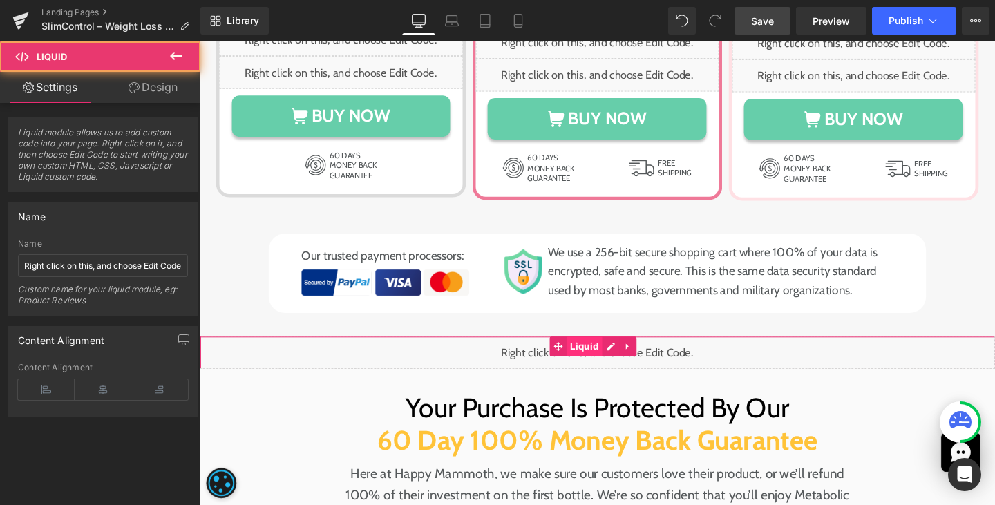
click at [612, 364] on div "Liquid" at bounding box center [618, 368] width 836 height 35
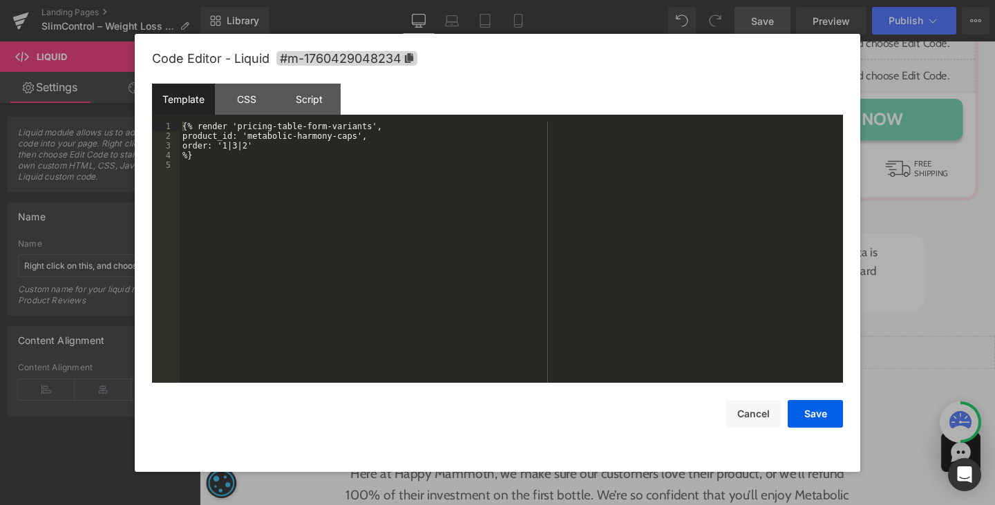
click at [631, 360] on icon at bounding box center [628, 362] width 8 height 8
drag, startPoint x: 247, startPoint y: 137, endPoint x: 354, endPoint y: 138, distance: 107.1
click at [354, 138] on div "{% render 'pricing-table-form-variants', product_id: 'metabolic-harmony-caps', …" at bounding box center [511, 262] width 663 height 280
click at [812, 407] on button "Save" at bounding box center [814, 414] width 55 height 28
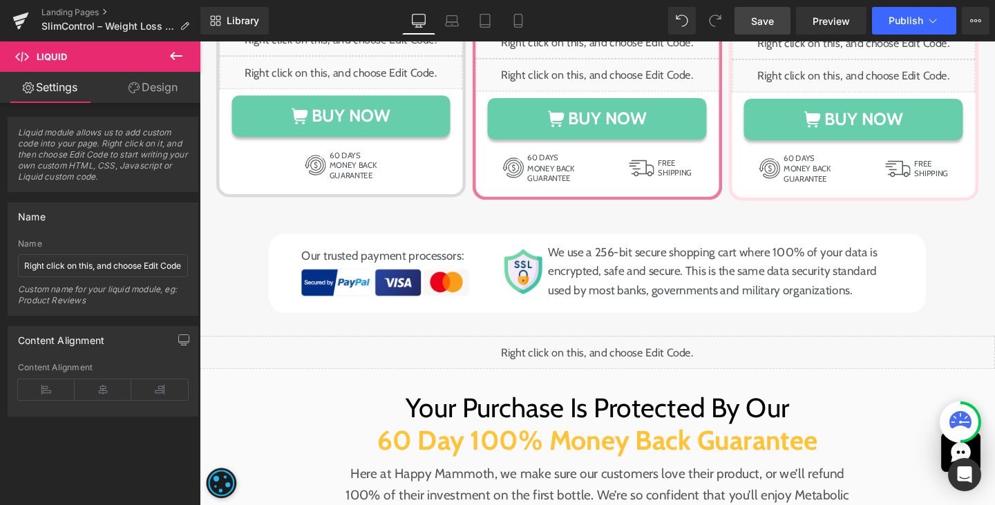
click at [776, 15] on link "Save" at bounding box center [762, 21] width 56 height 28
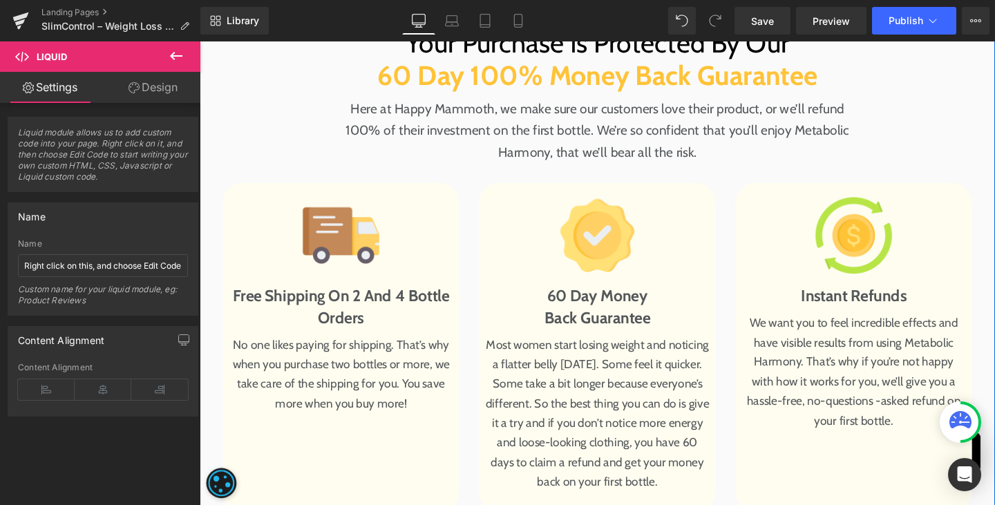
scroll to position [10013, 0]
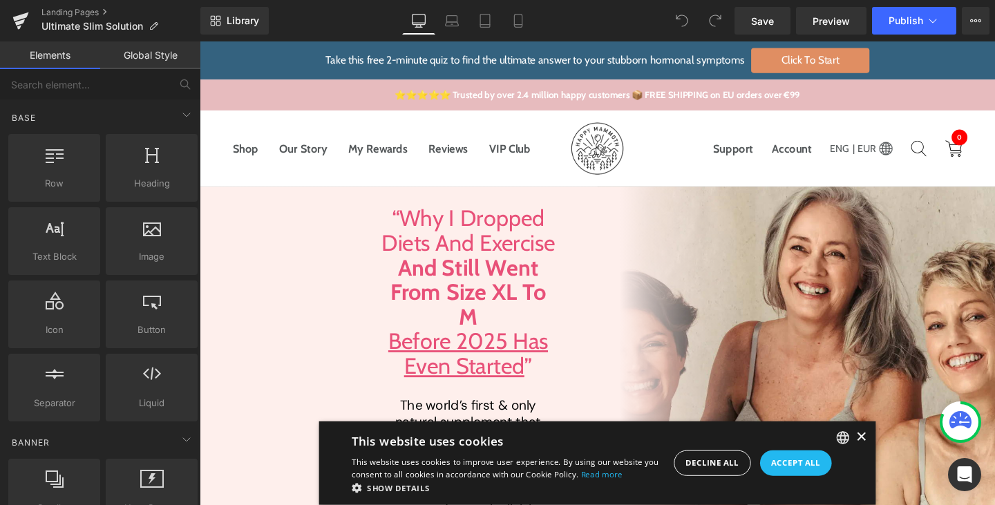
click at [890, 462] on div "×" at bounding box center [895, 457] width 10 height 10
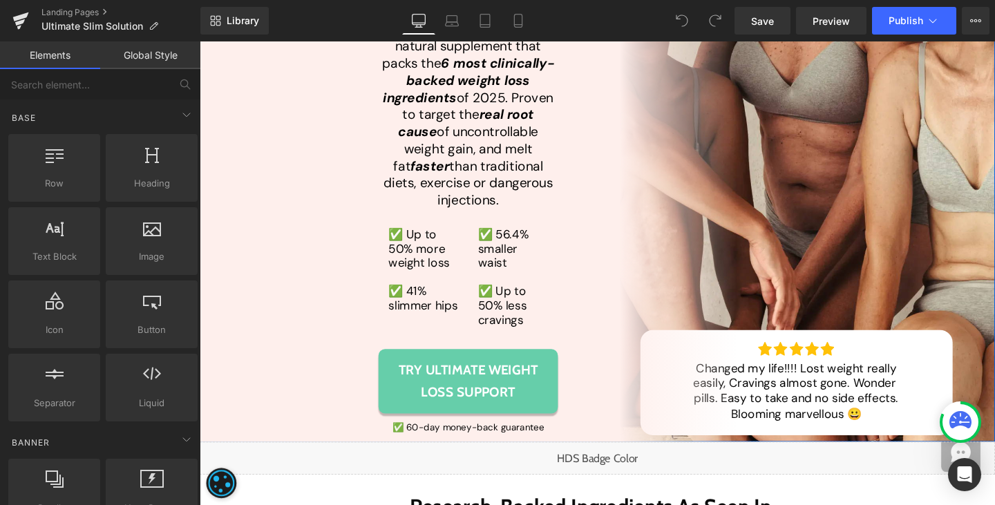
scroll to position [397, 0]
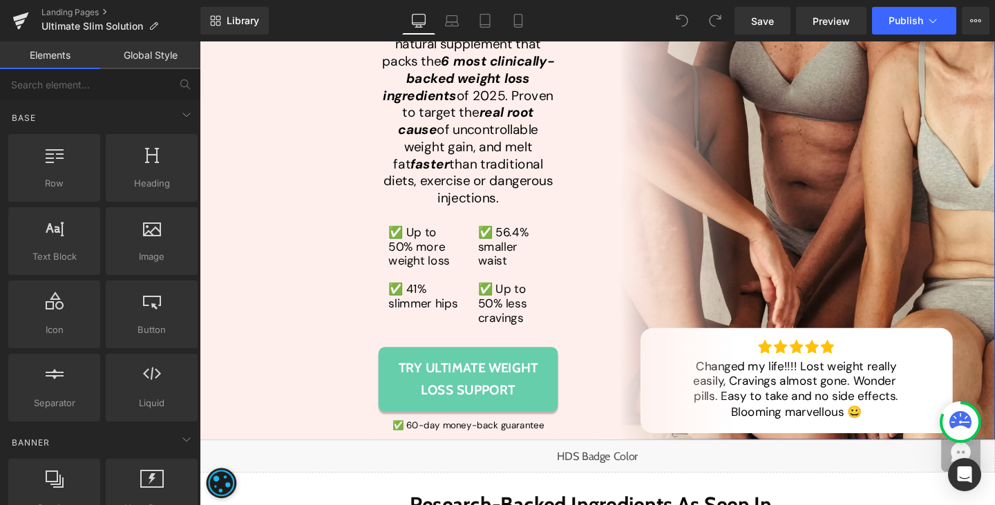
click at [407, 385] on span "Try Ultimate Weight Loss Support" at bounding box center [481, 397] width 160 height 46
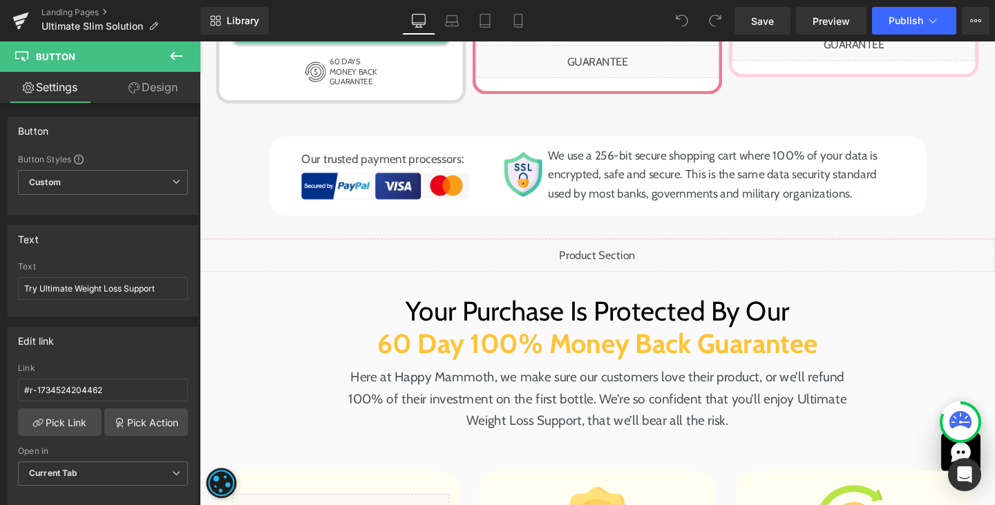
scroll to position [9803, 0]
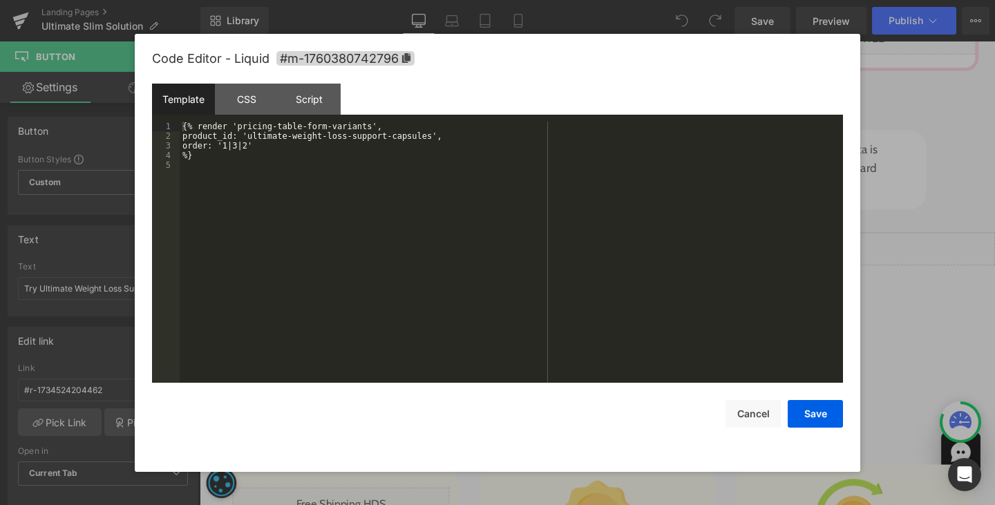
click at [632, 242] on div "Liquid" at bounding box center [618, 259] width 836 height 35
click at [356, 237] on div "{% render 'pricing-table-form-variants', product_id: 'ultimate-weight-loss-supp…" at bounding box center [511, 262] width 663 height 280
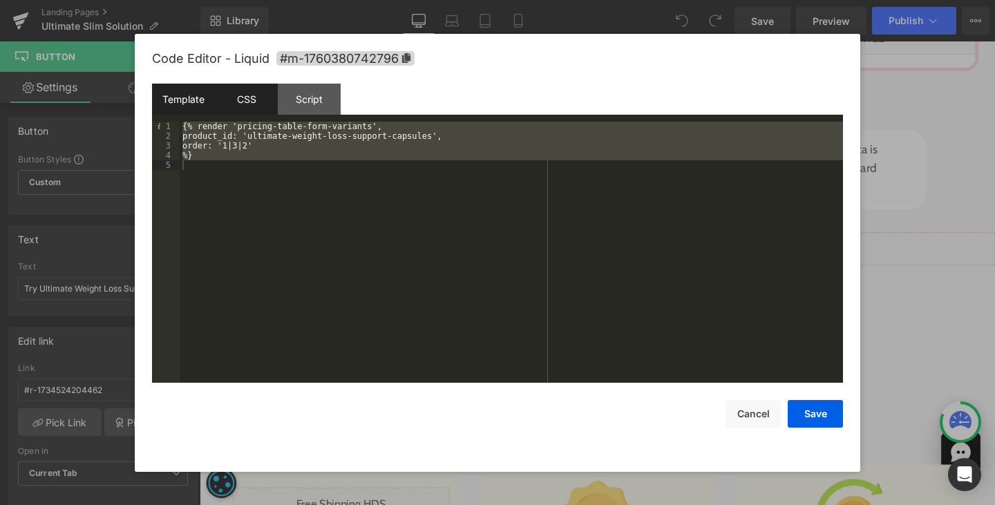
click at [244, 97] on div "CSS" at bounding box center [246, 99] width 63 height 31
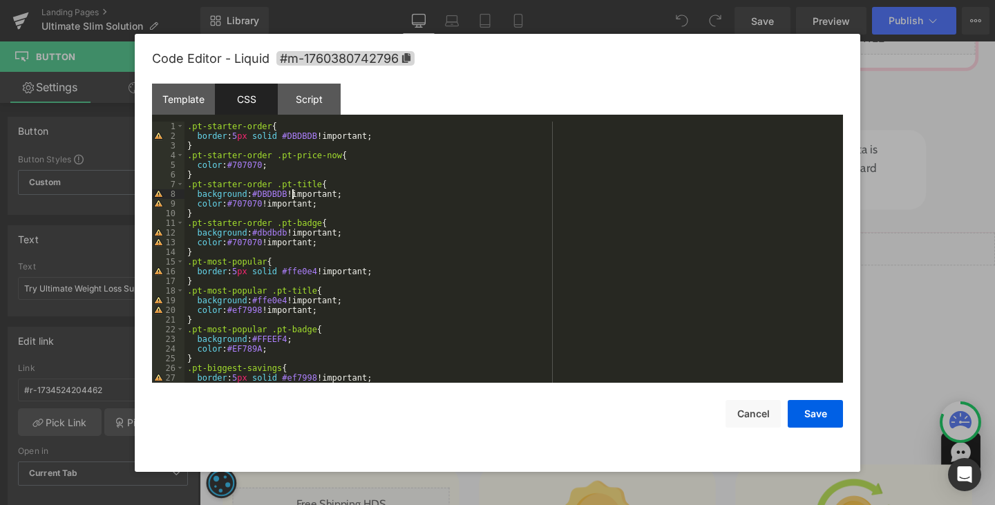
click at [290, 197] on div ".pt-starter-order { border : 5 px solid #DBDBDB !important; } .pt-starter-order…" at bounding box center [510, 262] width 653 height 280
